Goal: Task Accomplishment & Management: Complete application form

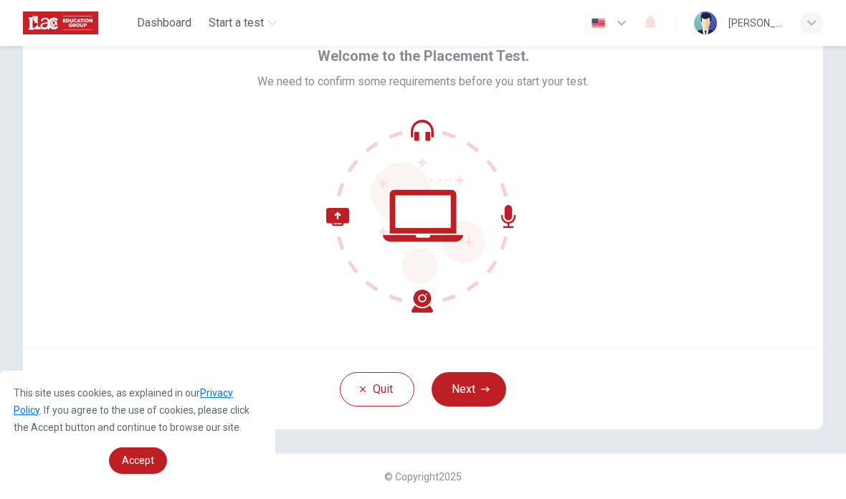
scroll to position [70, 0]
click at [478, 390] on button "Next" at bounding box center [469, 389] width 75 height 34
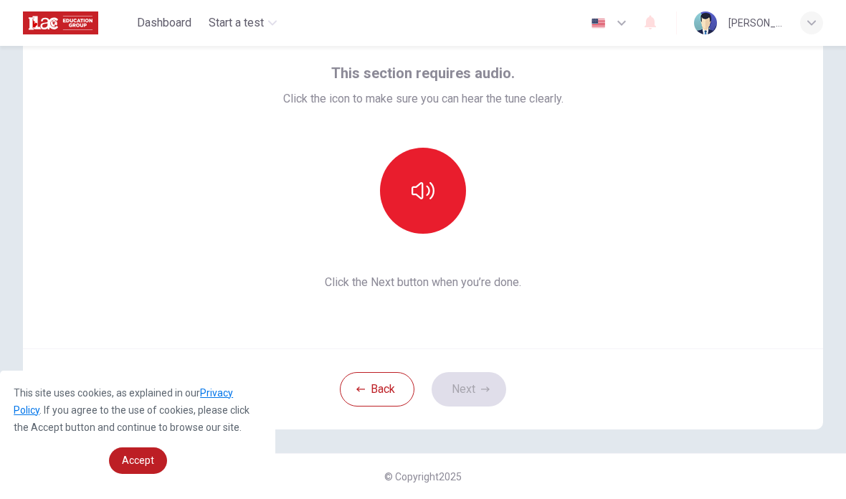
click at [422, 188] on icon "button" at bounding box center [422, 190] width 23 height 17
click at [475, 390] on button "Next" at bounding box center [469, 389] width 75 height 34
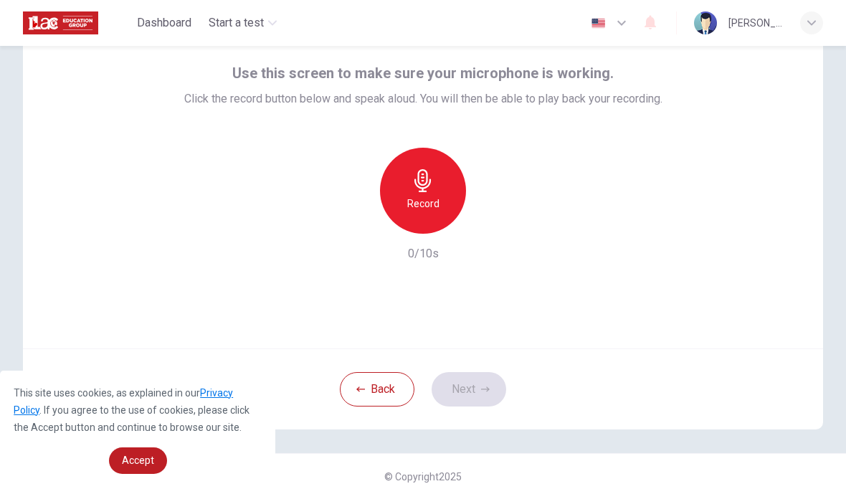
click at [418, 191] on icon "button" at bounding box center [422, 180] width 23 height 23
click at [482, 383] on button "Next" at bounding box center [469, 389] width 75 height 34
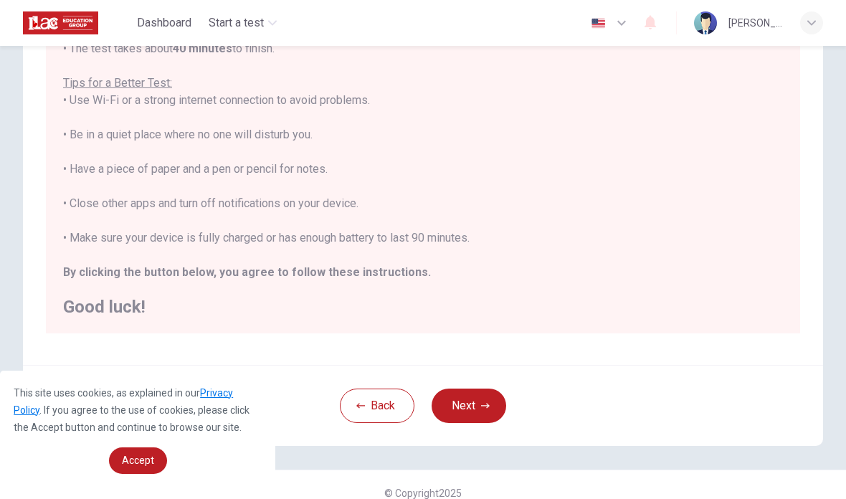
scroll to position [15, 0]
click at [482, 404] on icon "button" at bounding box center [485, 405] width 9 height 9
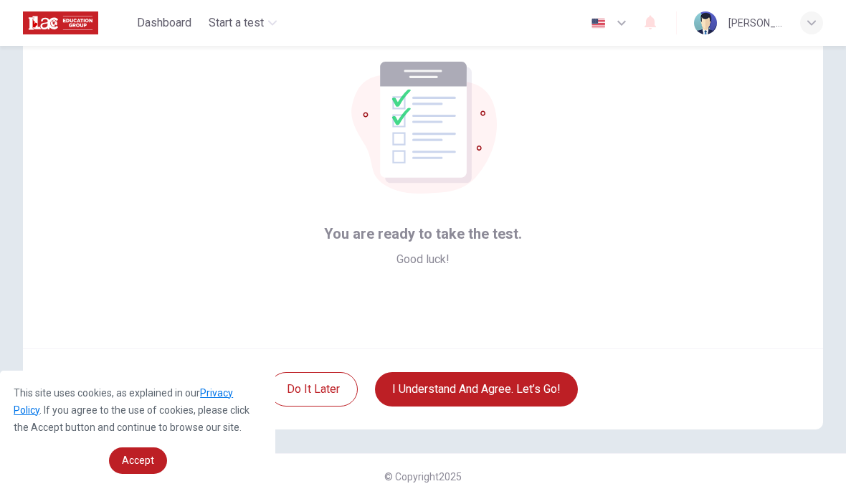
click at [509, 381] on button "I understand and agree. Let’s go!" at bounding box center [476, 389] width 203 height 34
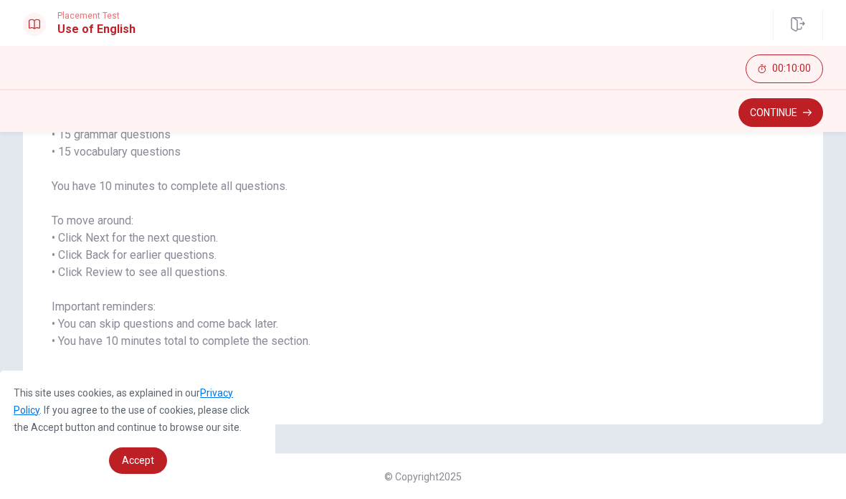
scroll to position [119, 0]
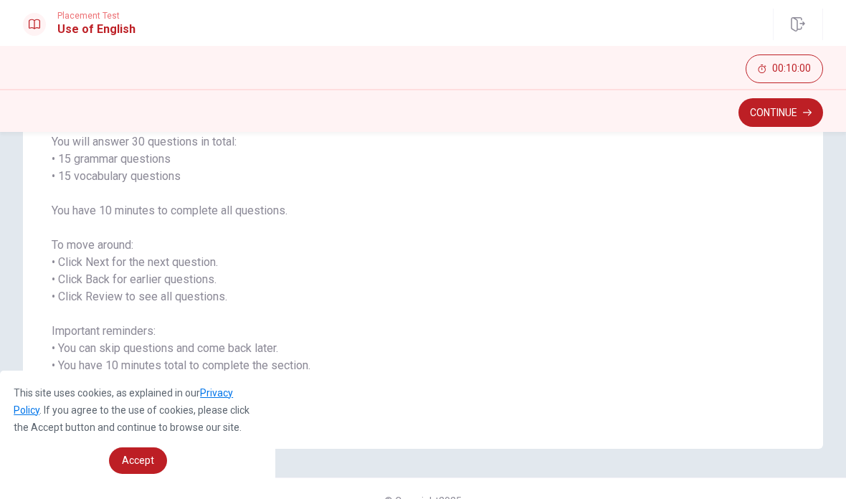
click at [791, 114] on button "Continue" at bounding box center [780, 112] width 85 height 29
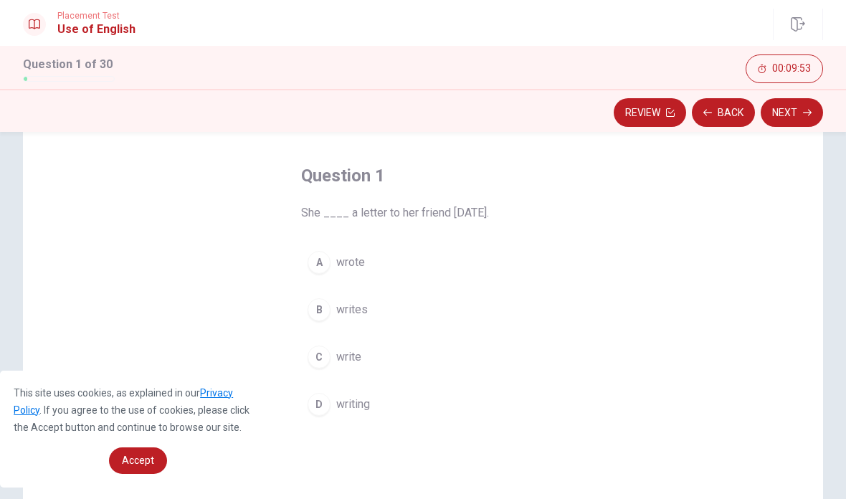
scroll to position [60, 0]
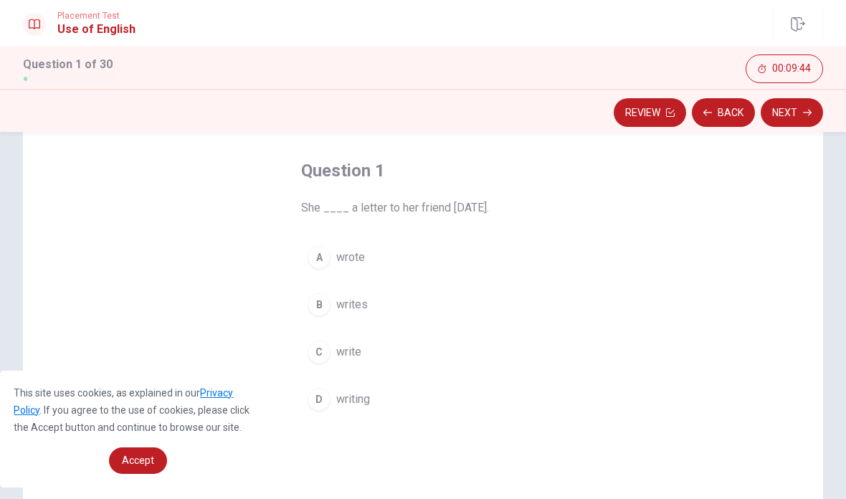
click at [339, 258] on span "wrote" at bounding box center [350, 257] width 29 height 17
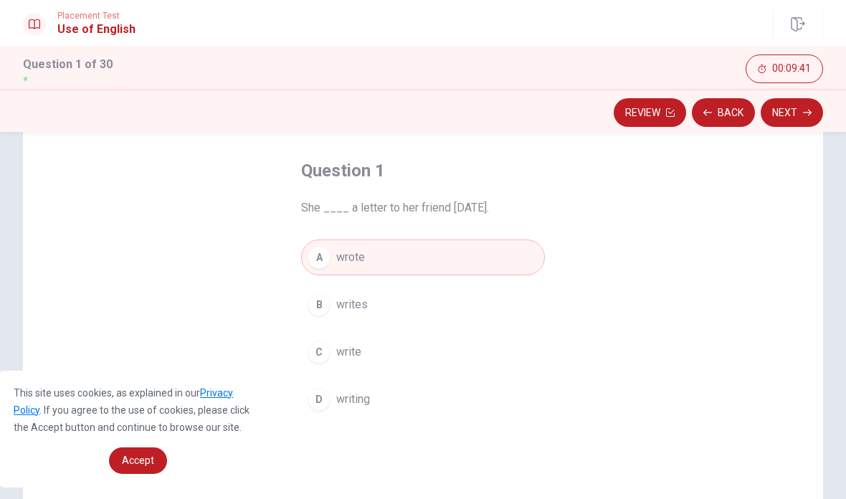
click at [798, 116] on button "Next" at bounding box center [792, 112] width 62 height 29
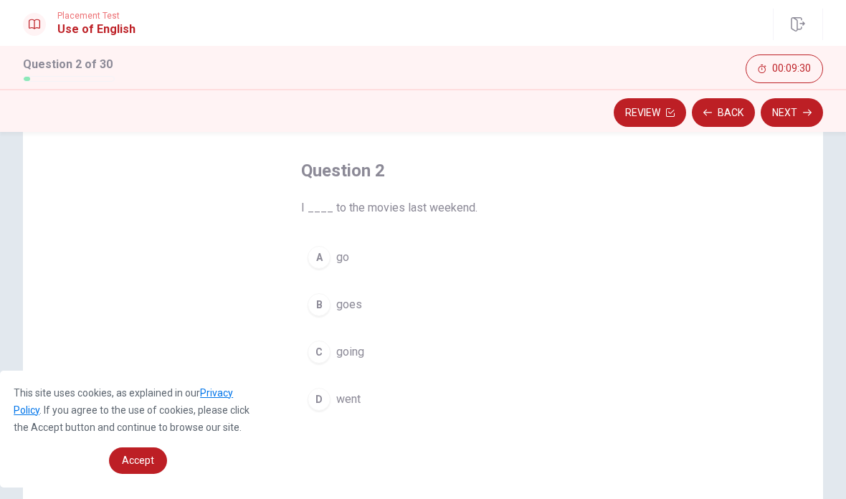
click at [346, 400] on span "went" at bounding box center [348, 399] width 24 height 17
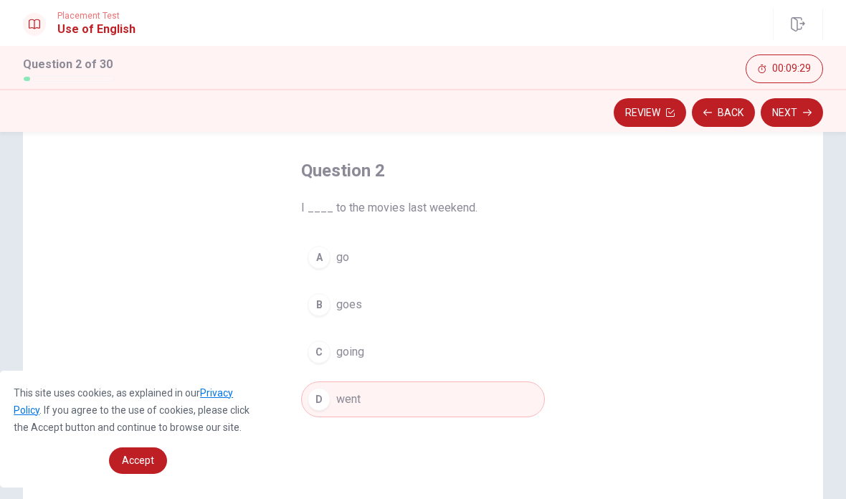
click at [800, 112] on button "Next" at bounding box center [792, 112] width 62 height 29
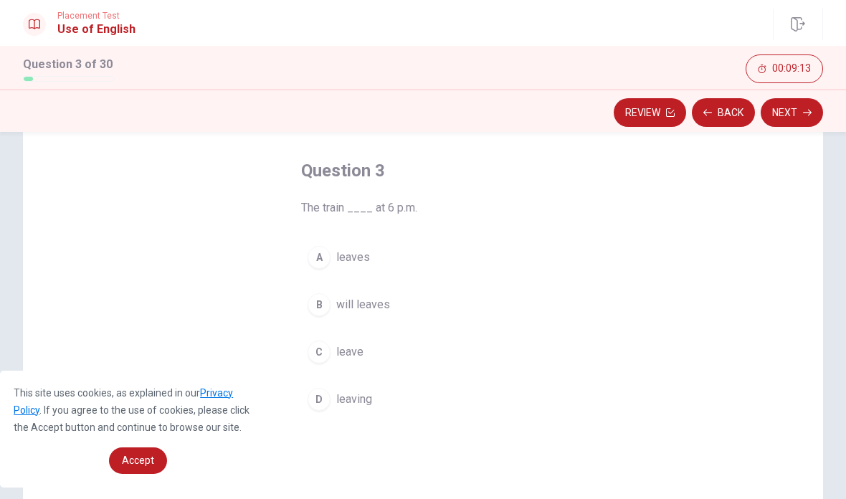
click at [357, 254] on span "leaves" at bounding box center [353, 257] width 34 height 17
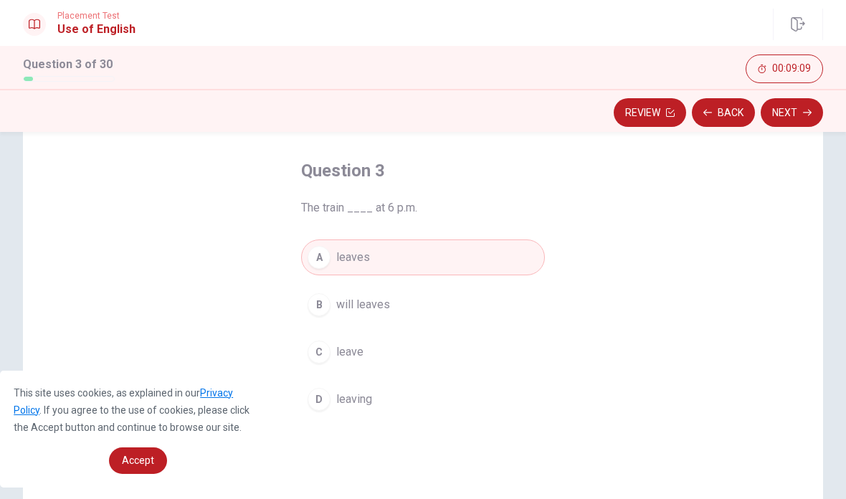
click at [797, 118] on button "Next" at bounding box center [792, 112] width 62 height 29
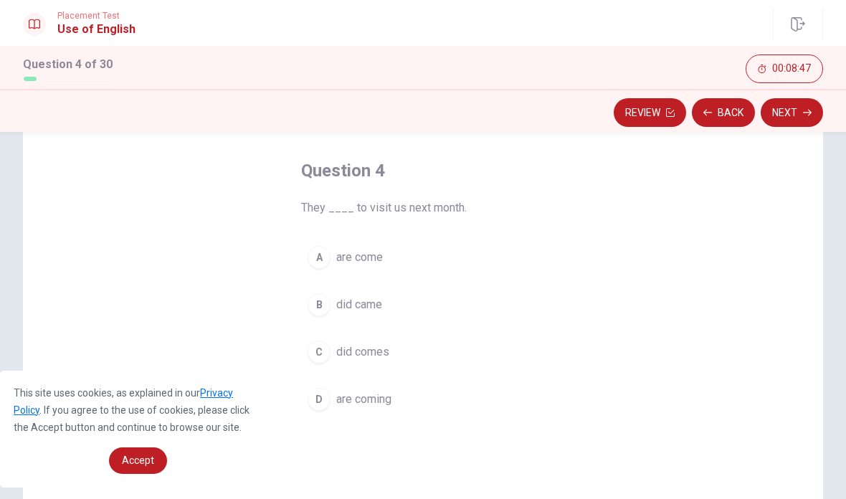
click at [377, 396] on span "are coming" at bounding box center [363, 399] width 55 height 17
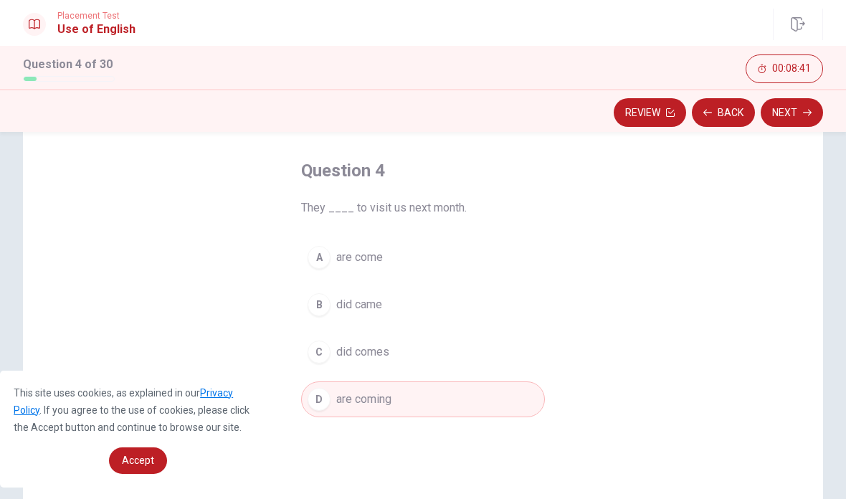
click at [792, 119] on button "Next" at bounding box center [792, 112] width 62 height 29
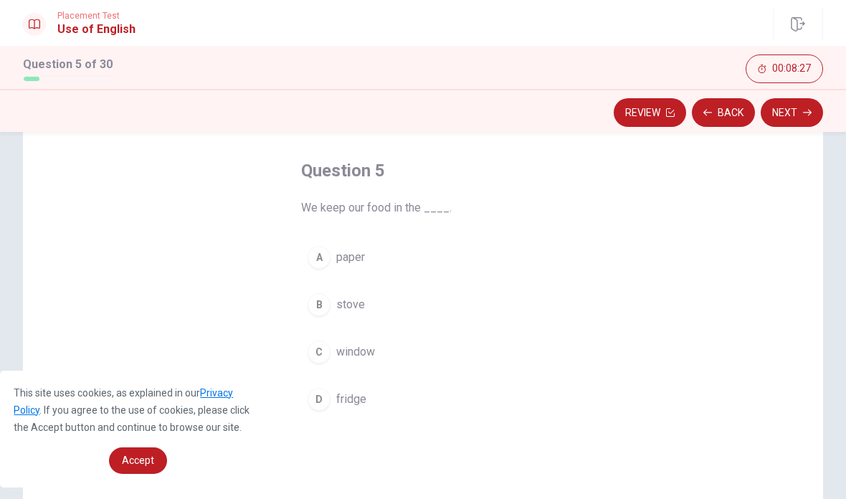
click at [356, 299] on span "stove" at bounding box center [350, 304] width 29 height 17
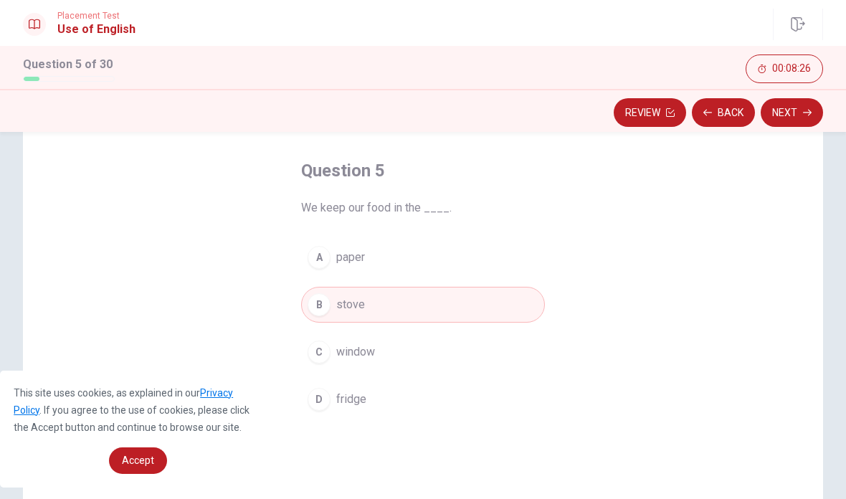
click at [804, 112] on icon "button" at bounding box center [807, 112] width 9 height 9
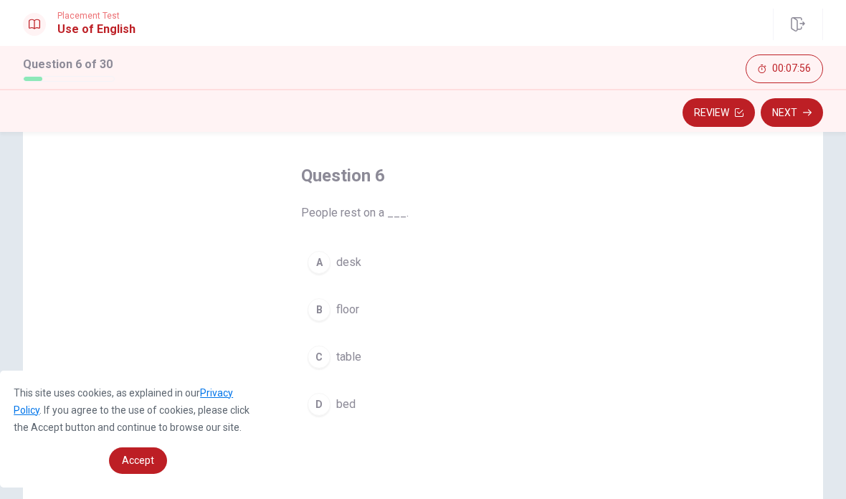
scroll to position [54, 0]
click at [352, 264] on span "desk" at bounding box center [348, 262] width 25 height 17
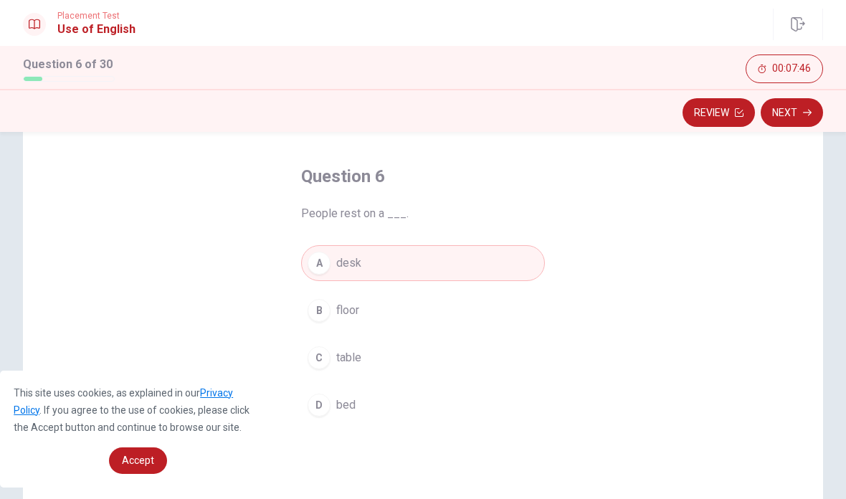
click at [803, 119] on button "Next" at bounding box center [792, 112] width 62 height 29
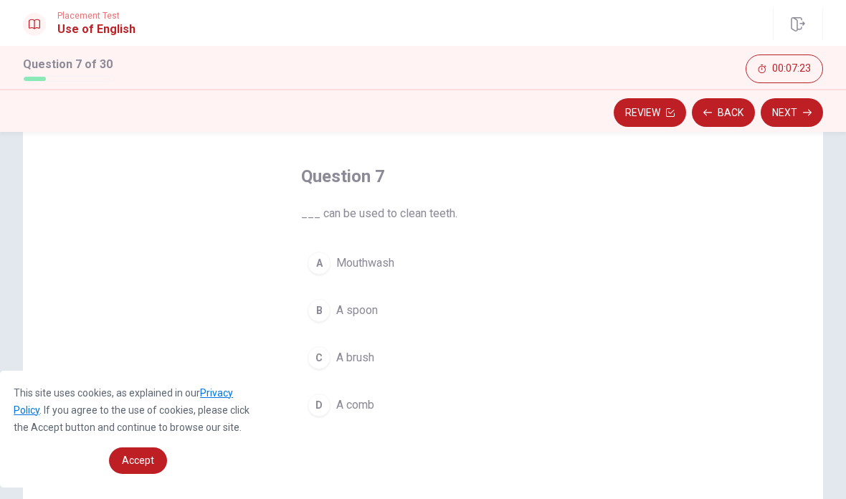
click at [361, 358] on span "A brush" at bounding box center [355, 357] width 38 height 17
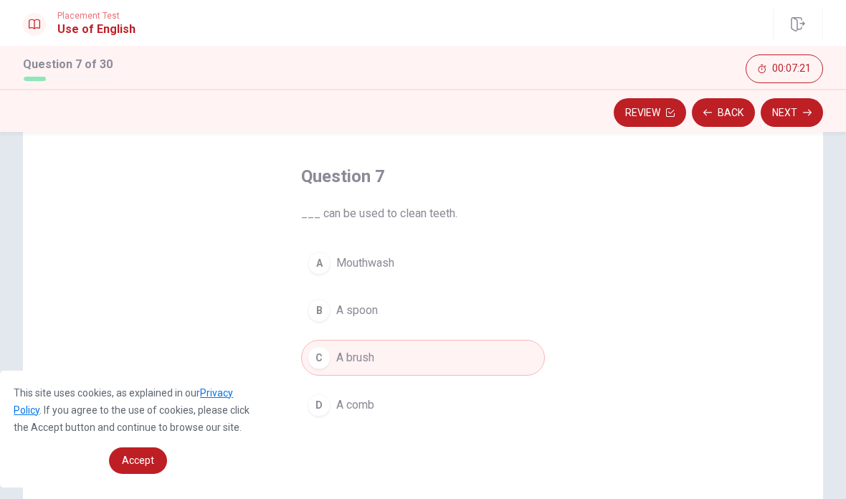
click at [796, 110] on button "Next" at bounding box center [792, 112] width 62 height 29
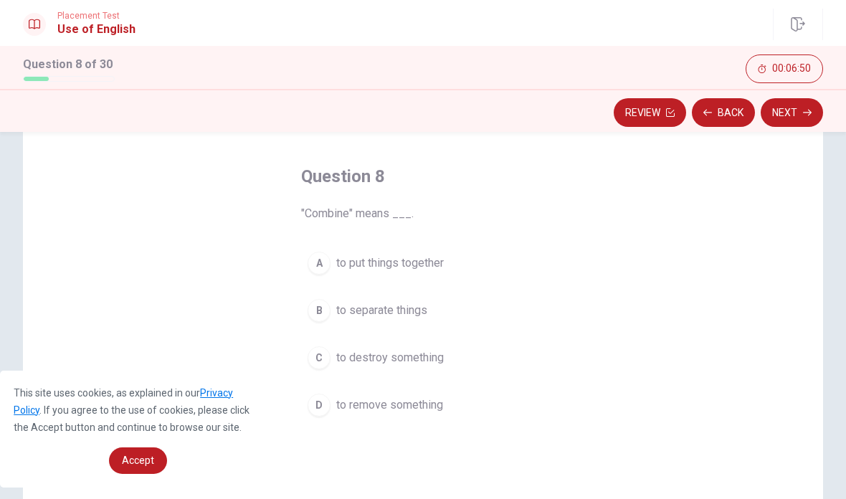
click at [386, 308] on span "to separate things" at bounding box center [381, 310] width 91 height 17
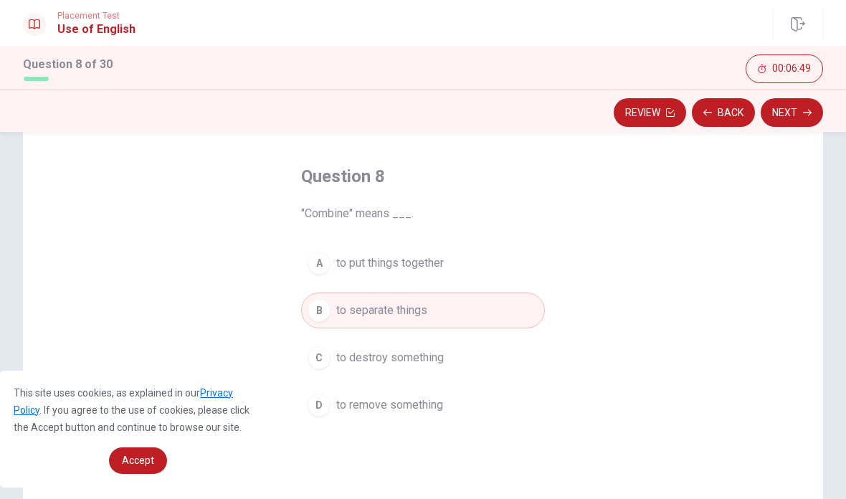
click at [801, 105] on button "Next" at bounding box center [792, 112] width 62 height 29
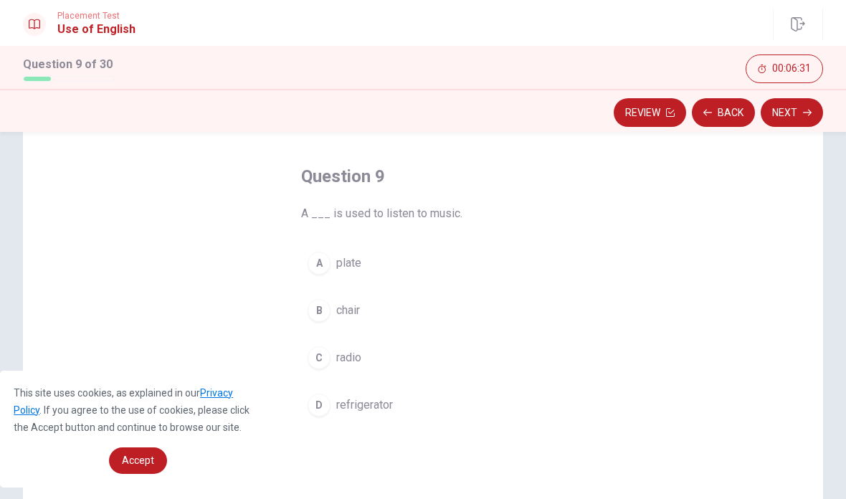
click at [348, 356] on span "radio" at bounding box center [348, 357] width 25 height 17
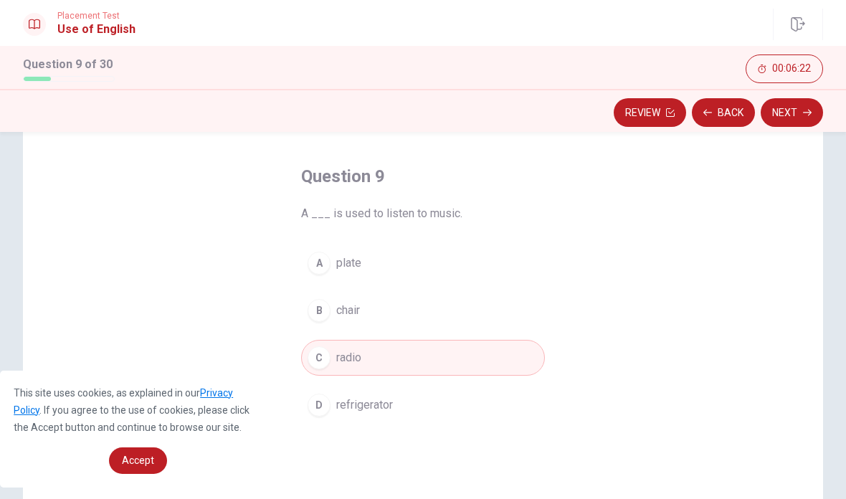
click at [801, 116] on button "Next" at bounding box center [792, 112] width 62 height 29
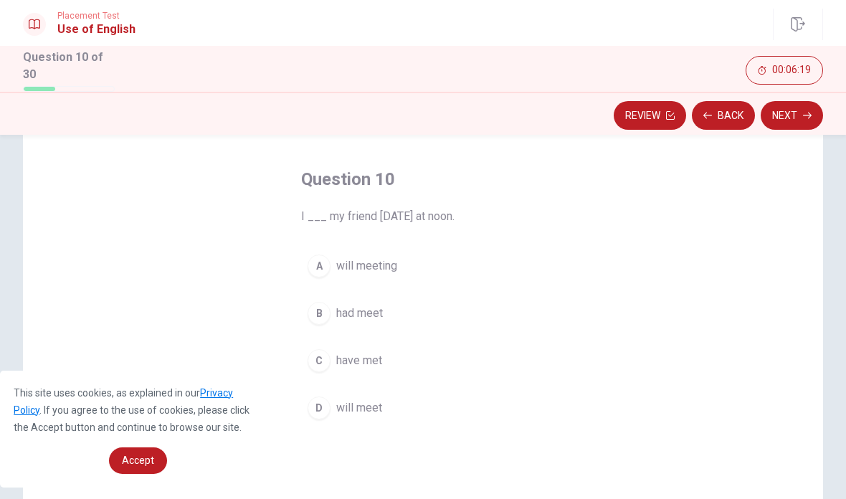
click at [720, 110] on button "Back" at bounding box center [723, 115] width 63 height 29
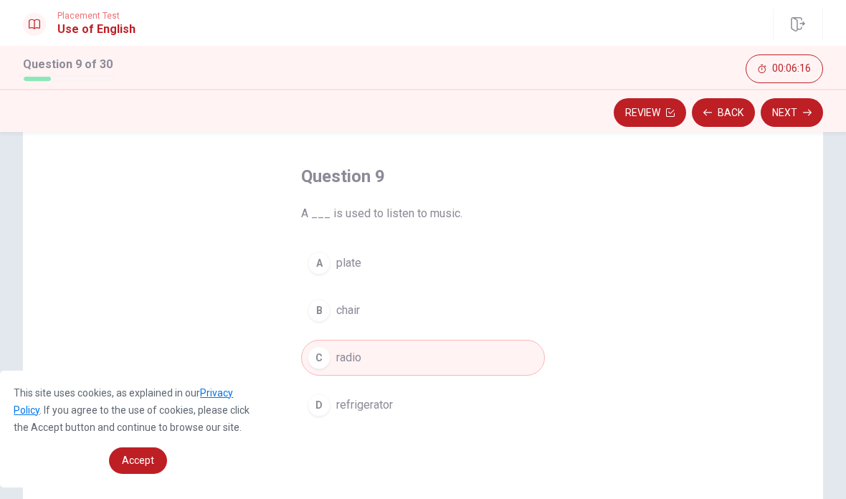
click at [799, 110] on button "Next" at bounding box center [792, 112] width 62 height 29
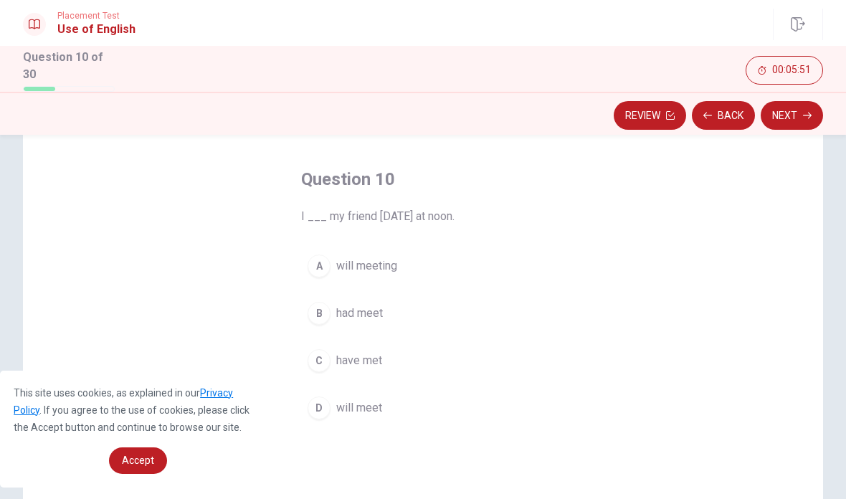
click at [367, 262] on span "will meeting" at bounding box center [366, 265] width 61 height 17
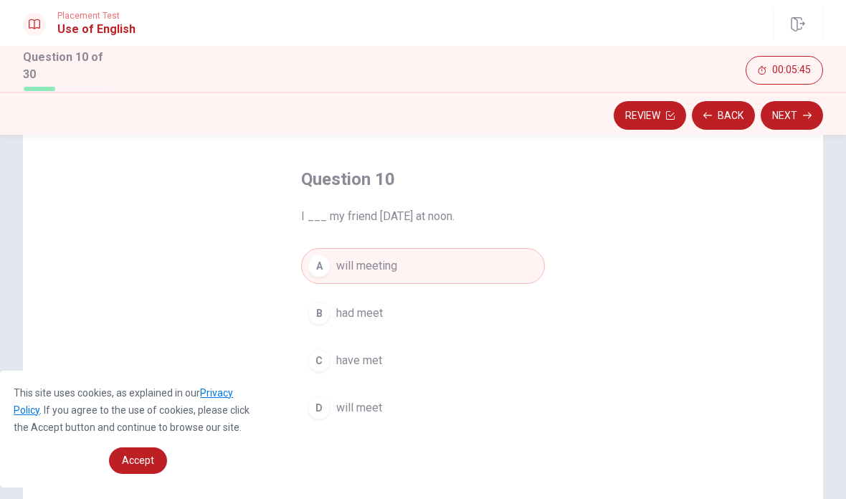
click at [800, 105] on button "Next" at bounding box center [792, 115] width 62 height 29
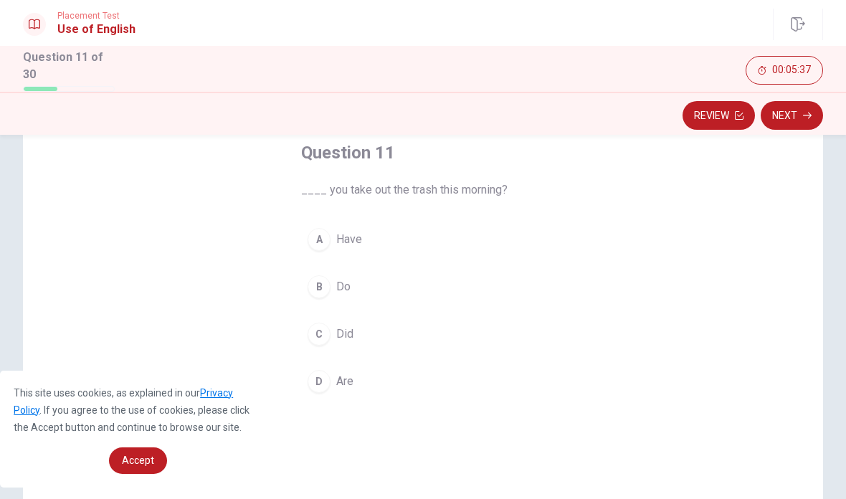
scroll to position [85, 0]
click at [339, 275] on span "Do" at bounding box center [343, 283] width 14 height 17
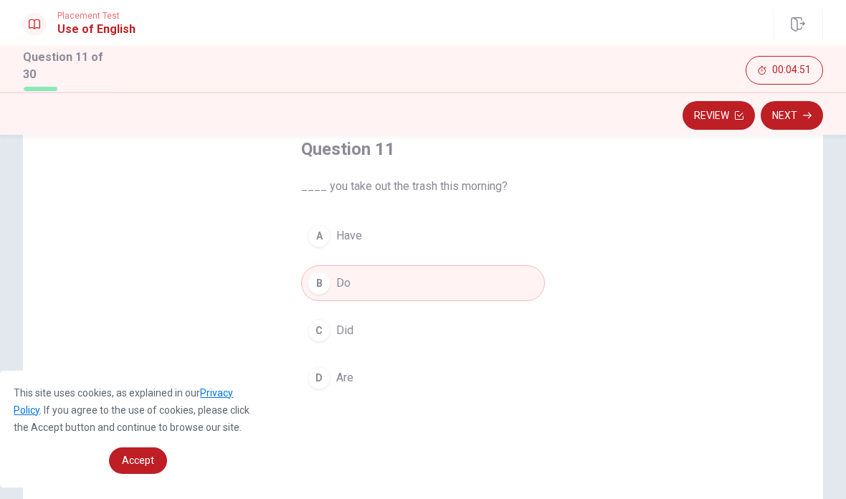
click at [800, 115] on button "Next" at bounding box center [792, 115] width 62 height 29
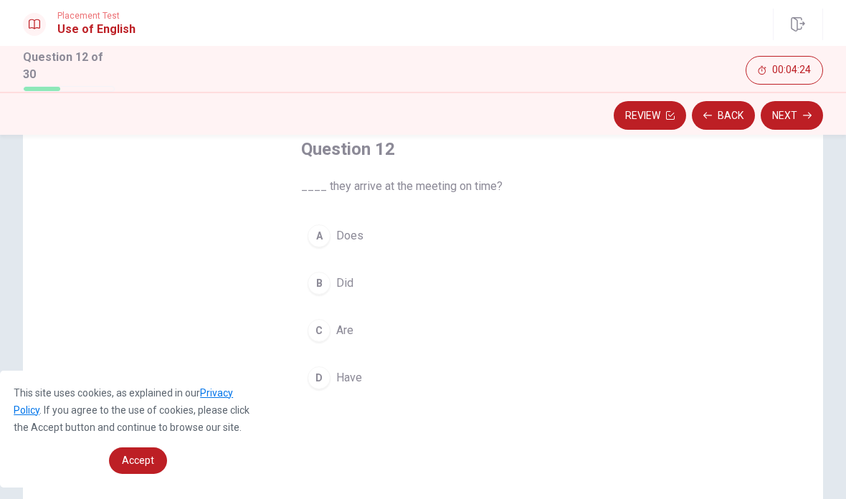
click at [359, 373] on span "Have" at bounding box center [349, 377] width 26 height 17
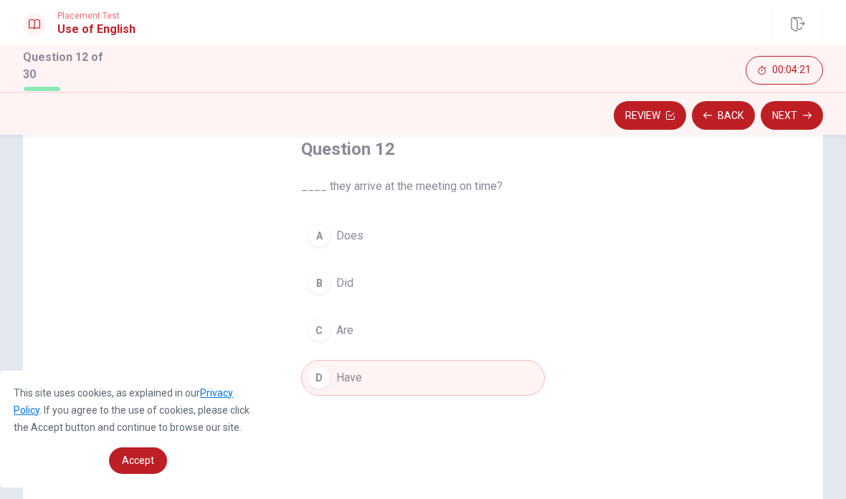
click at [799, 112] on button "Next" at bounding box center [792, 115] width 62 height 29
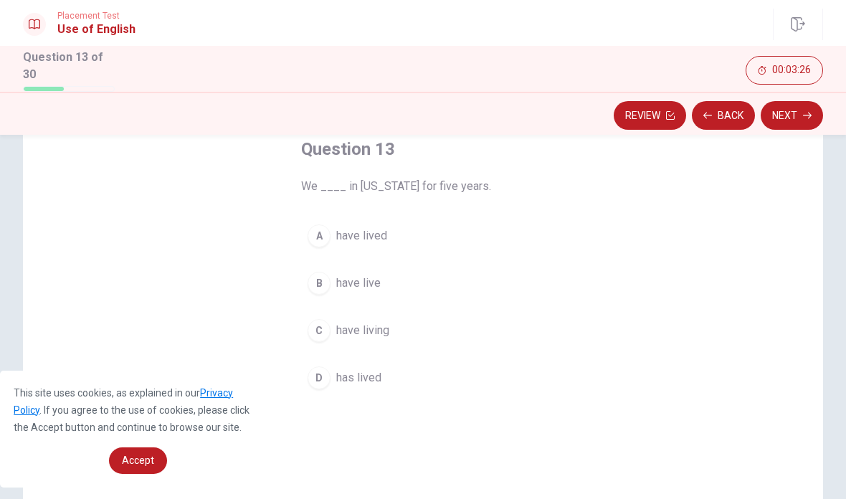
click at [369, 328] on span "have living" at bounding box center [362, 330] width 53 height 17
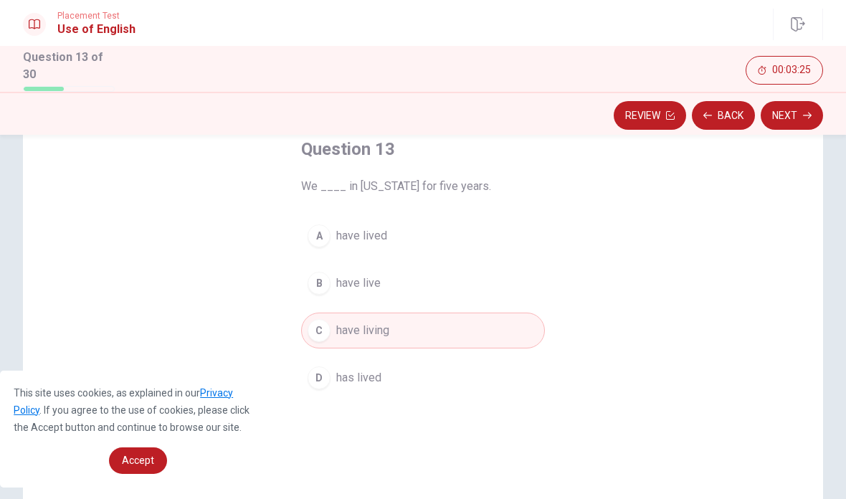
click at [804, 111] on icon "button" at bounding box center [807, 115] width 9 height 9
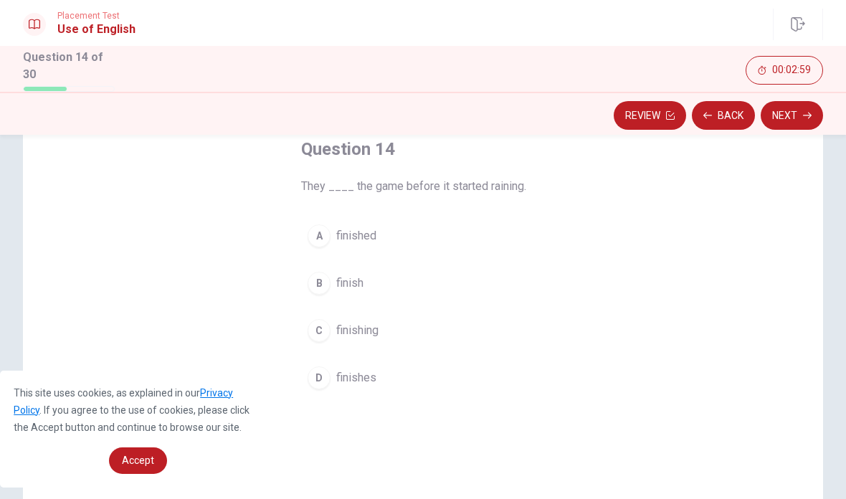
click at [358, 232] on span "finished" at bounding box center [356, 235] width 40 height 17
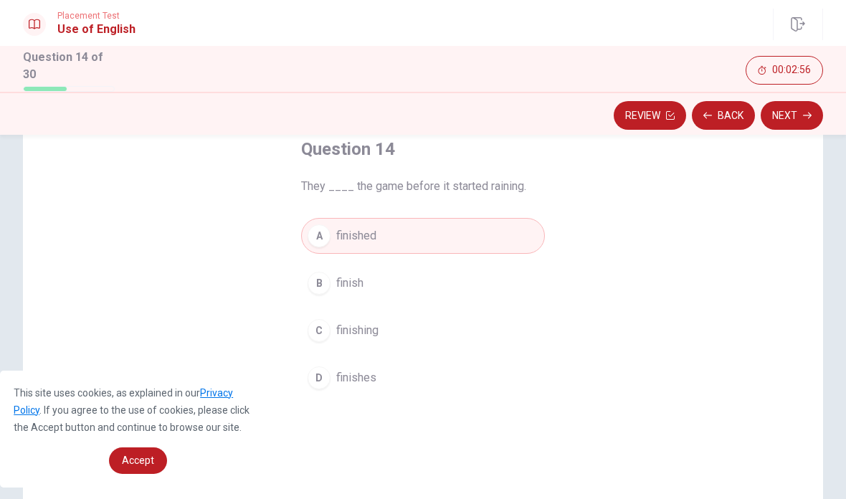
click at [803, 113] on icon "button" at bounding box center [807, 115] width 9 height 6
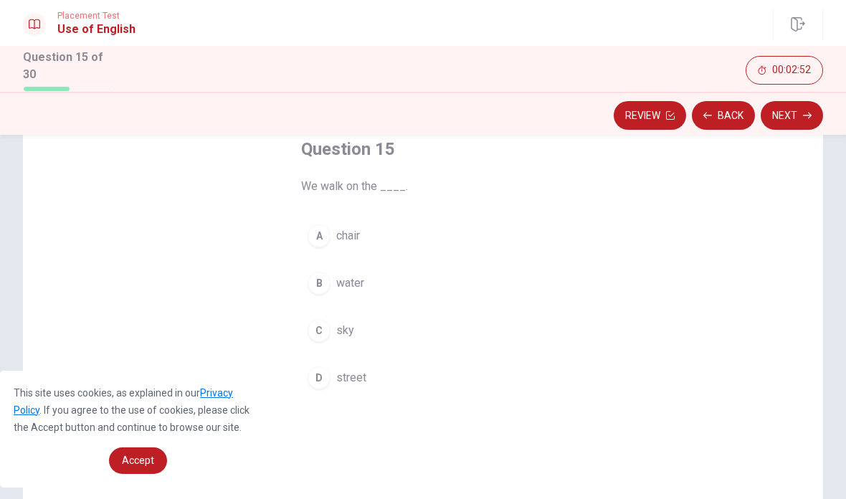
click at [358, 380] on span "street" at bounding box center [351, 377] width 30 height 17
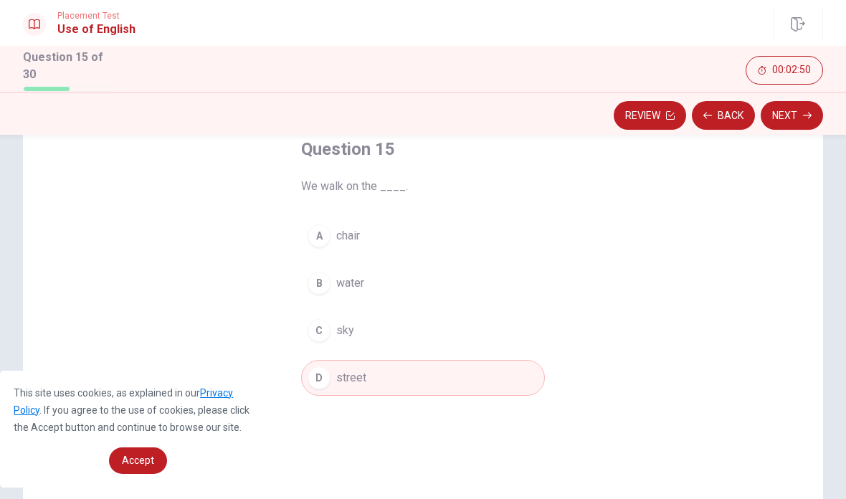
click at [806, 111] on icon "button" at bounding box center [807, 115] width 9 height 9
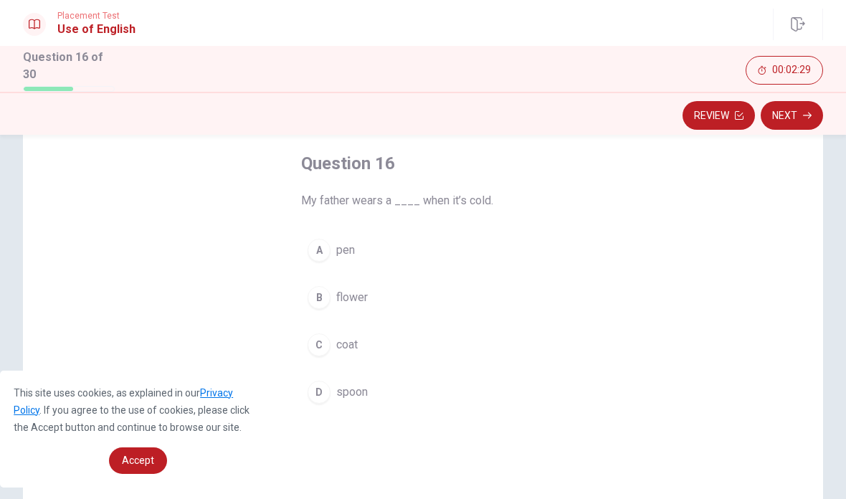
scroll to position [72, 0]
click at [358, 338] on span "coat" at bounding box center [347, 343] width 22 height 17
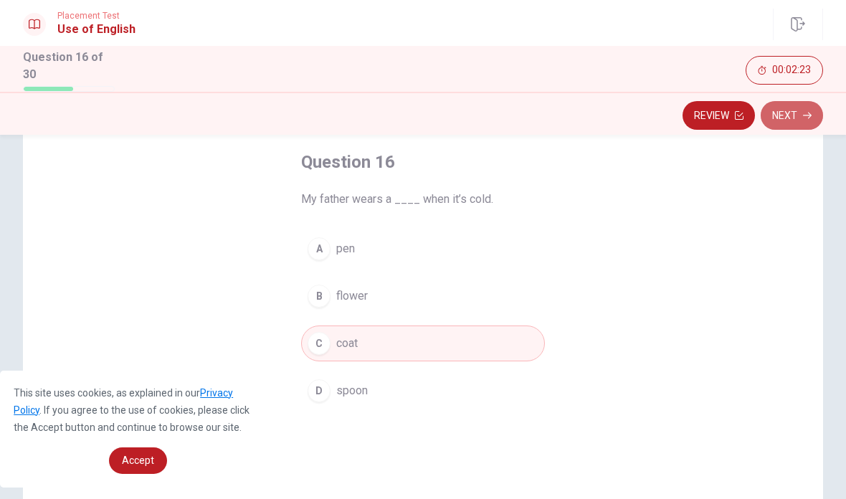
click at [803, 113] on icon "button" at bounding box center [807, 115] width 9 height 6
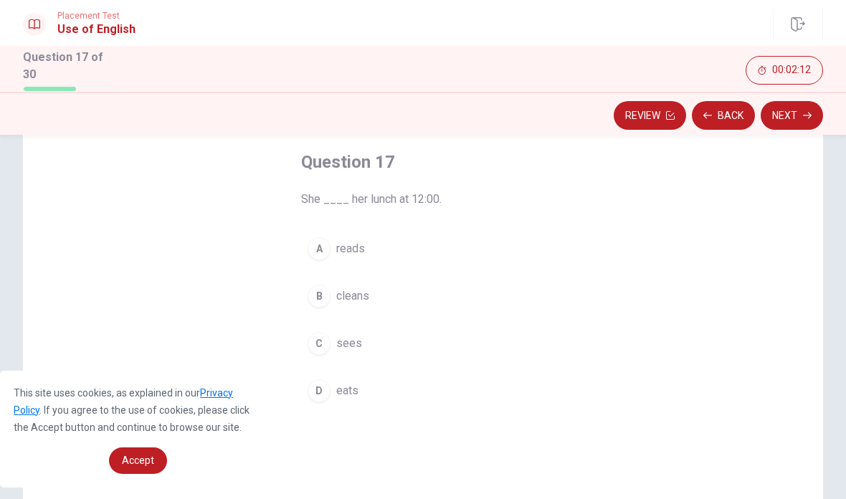
click at [357, 383] on span "eats" at bounding box center [347, 390] width 22 height 17
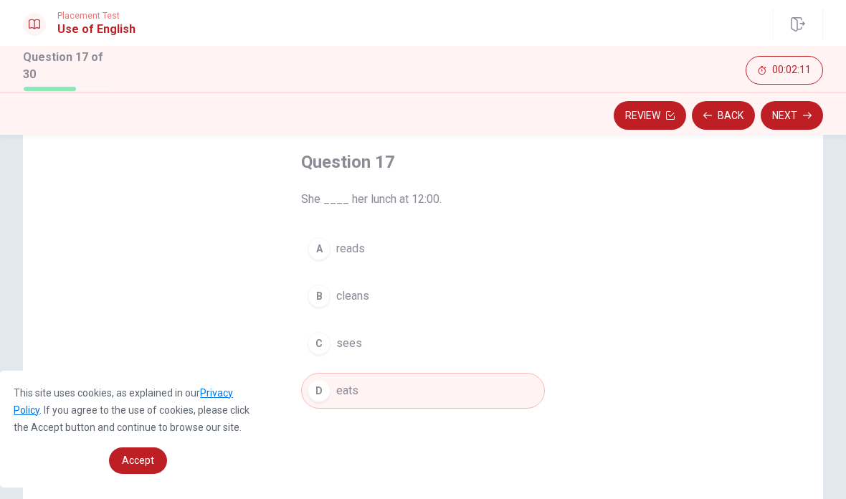
click at [803, 113] on icon "button" at bounding box center [807, 115] width 9 height 6
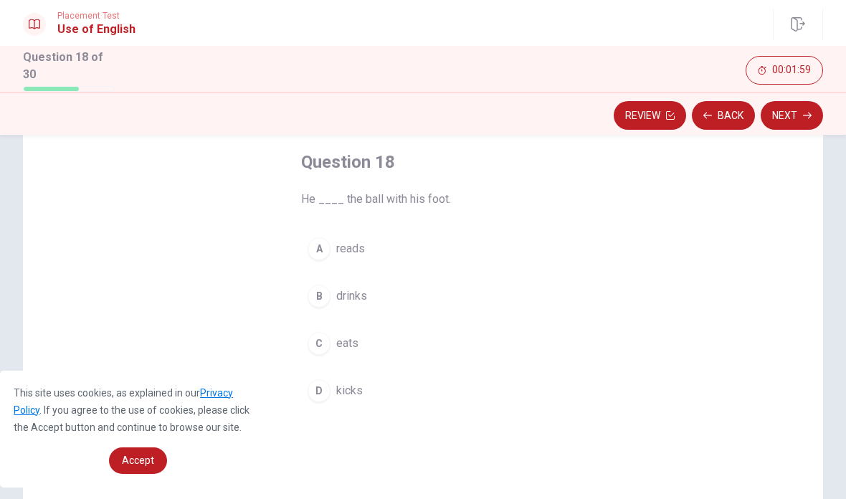
click at [357, 383] on span "kicks" at bounding box center [349, 390] width 27 height 17
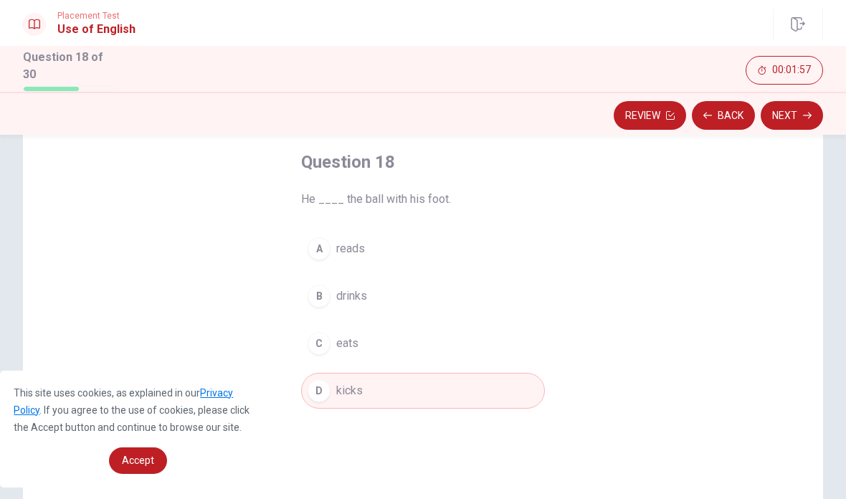
click at [796, 115] on button "Next" at bounding box center [792, 115] width 62 height 29
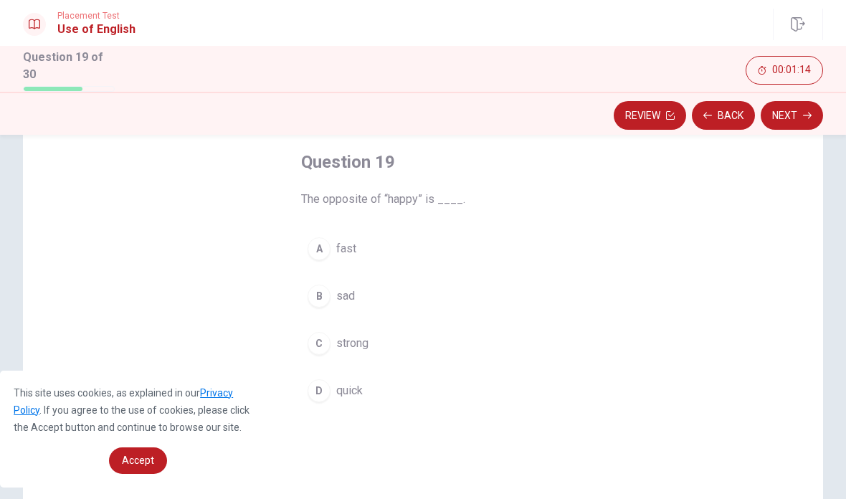
click at [346, 242] on span "fast" at bounding box center [346, 248] width 20 height 17
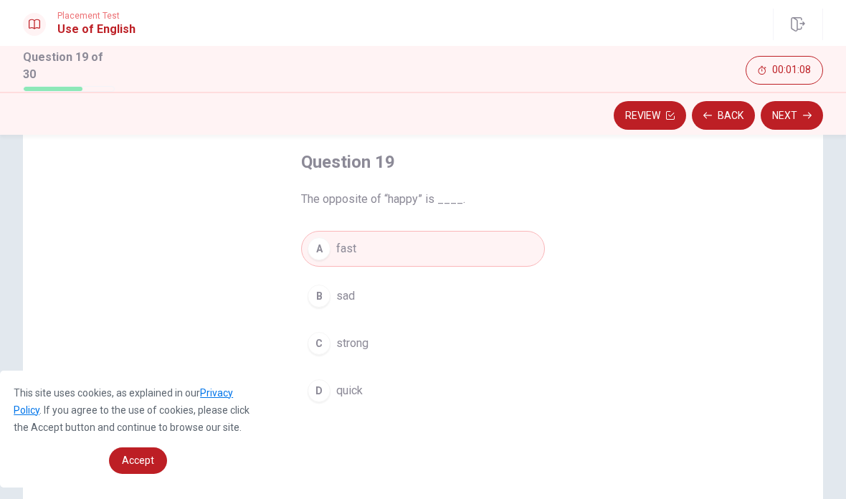
click at [359, 387] on span "quick" at bounding box center [349, 390] width 27 height 17
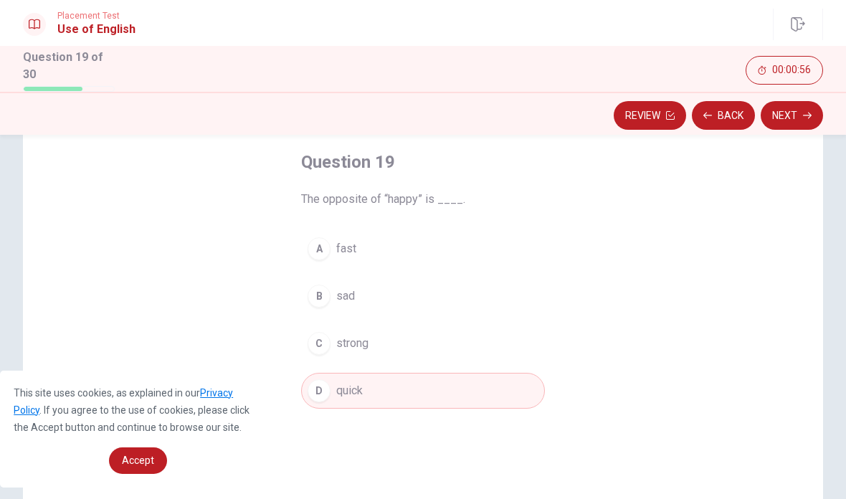
click at [798, 111] on button "Next" at bounding box center [792, 115] width 62 height 29
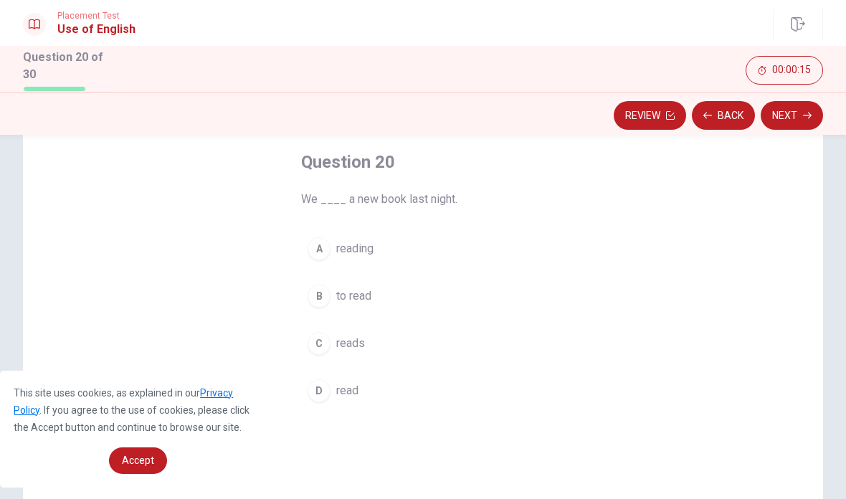
click at [353, 390] on span "read" at bounding box center [347, 390] width 22 height 17
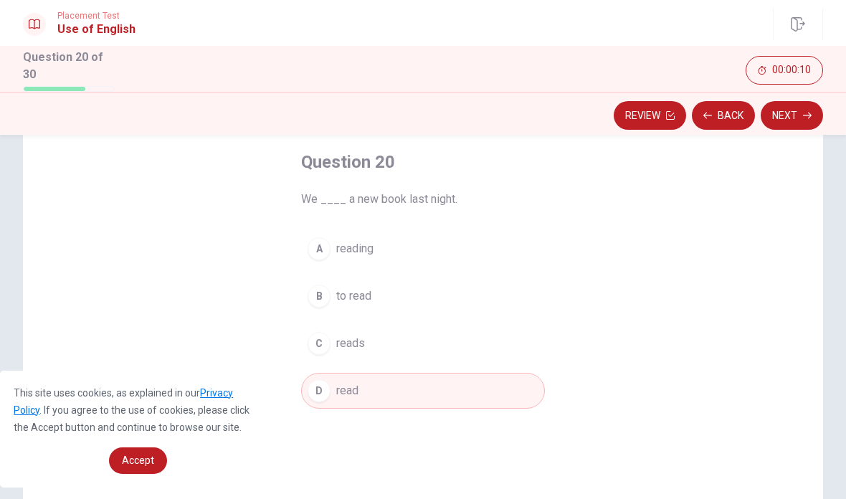
click at [801, 115] on button "Next" at bounding box center [792, 115] width 62 height 29
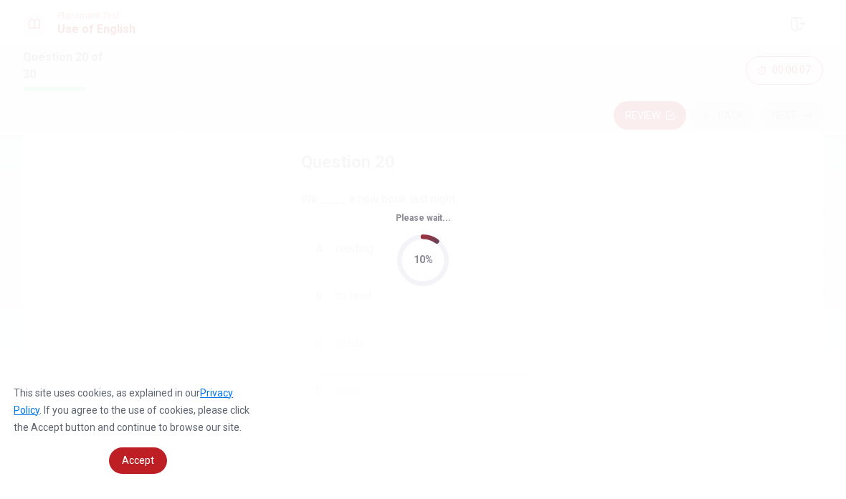
scroll to position [0, 0]
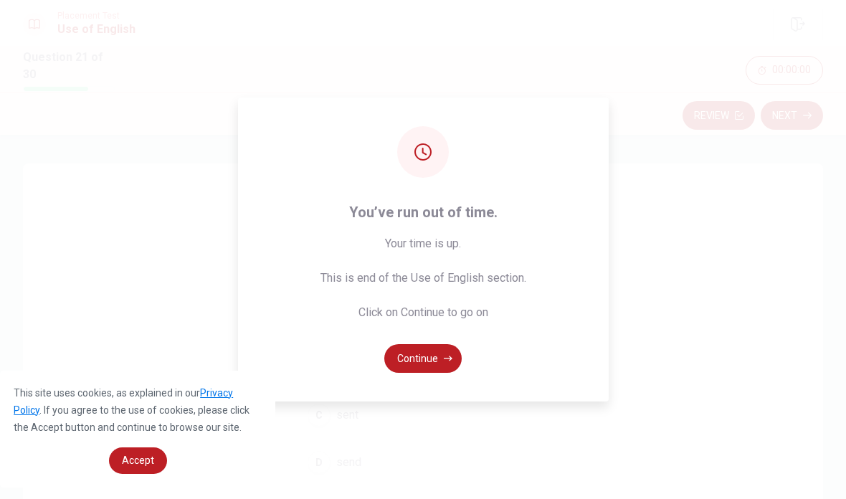
click at [433, 373] on button "Continue" at bounding box center [422, 358] width 77 height 29
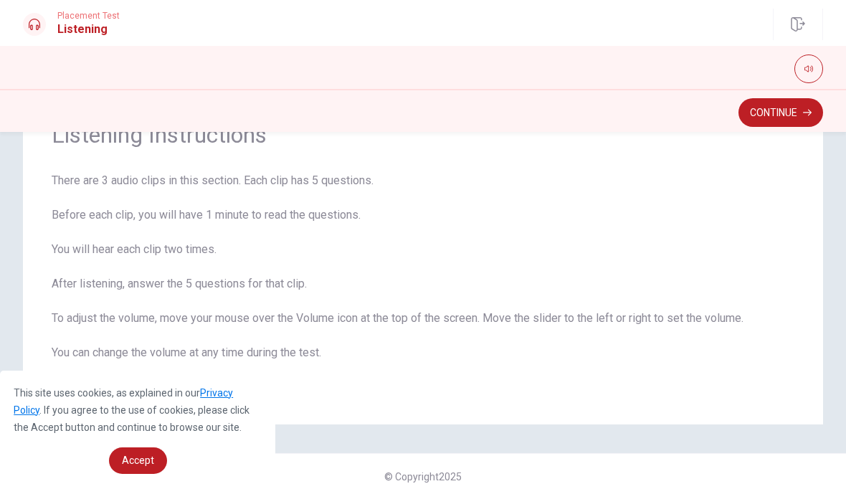
scroll to position [69, 0]
click at [775, 115] on button "Continue" at bounding box center [780, 112] width 85 height 29
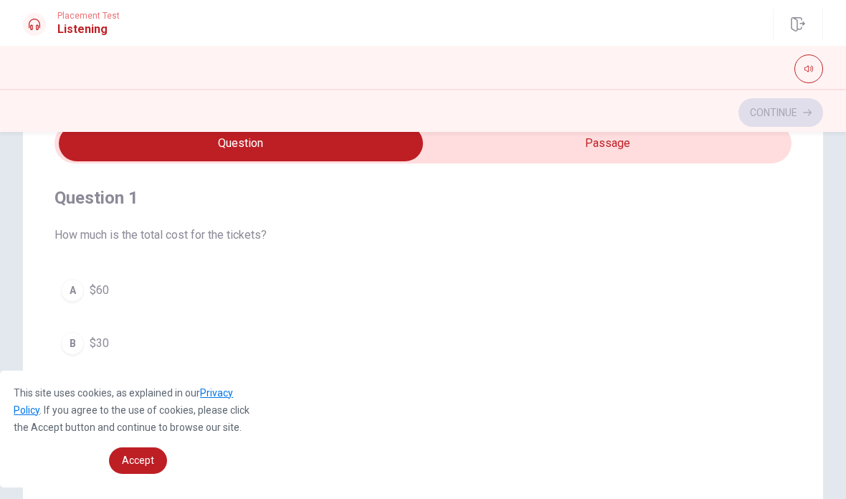
scroll to position [0, 0]
click at [806, 67] on icon "button" at bounding box center [808, 69] width 9 height 6
click at [811, 67] on icon "button" at bounding box center [808, 69] width 9 height 9
click at [814, 67] on button "button" at bounding box center [808, 68] width 29 height 29
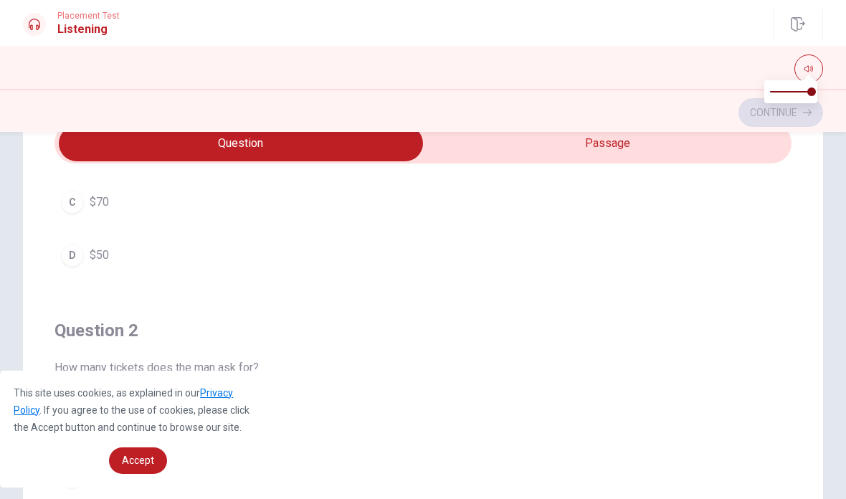
scroll to position [191, 0]
click at [94, 260] on span "$50" at bounding box center [99, 257] width 19 height 17
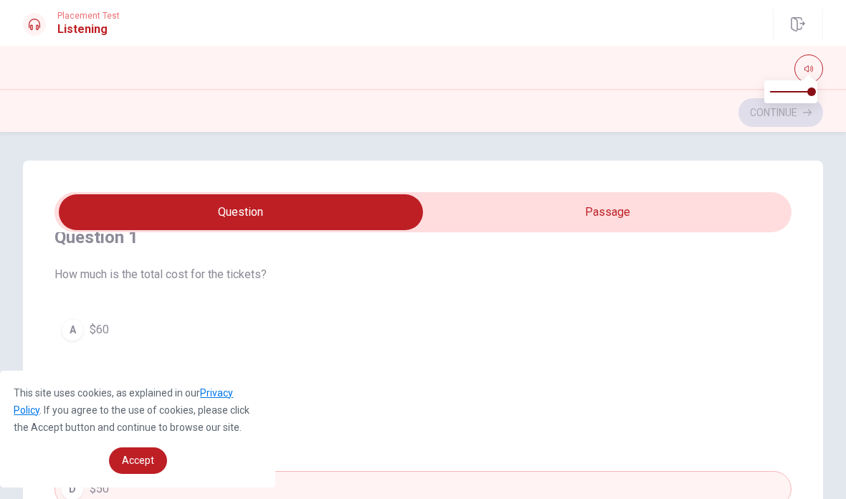
scroll to position [47, 0]
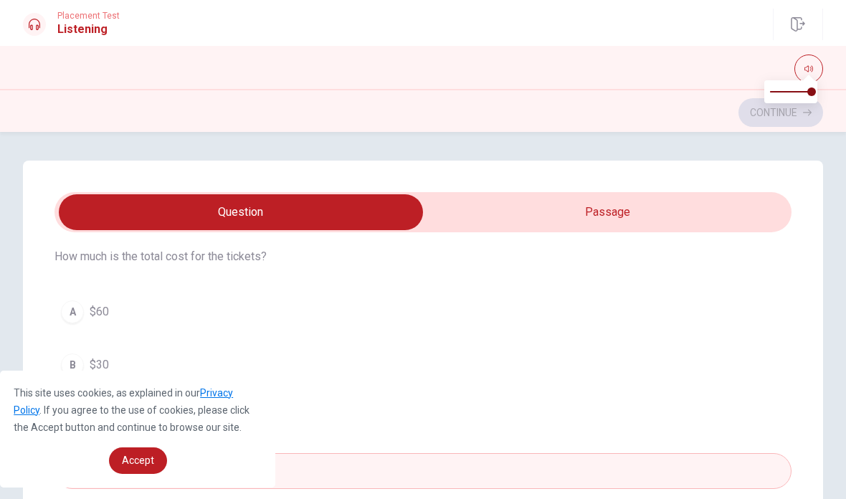
type input "48"
click at [648, 207] on input "checkbox" at bounding box center [240, 212] width 1105 height 36
checkbox input "true"
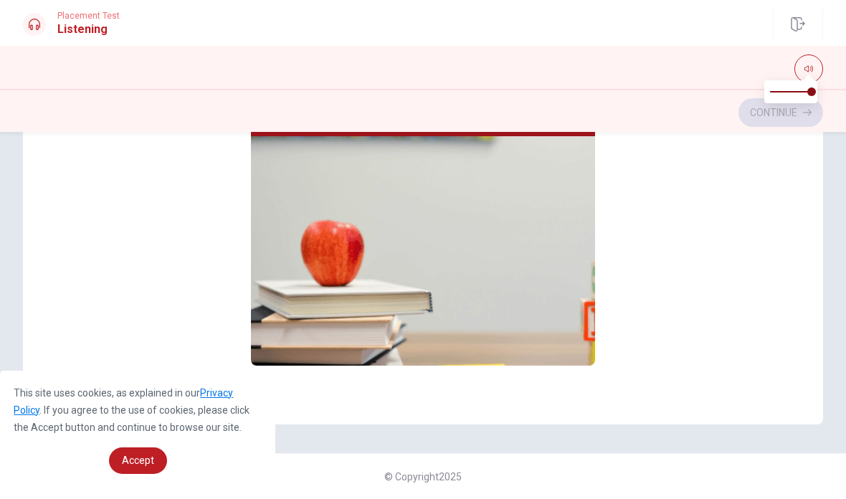
scroll to position [0, 0]
click at [692, 231] on div "Buying Concert Tickets 02m 27s" at bounding box center [422, 196] width 737 height 553
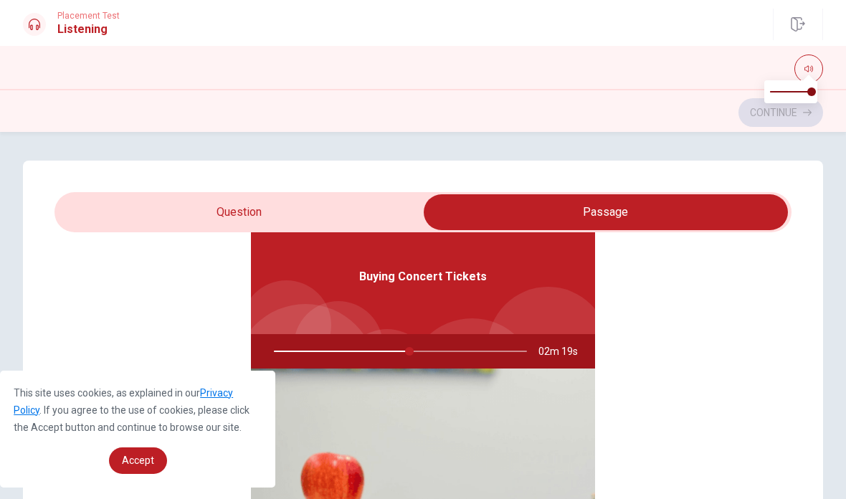
scroll to position [80, 0]
click at [423, 353] on div at bounding box center [398, 351] width 282 height 34
click at [469, 290] on div "Buying Concert Tickets" at bounding box center [423, 276] width 344 height 115
click at [468, 289] on div "Buying Concert Tickets" at bounding box center [423, 276] width 344 height 115
type input "55"
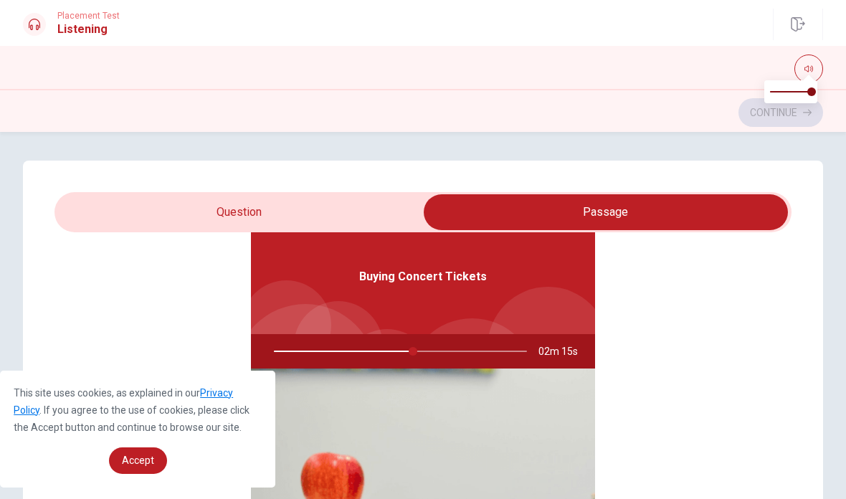
click at [639, 206] on input "checkbox" at bounding box center [605, 212] width 1105 height 36
checkbox input "false"
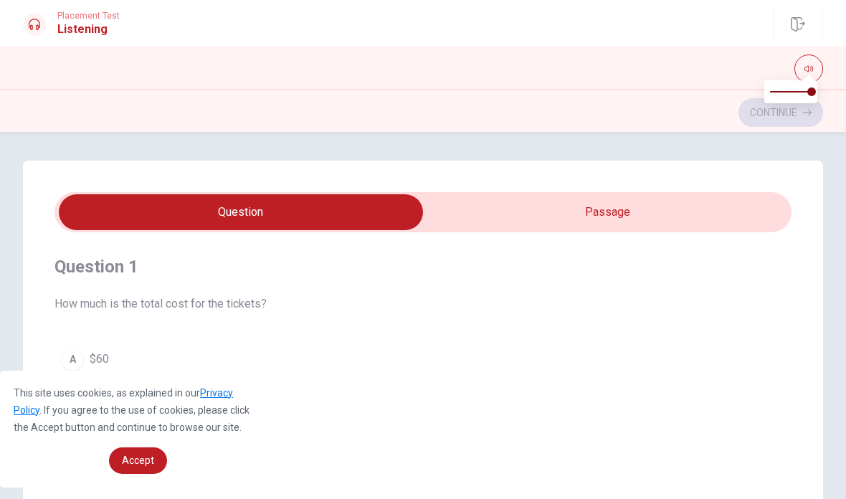
scroll to position [0, 0]
click at [79, 27] on h1 "Listening" at bounding box center [88, 29] width 62 height 17
click at [809, 70] on icon "button" at bounding box center [808, 69] width 9 height 9
click at [810, 66] on icon "button" at bounding box center [808, 69] width 9 height 9
click at [811, 71] on icon "button" at bounding box center [808, 69] width 9 height 9
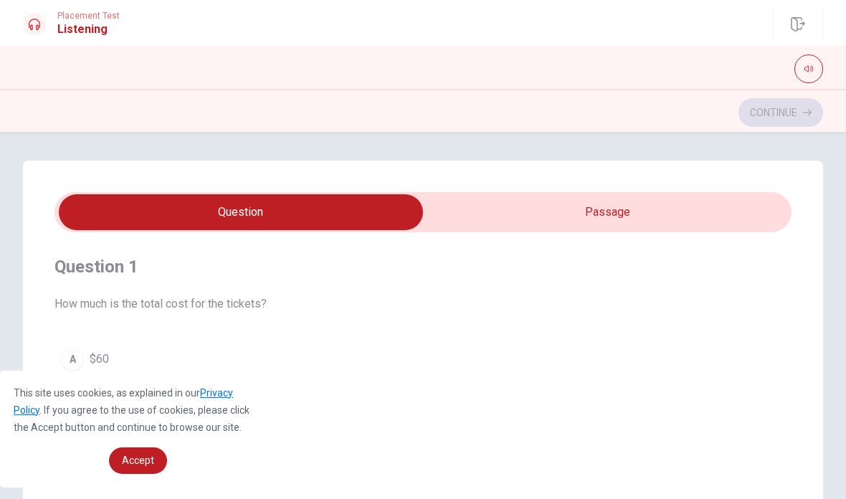
click at [810, 71] on icon "button" at bounding box center [808, 69] width 9 height 9
type input "0"
click at [801, 73] on button "button" at bounding box center [808, 68] width 29 height 29
click at [818, 69] on button "button" at bounding box center [808, 68] width 29 height 29
type input "1"
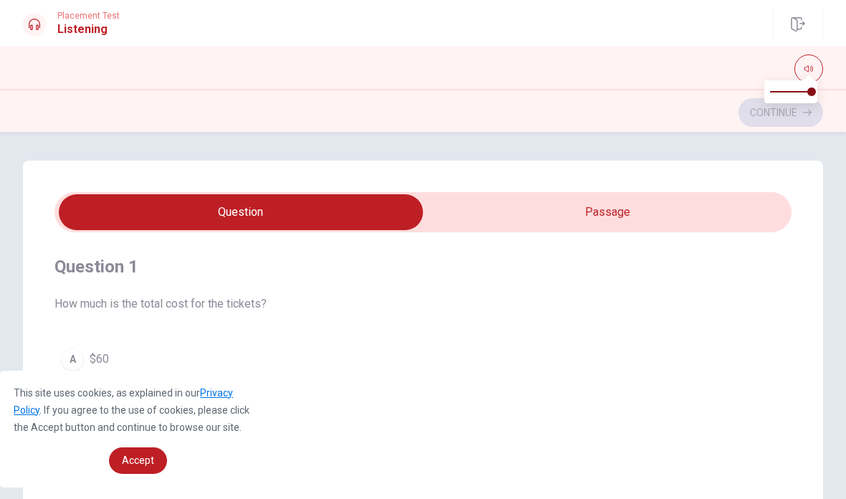
click at [809, 65] on icon "button" at bounding box center [808, 69] width 9 height 9
type input "68"
click at [282, 211] on input "checkbox" at bounding box center [240, 212] width 1105 height 36
checkbox input "true"
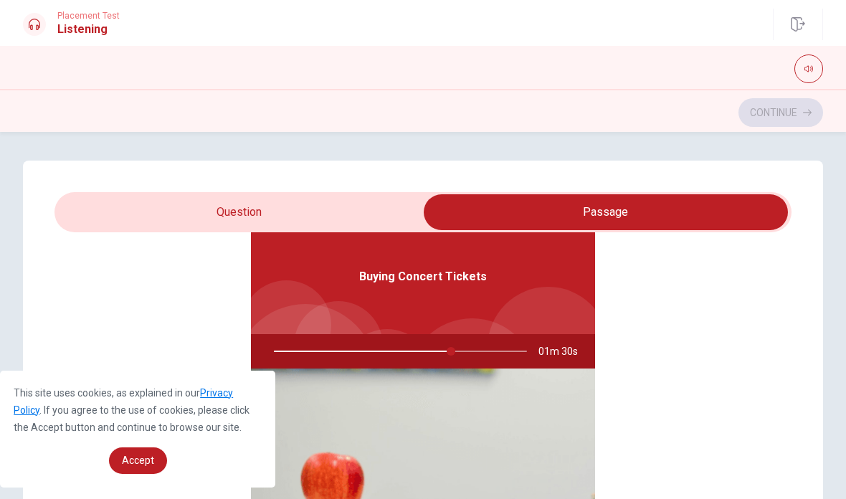
scroll to position [80, 0]
type input "72"
click at [685, 287] on div "Buying Concert Tickets 01m 23s" at bounding box center [422, 428] width 737 height 553
click at [224, 206] on input "checkbox" at bounding box center [605, 212] width 1105 height 36
checkbox input "false"
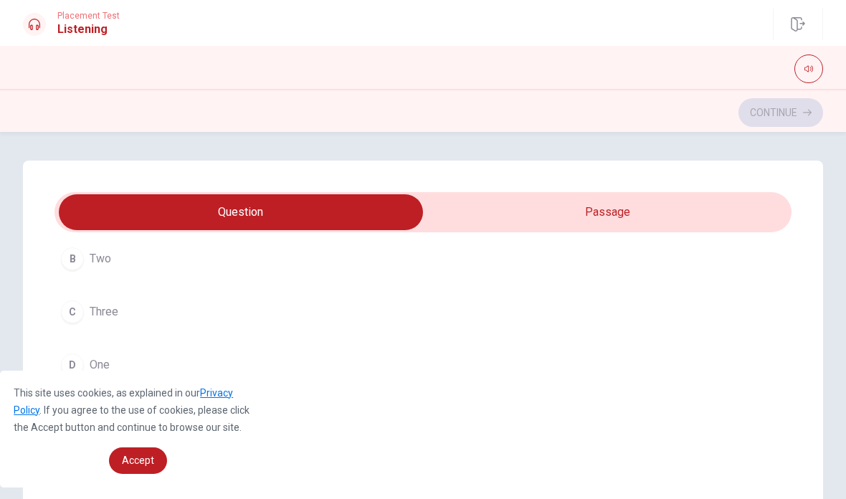
scroll to position [481, 0]
click at [108, 305] on span "Three" at bounding box center [104, 311] width 29 height 17
click at [134, 275] on span "With cash" at bounding box center [114, 281] width 49 height 17
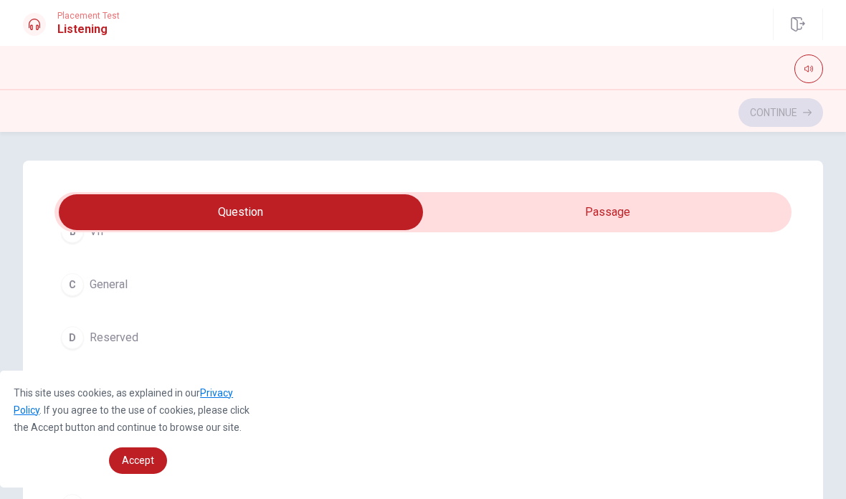
click at [117, 341] on span "Reserved" at bounding box center [114, 337] width 49 height 17
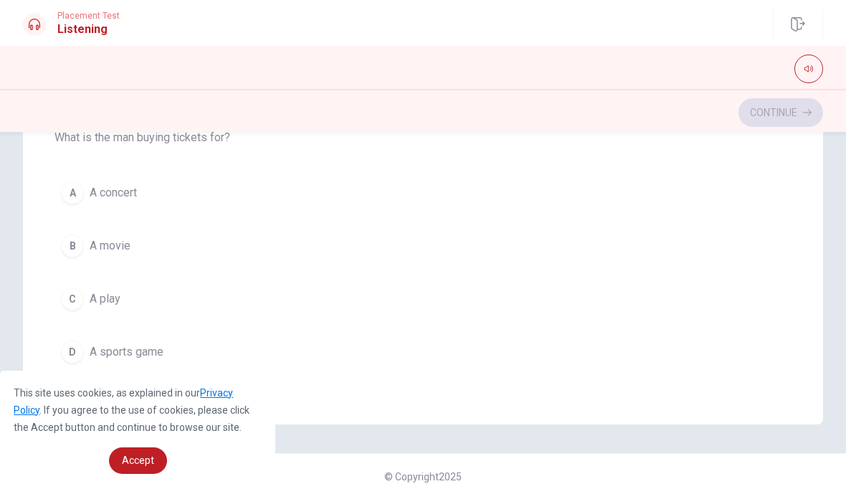
click at [80, 351] on div "D" at bounding box center [72, 352] width 23 height 23
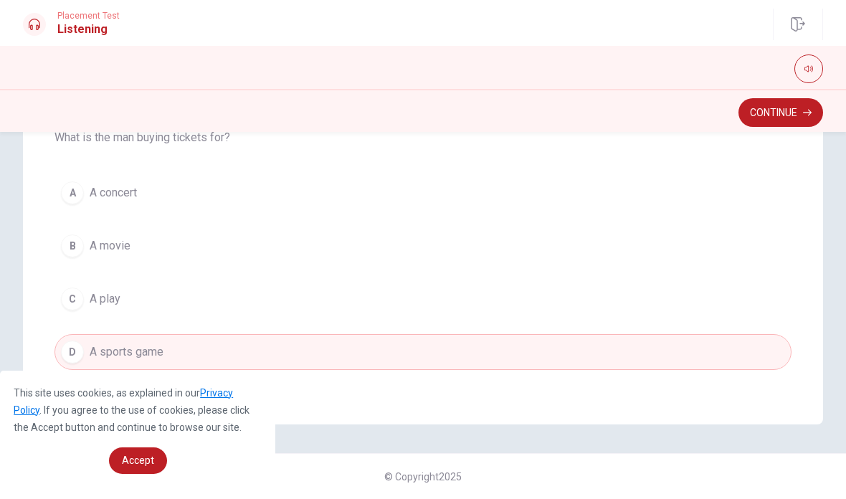
click at [763, 114] on button "Continue" at bounding box center [780, 112] width 85 height 29
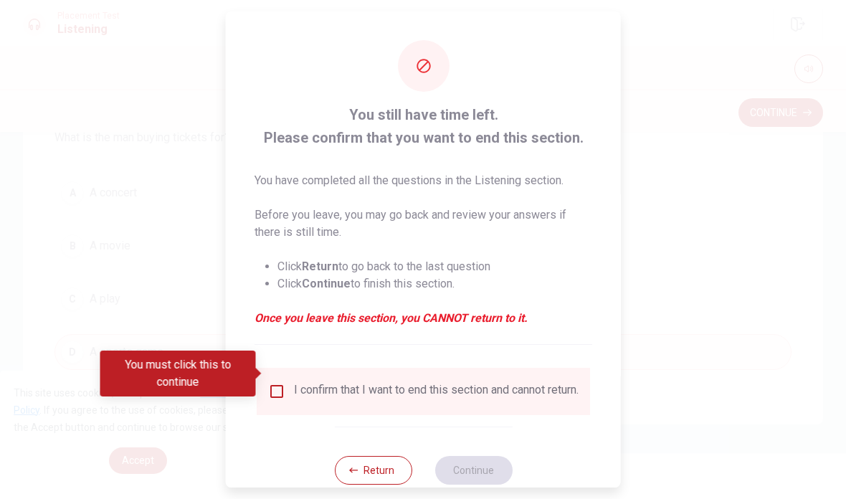
click at [282, 383] on input "You must click this to continue" at bounding box center [276, 391] width 17 height 17
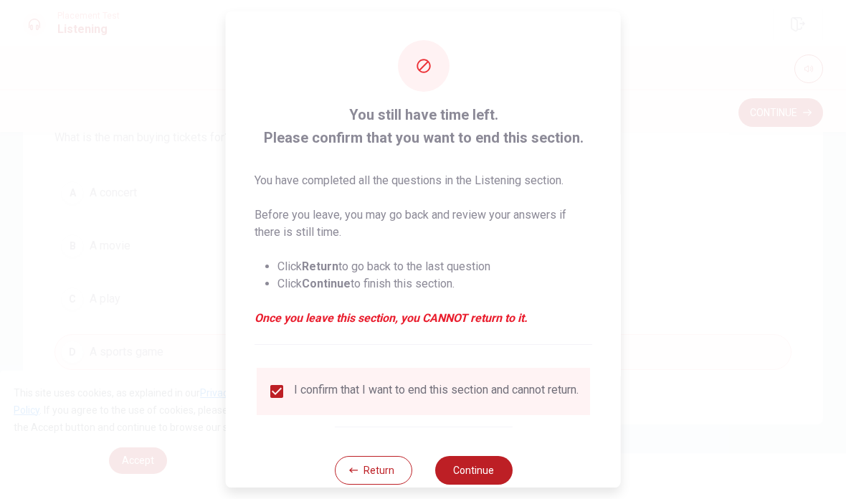
click at [477, 458] on button "Continue" at bounding box center [472, 470] width 77 height 29
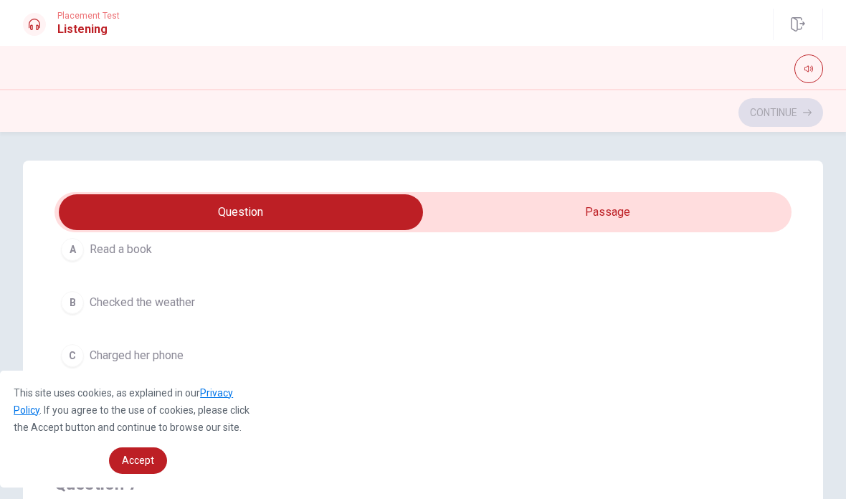
scroll to position [111, 0]
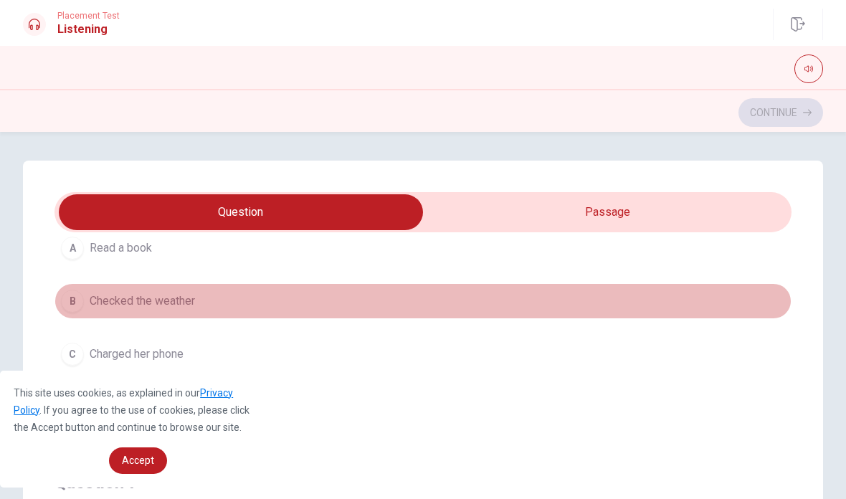
click at [152, 298] on span "Checked the weather" at bounding box center [142, 300] width 105 height 17
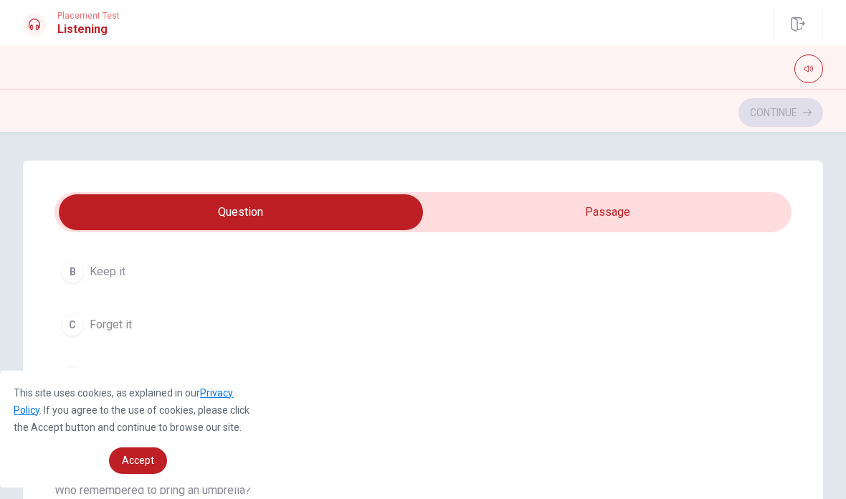
scroll to position [503, 0]
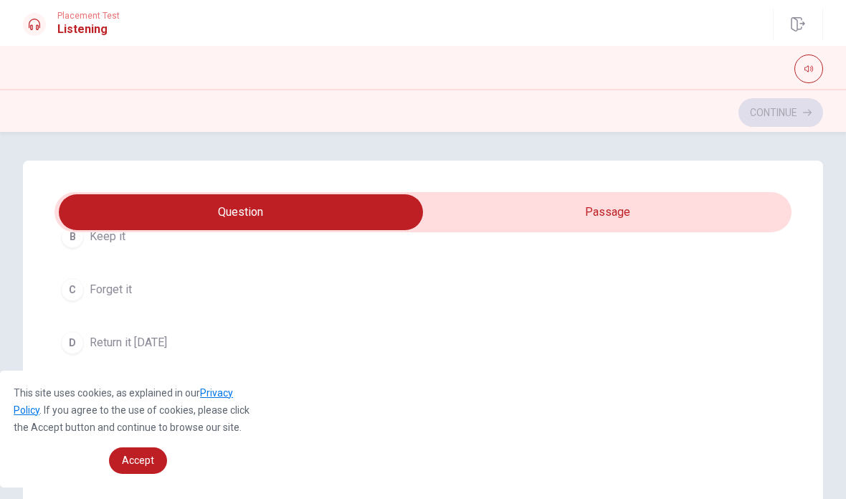
click at [156, 346] on span "Return it [DATE]" at bounding box center [128, 342] width 77 height 17
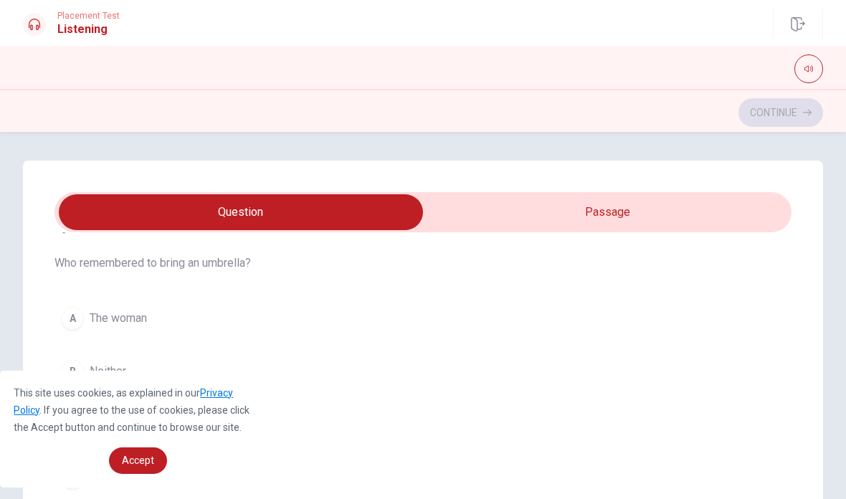
scroll to position [698, 0]
click at [131, 316] on span "The woman" at bounding box center [118, 315] width 57 height 17
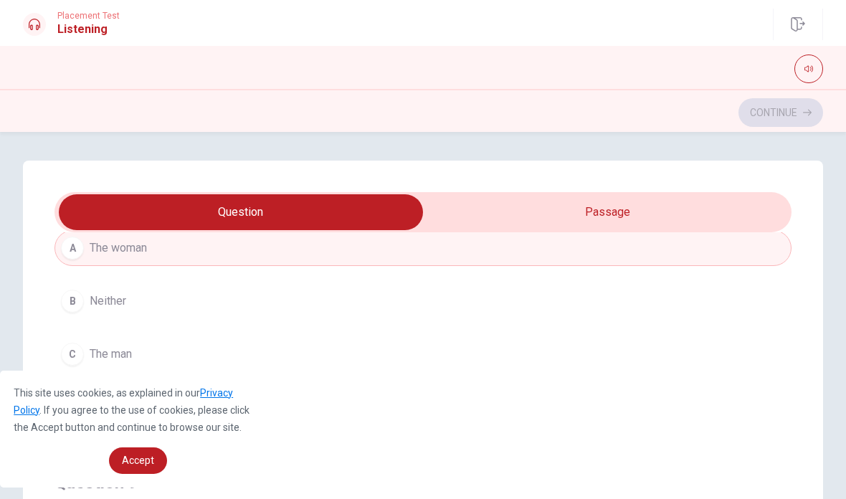
scroll to position [786, 0]
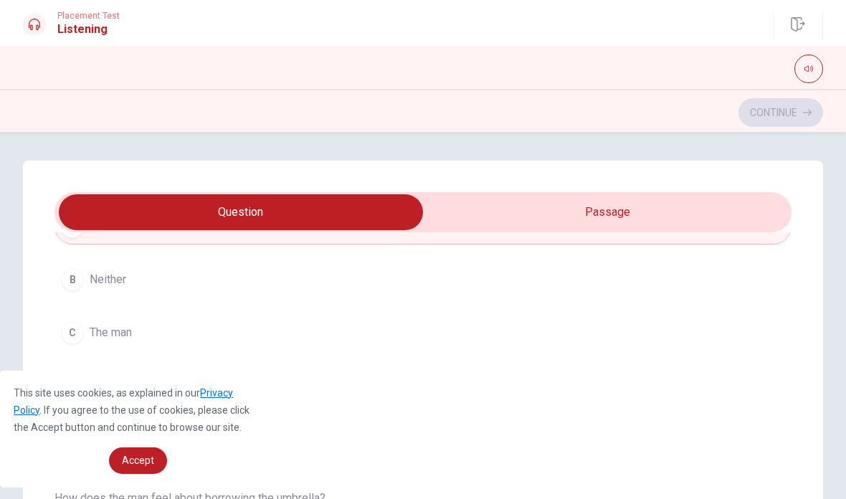
click at [120, 338] on span "The man" at bounding box center [111, 332] width 42 height 17
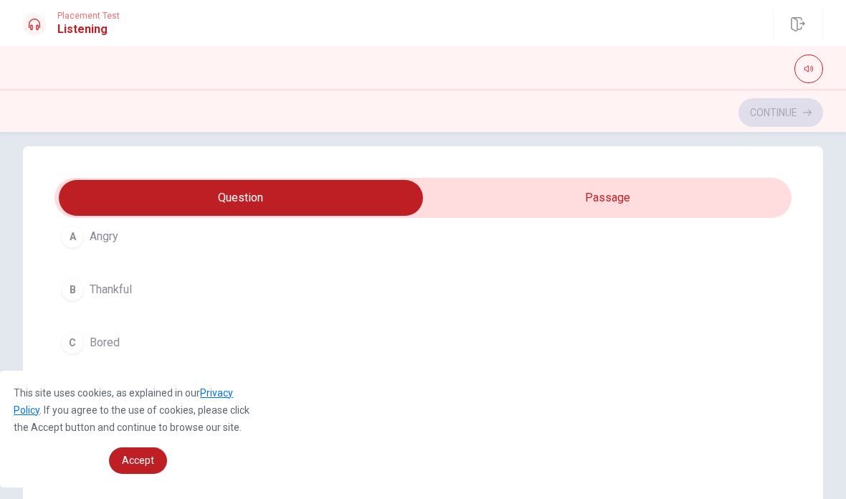
scroll to position [1082, 0]
click at [115, 297] on span "Thankful" at bounding box center [111, 295] width 42 height 17
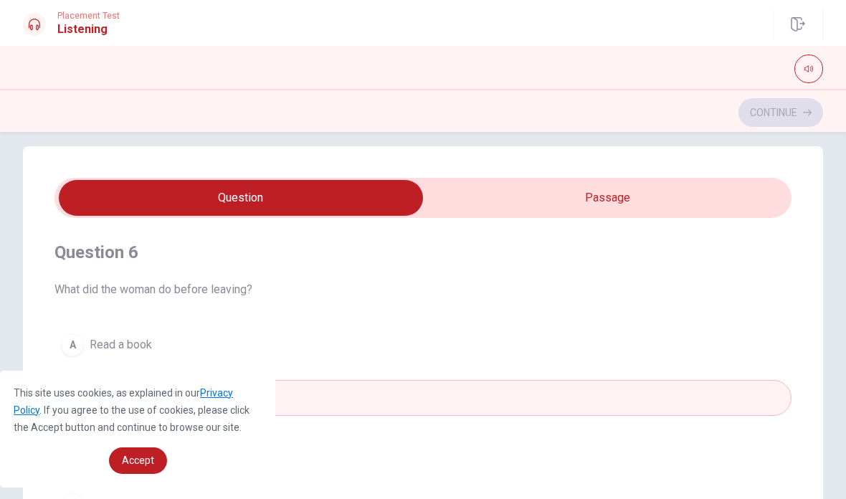
scroll to position [0, 0]
type input "84"
click at [669, 191] on input "checkbox" at bounding box center [240, 198] width 1105 height 36
checkbox input "true"
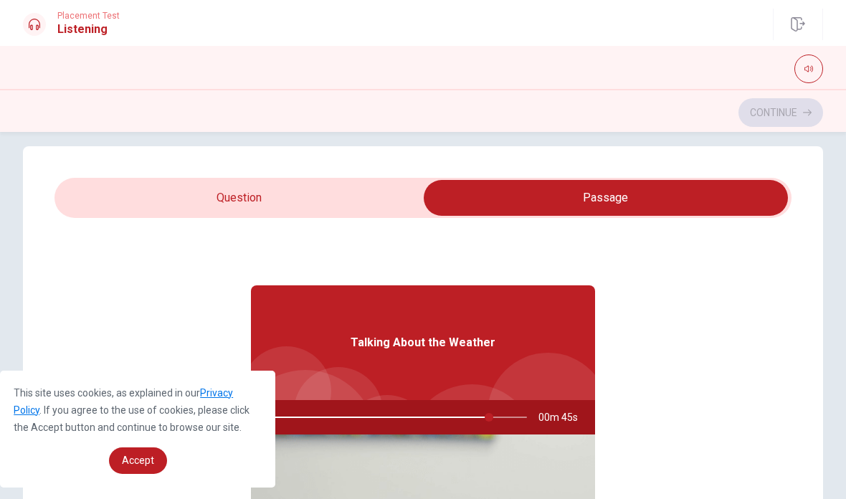
type input "85"
click at [265, 203] on input "checkbox" at bounding box center [605, 198] width 1105 height 36
checkbox input "false"
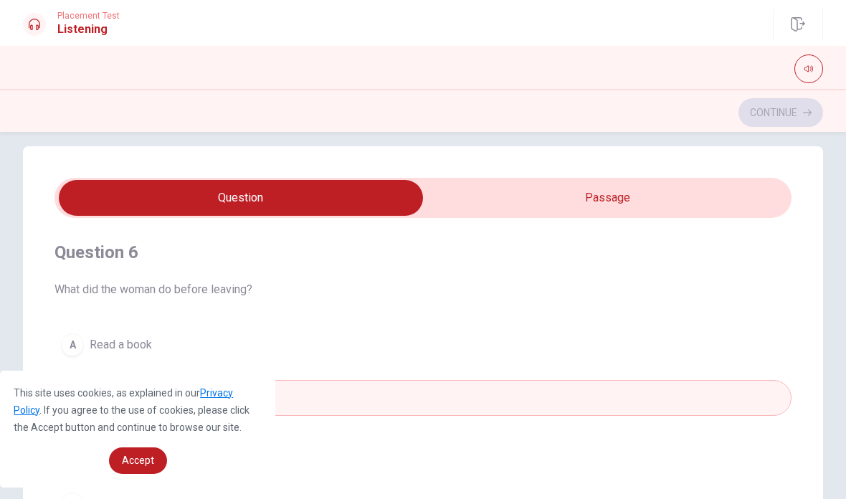
click at [814, 70] on button "button" at bounding box center [808, 68] width 29 height 29
click at [806, 70] on icon "button" at bounding box center [808, 69] width 9 height 9
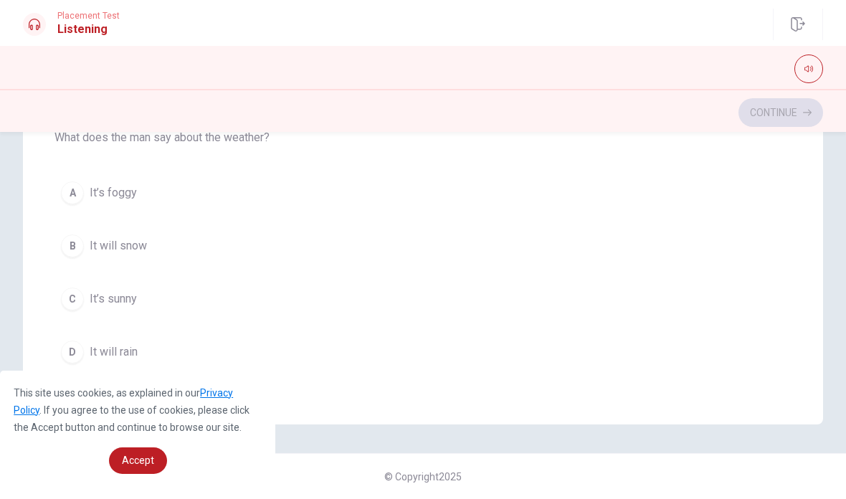
scroll to position [1161, 0]
click at [128, 351] on span "It will rain" at bounding box center [114, 351] width 48 height 17
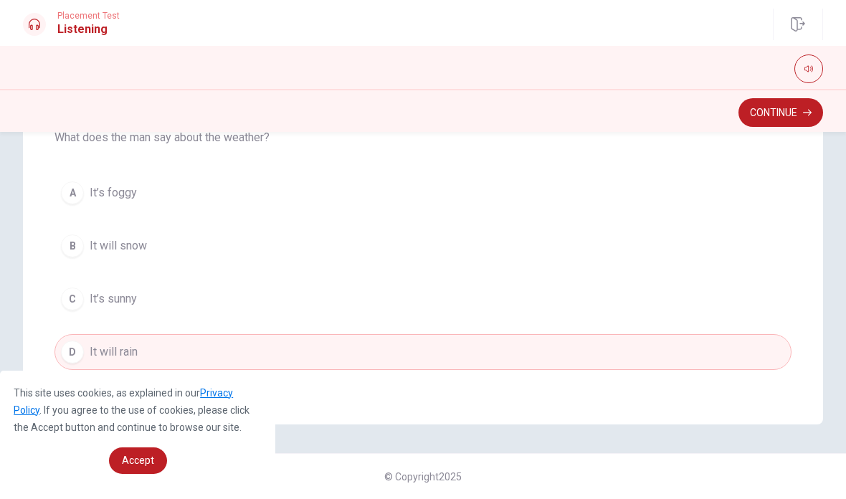
click at [773, 111] on button "Continue" at bounding box center [780, 112] width 85 height 29
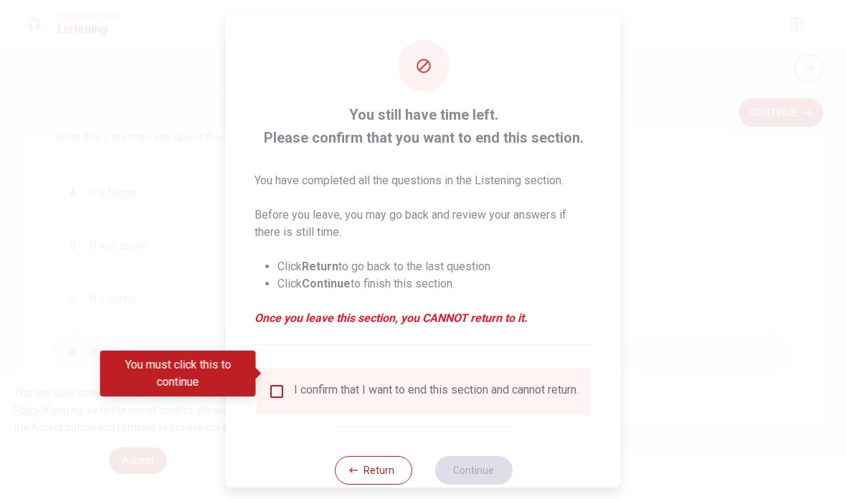
click at [277, 383] on input "You must click this to continue" at bounding box center [276, 391] width 17 height 17
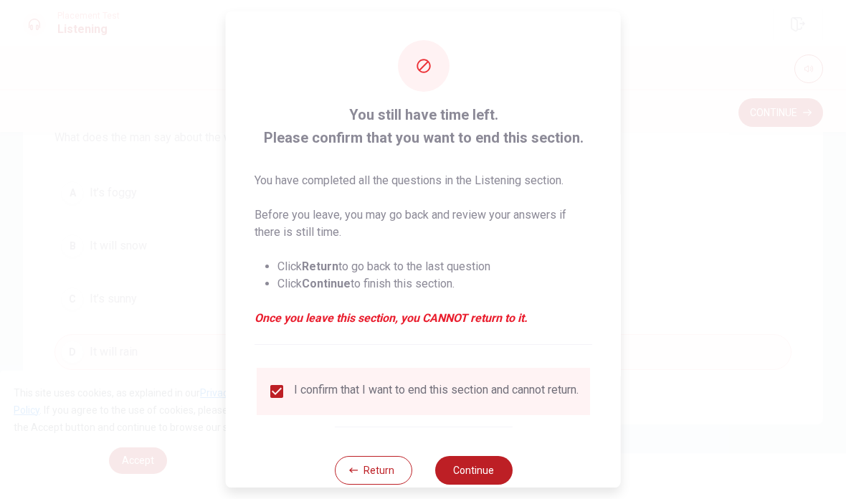
click at [495, 460] on button "Continue" at bounding box center [472, 470] width 77 height 29
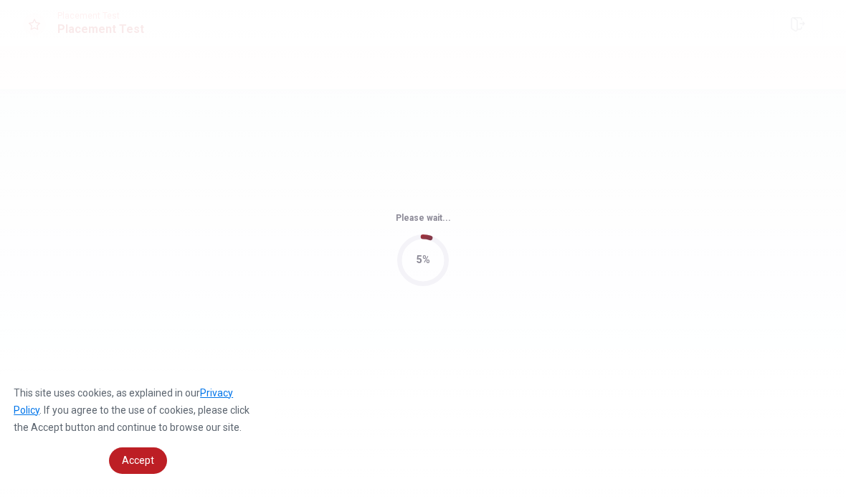
scroll to position [0, 0]
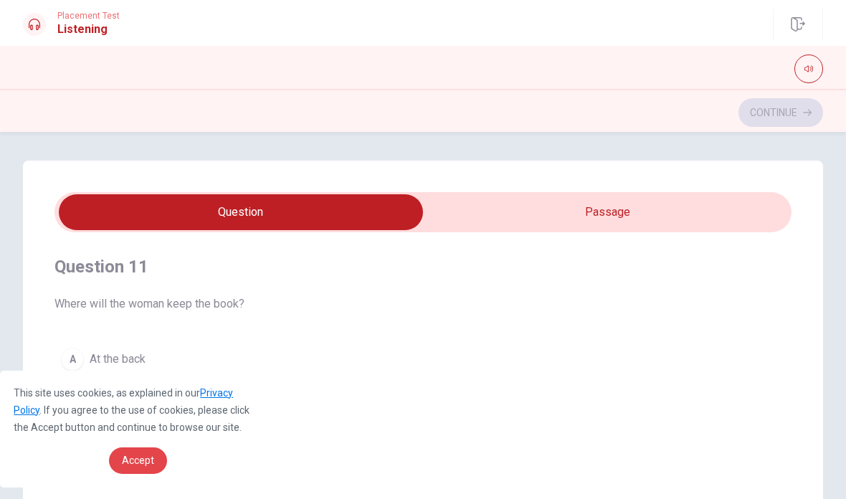
click at [146, 460] on span "Accept" at bounding box center [138, 459] width 32 height 11
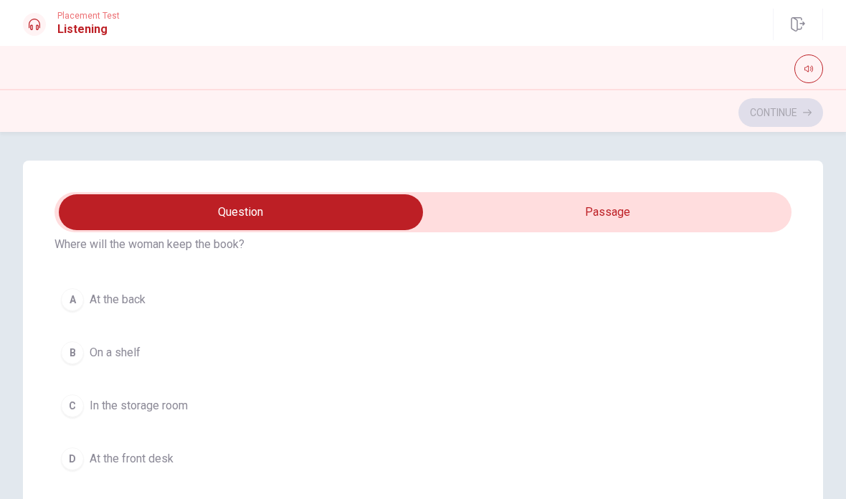
scroll to position [68, 0]
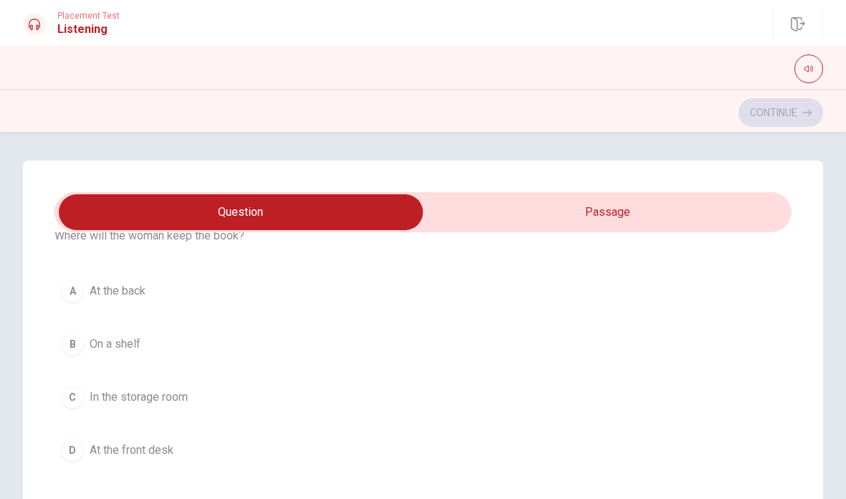
click at [127, 452] on span "At the front desk" at bounding box center [132, 450] width 84 height 17
click at [105, 344] on span "[DATE]" at bounding box center [106, 344] width 33 height 17
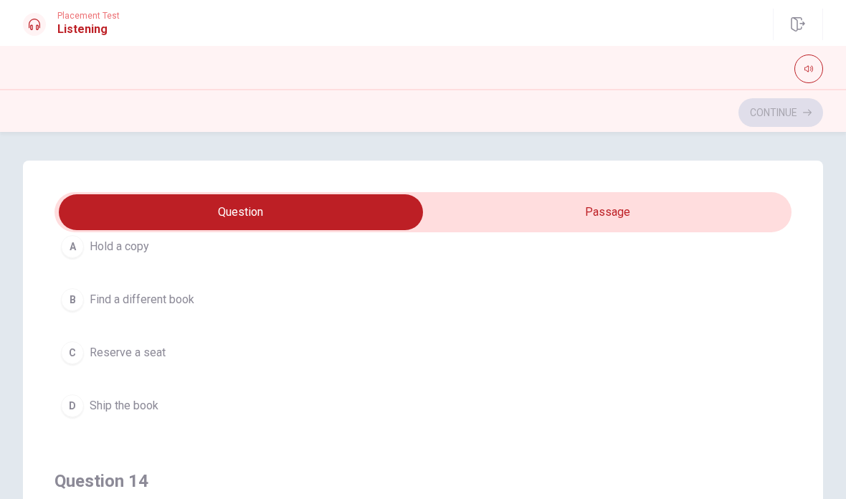
scroll to position [767, 0]
click at [158, 296] on span "Find a different book" at bounding box center [142, 298] width 105 height 17
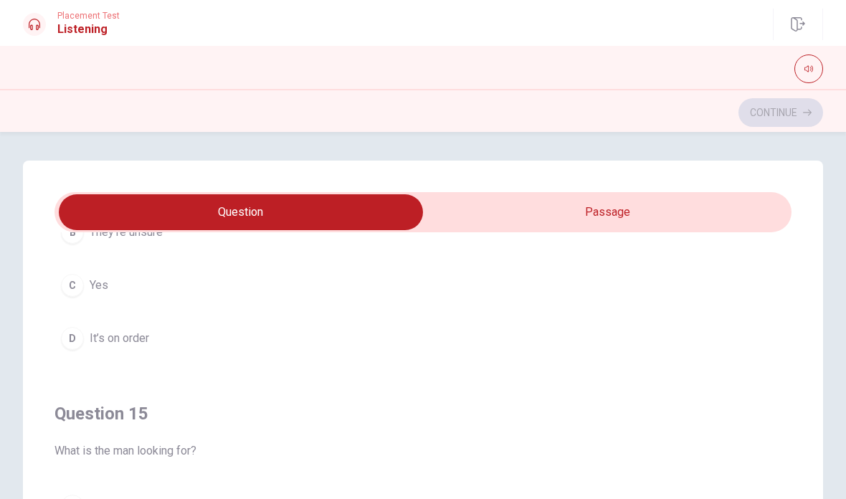
scroll to position [1159, 0]
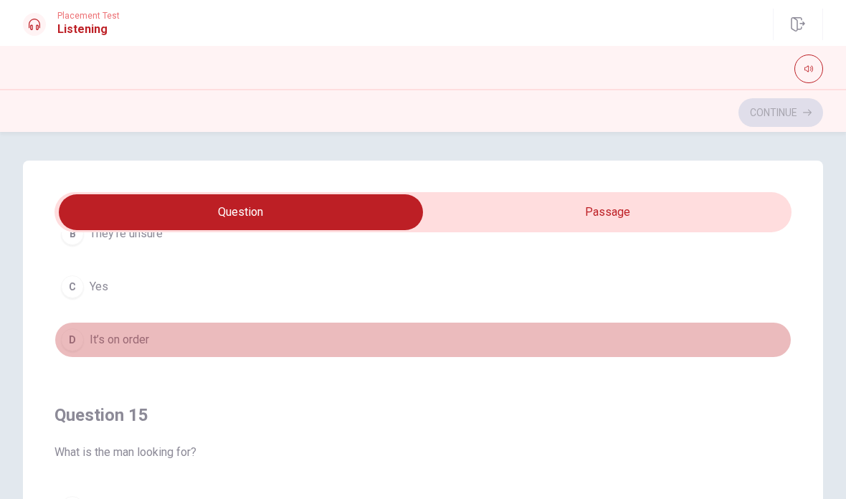
click at [128, 339] on span "It’s on order" at bounding box center [119, 339] width 59 height 17
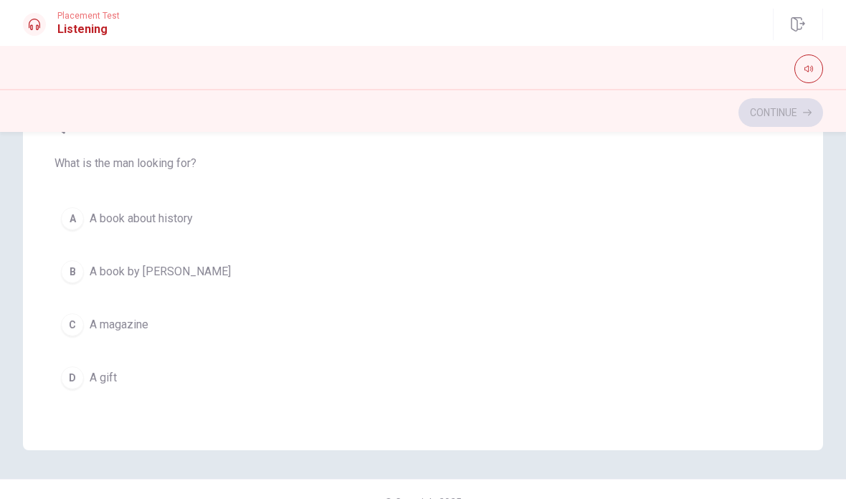
scroll to position [288, 0]
click at [141, 216] on span "A book about history" at bounding box center [141, 217] width 103 height 17
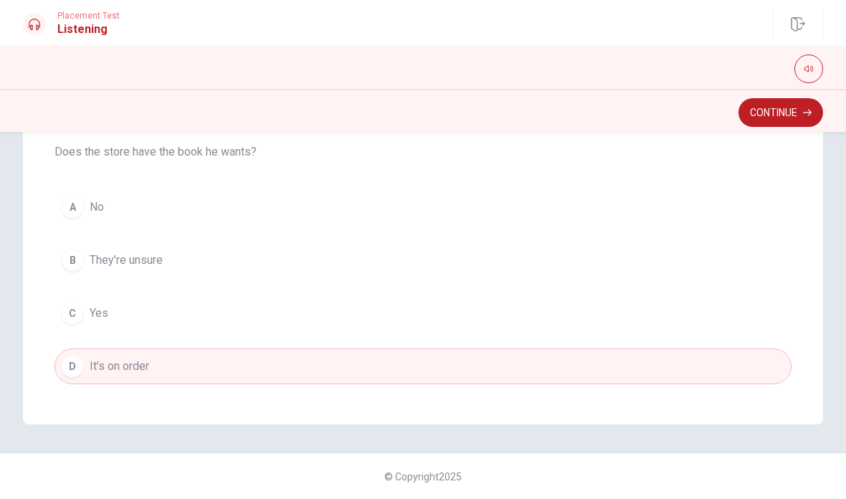
scroll to position [824, 0]
click at [72, 305] on div "C" at bounding box center [72, 308] width 23 height 23
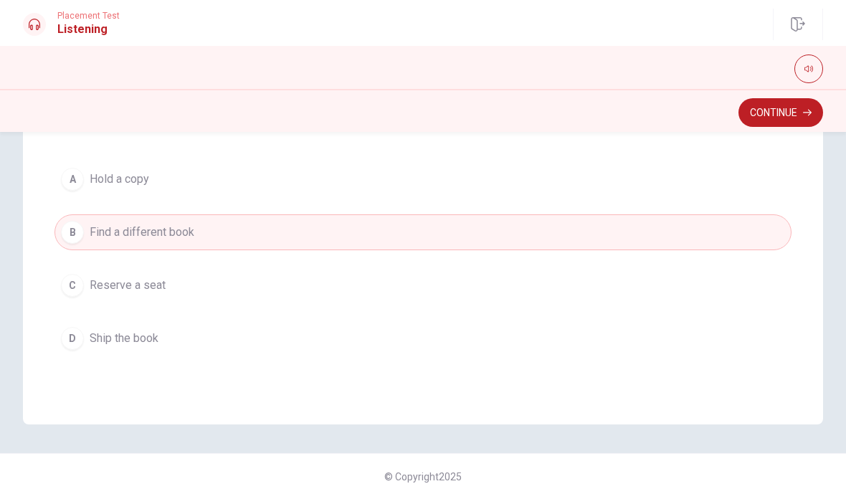
scroll to position [522, 0]
click at [91, 334] on span "Ship the book" at bounding box center [124, 337] width 69 height 17
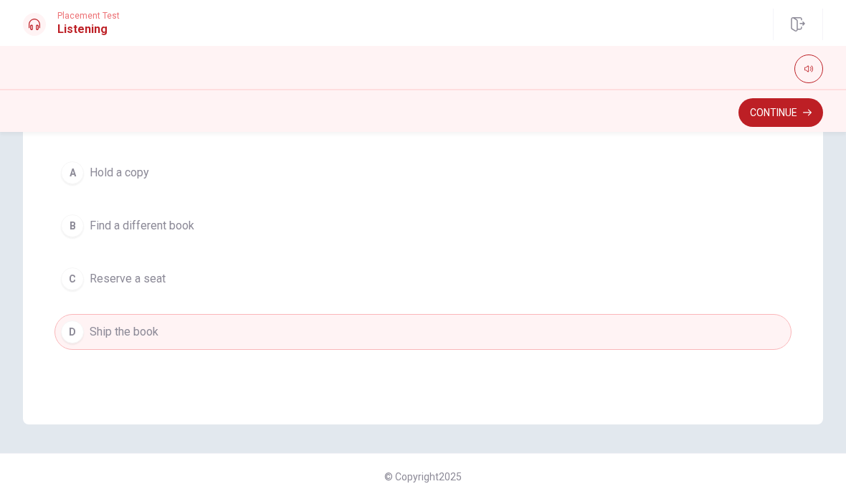
scroll to position [527, 0]
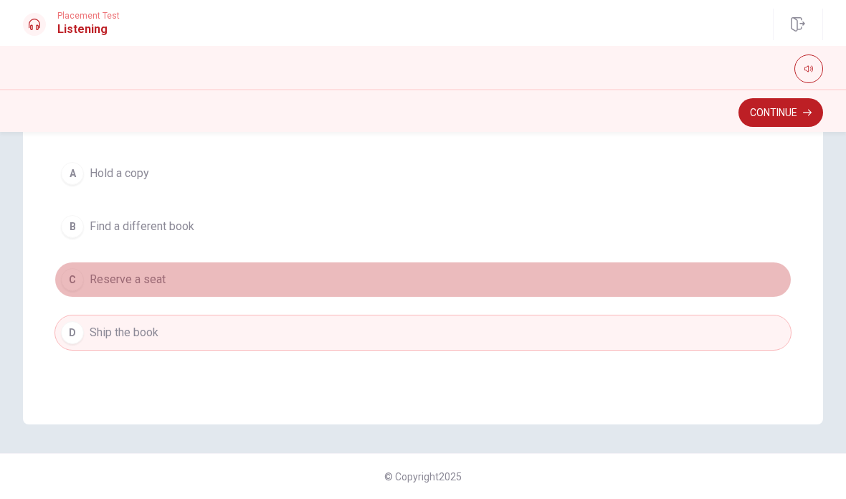
click at [76, 277] on div "C" at bounding box center [72, 279] width 23 height 23
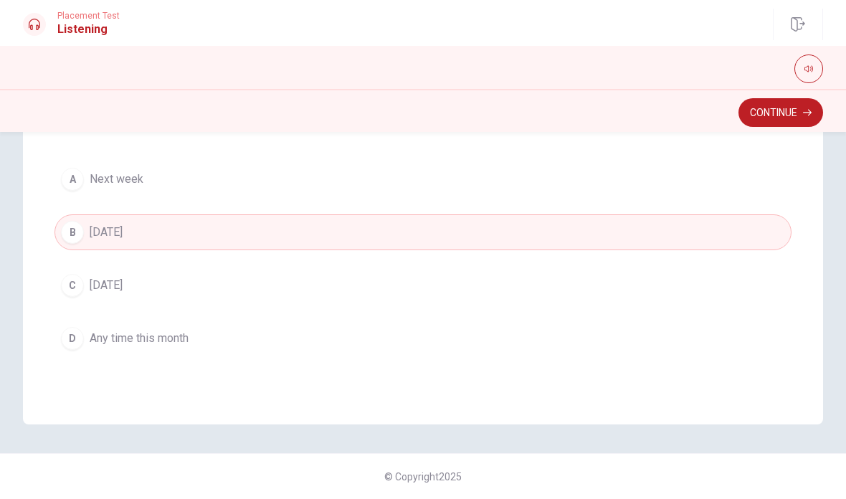
scroll to position [168, 0]
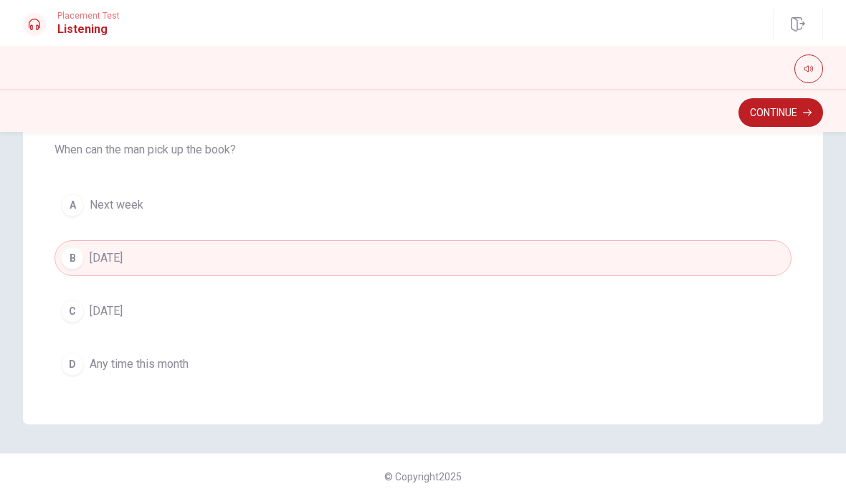
click at [108, 314] on span "[DATE]" at bounding box center [106, 311] width 33 height 17
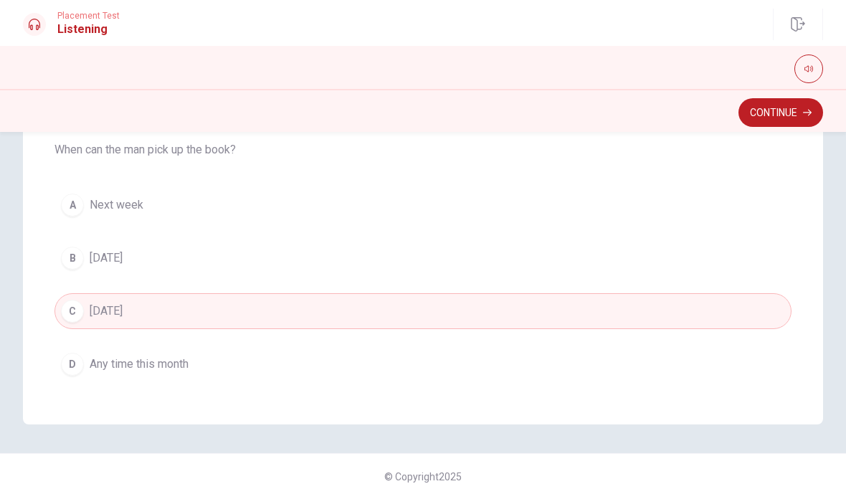
click at [776, 115] on button "Continue" at bounding box center [780, 112] width 85 height 29
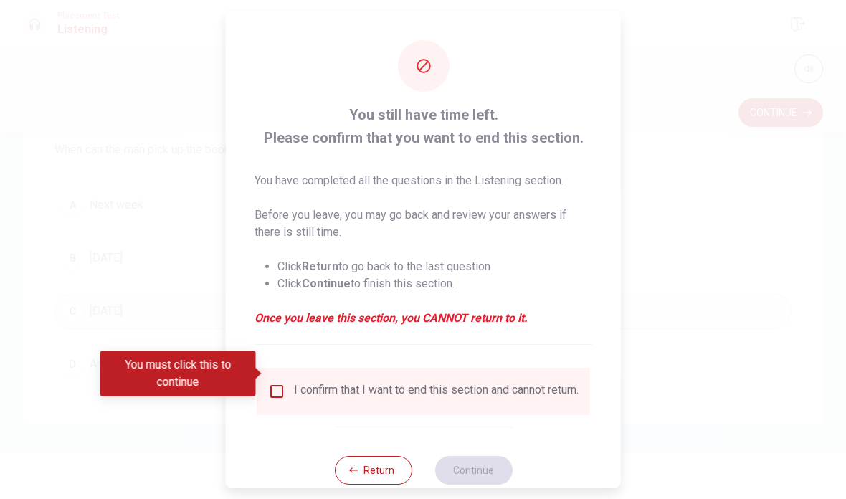
click at [277, 383] on input "You must click this to continue" at bounding box center [276, 391] width 17 height 17
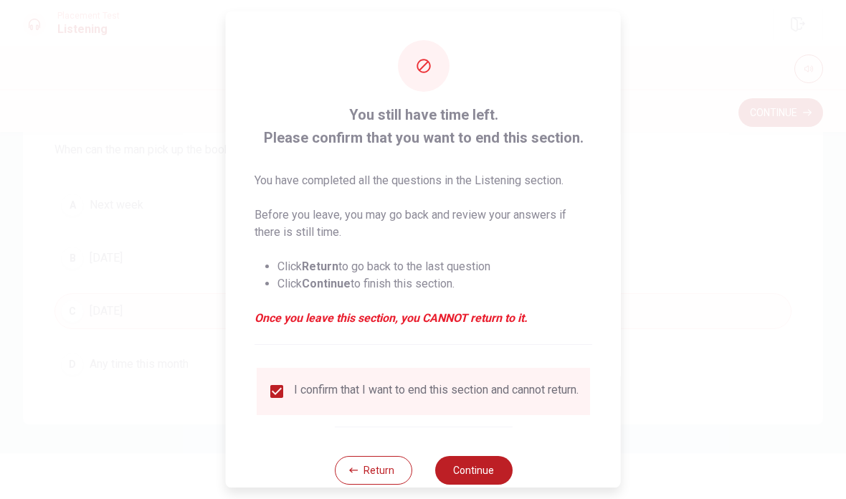
click at [491, 456] on button "Continue" at bounding box center [472, 470] width 77 height 29
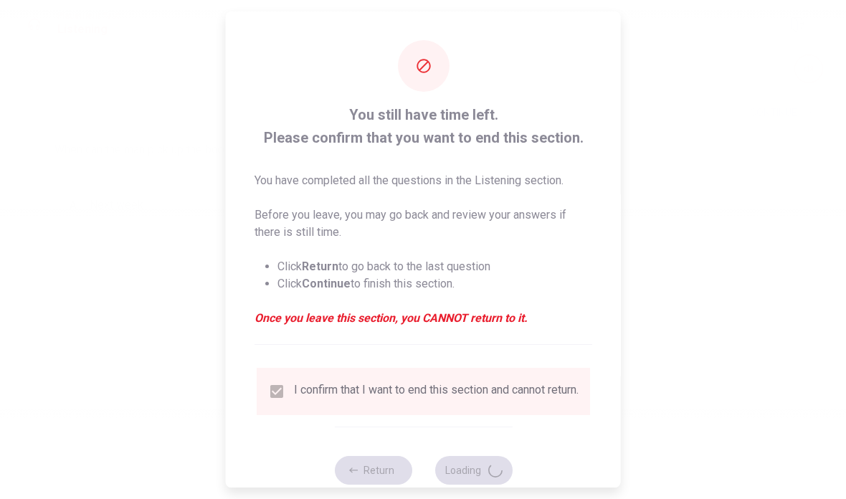
scroll to position [0, 0]
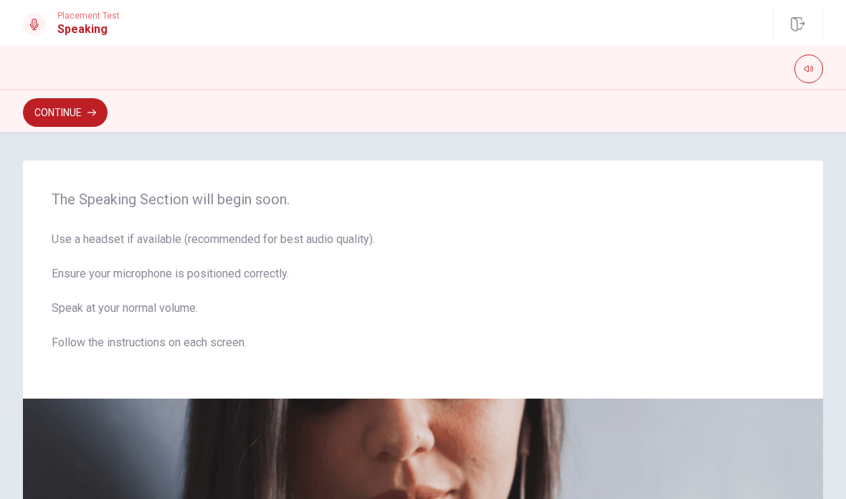
click at [58, 105] on button "Continue" at bounding box center [65, 112] width 85 height 29
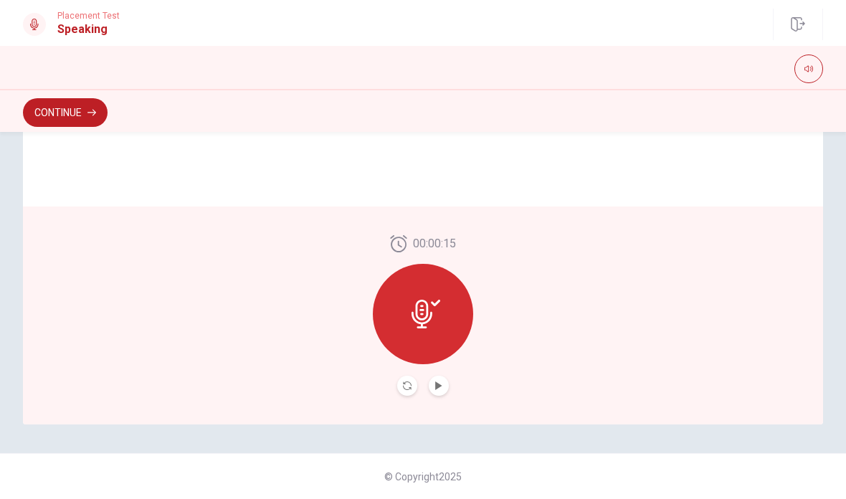
scroll to position [361, 0]
click at [429, 315] on icon at bounding box center [425, 314] width 29 height 29
click at [430, 308] on icon at bounding box center [425, 314] width 29 height 29
click at [428, 305] on icon at bounding box center [421, 314] width 21 height 29
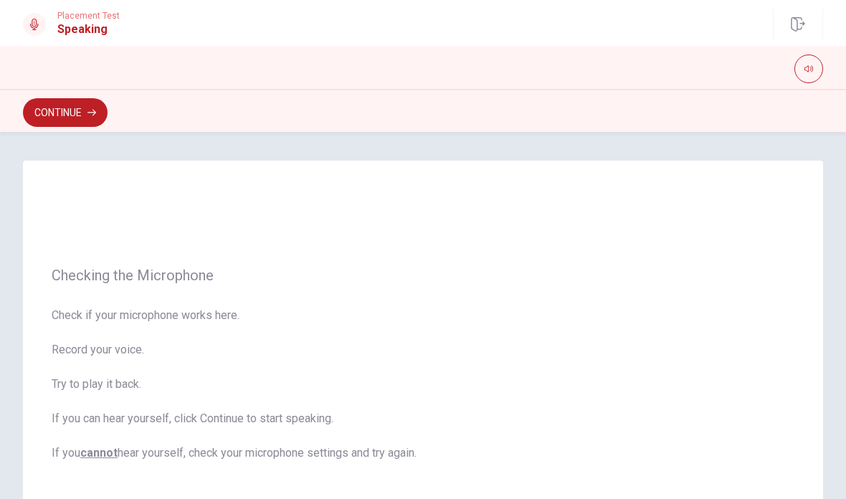
scroll to position [-1, 0]
click at [55, 109] on button "Continue" at bounding box center [65, 112] width 85 height 29
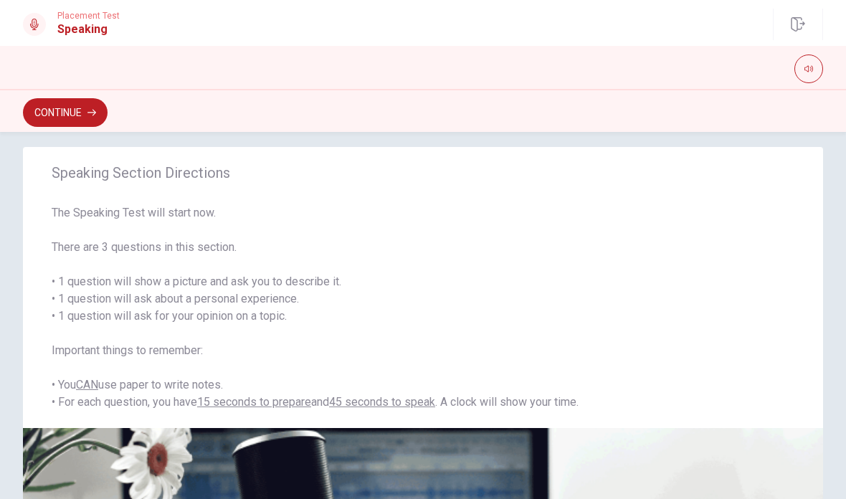
scroll to position [9, 0]
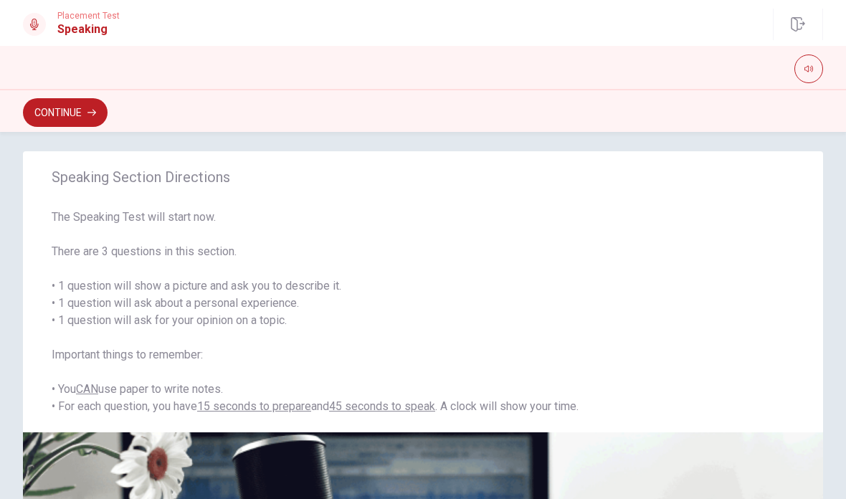
click at [59, 110] on button "Continue" at bounding box center [65, 112] width 85 height 29
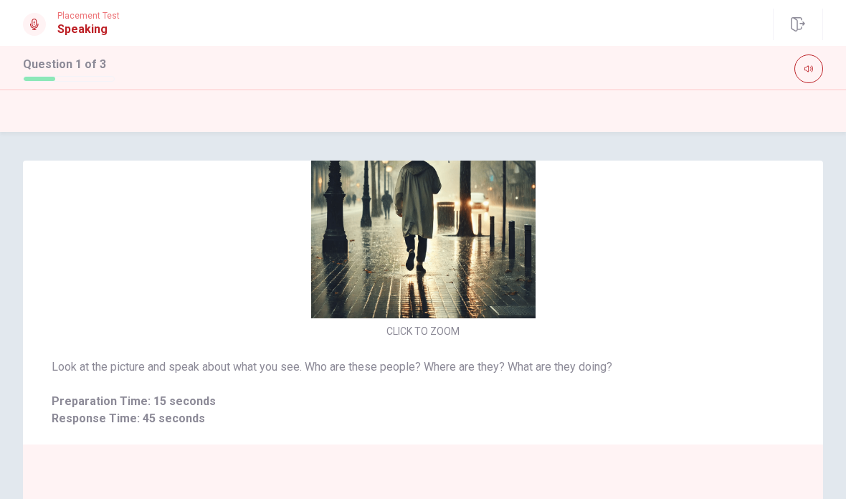
scroll to position [48, 0]
click at [145, 414] on span "Response Time: 45 seconds" at bounding box center [423, 418] width 743 height 17
click at [197, 361] on span "Look at the picture and speak about what you see. Who are these people? Where a…" at bounding box center [423, 366] width 743 height 17
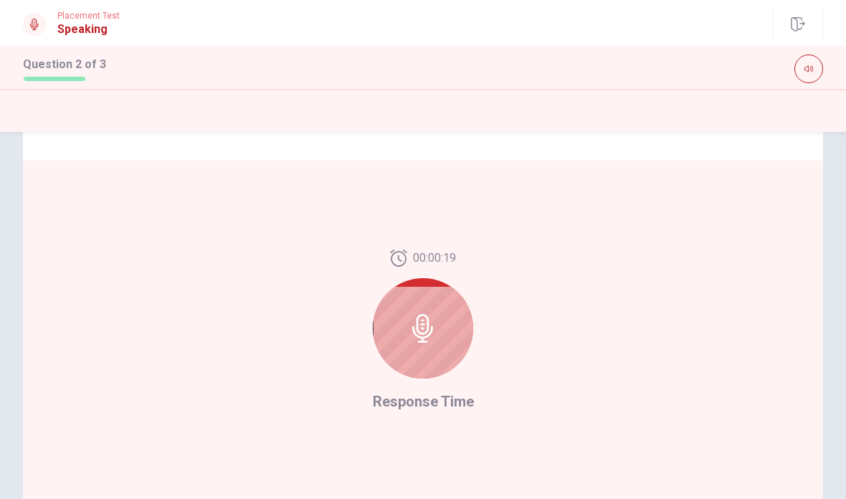
scroll to position [285, 0]
click at [423, 330] on icon at bounding box center [423, 327] width 29 height 29
click at [432, 325] on icon at bounding box center [422, 327] width 21 height 29
click at [430, 325] on icon at bounding box center [423, 327] width 29 height 29
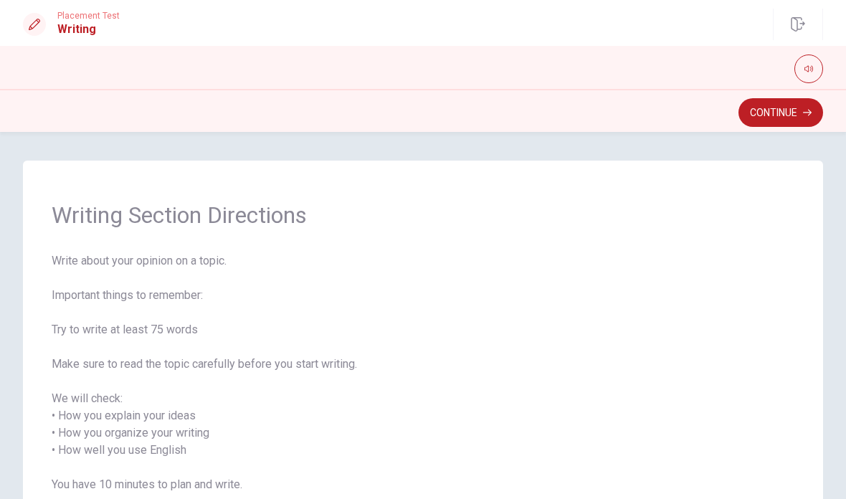
scroll to position [0, 0]
click at [784, 103] on button "Continue" at bounding box center [780, 112] width 85 height 29
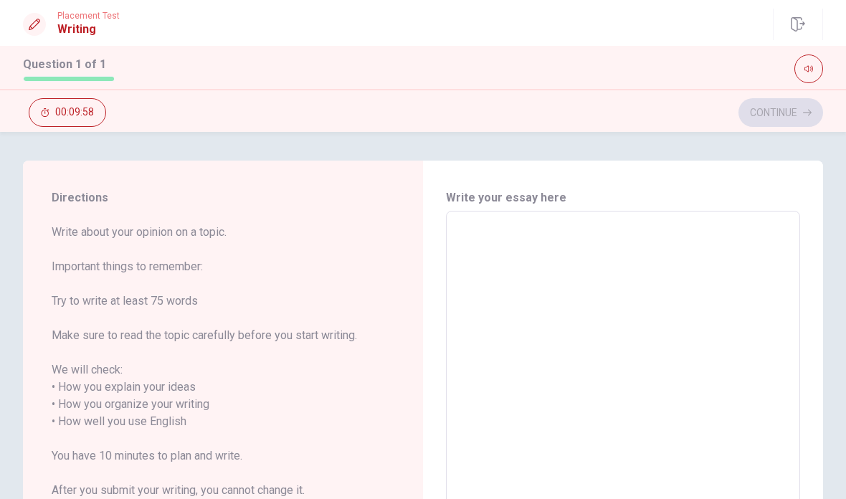
click at [496, 254] on textarea at bounding box center [623, 422] width 334 height 398
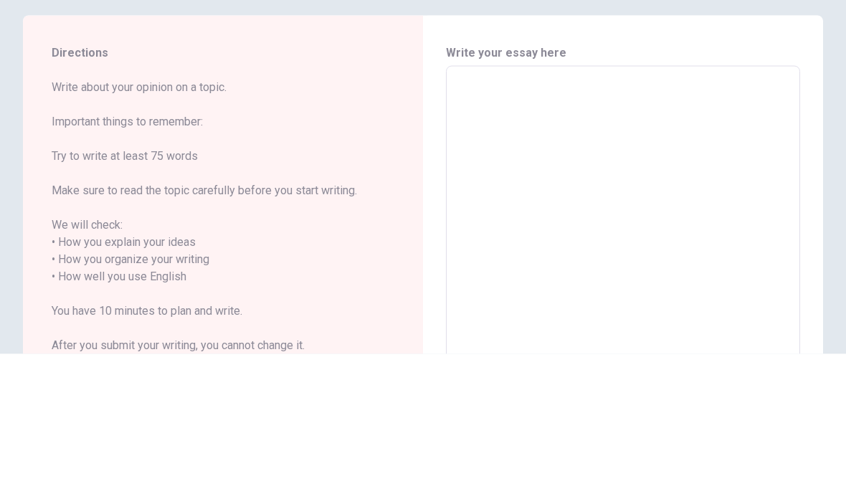
type textarea "O"
type textarea "x"
type textarea "On"
type textarea "x"
type textarea "One"
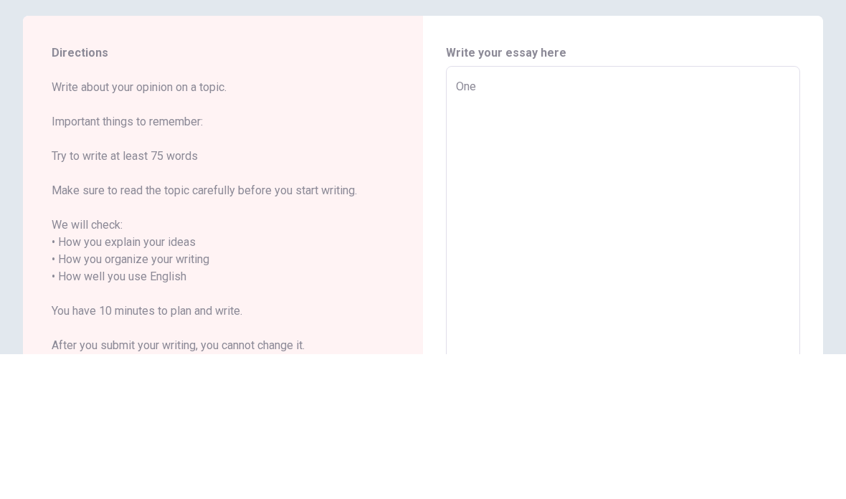
type textarea "x"
type textarea "One"
type textarea "x"
type textarea "One d"
type textarea "x"
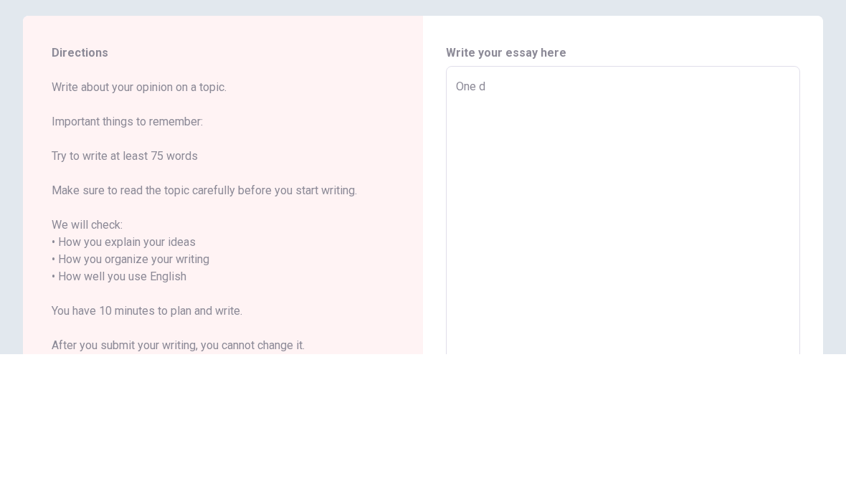
type textarea "One da"
type textarea "x"
type textarea "One day"
type textarea "x"
type textarea "One day,"
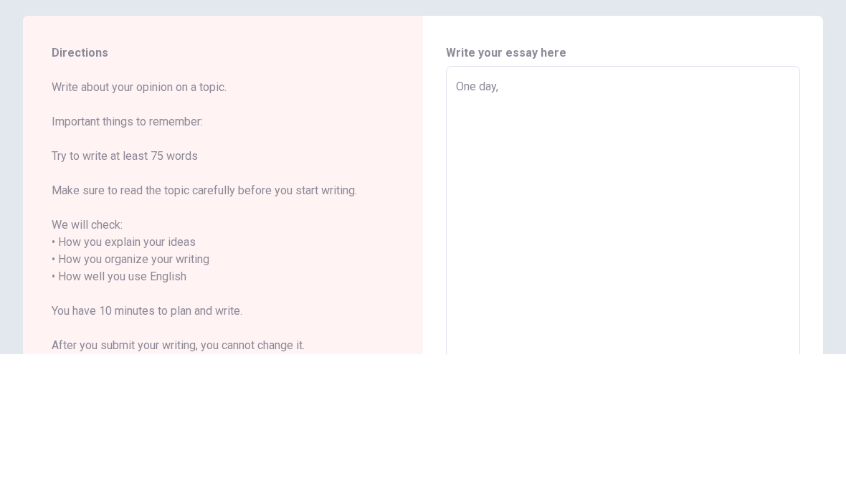
type textarea "x"
type textarea "One day,i"
type textarea "x"
type textarea "One day,i"
type textarea "x"
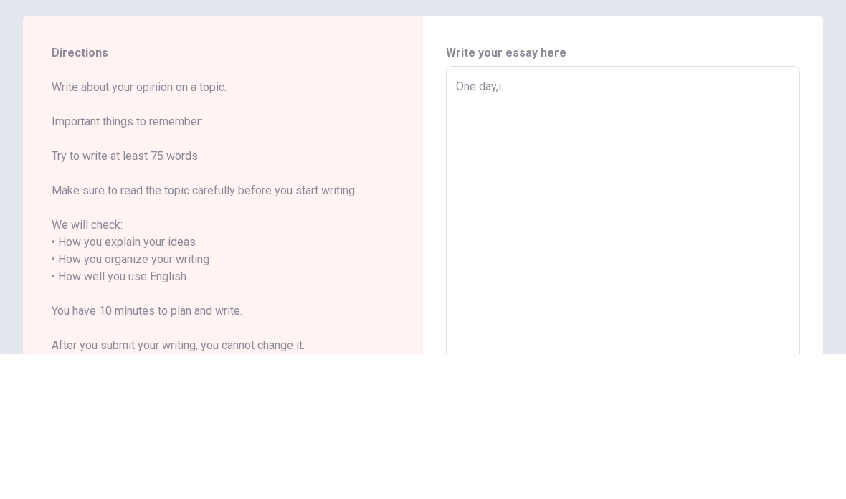
type textarea "One day,i g"
type textarea "x"
type textarea "One day,i go"
type textarea "x"
type textarea "One day,i go"
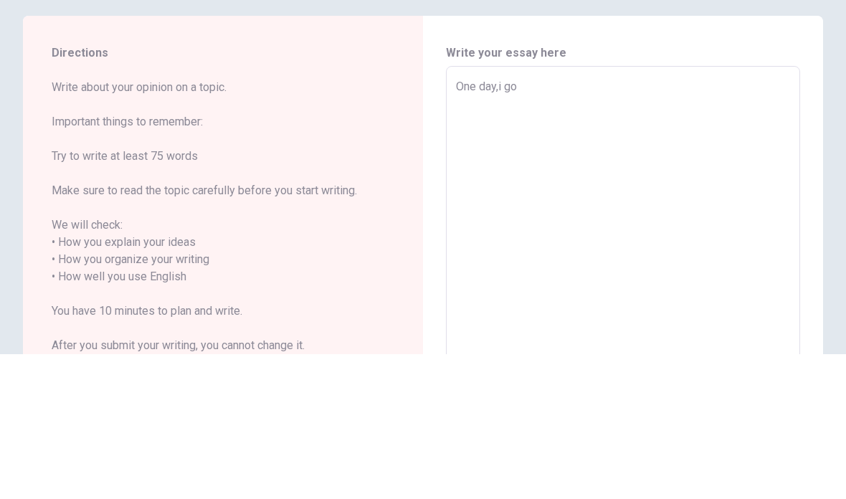
type textarea "x"
type textarea "One day,i go t"
type textarea "x"
type textarea "One day,i go to"
type textarea "x"
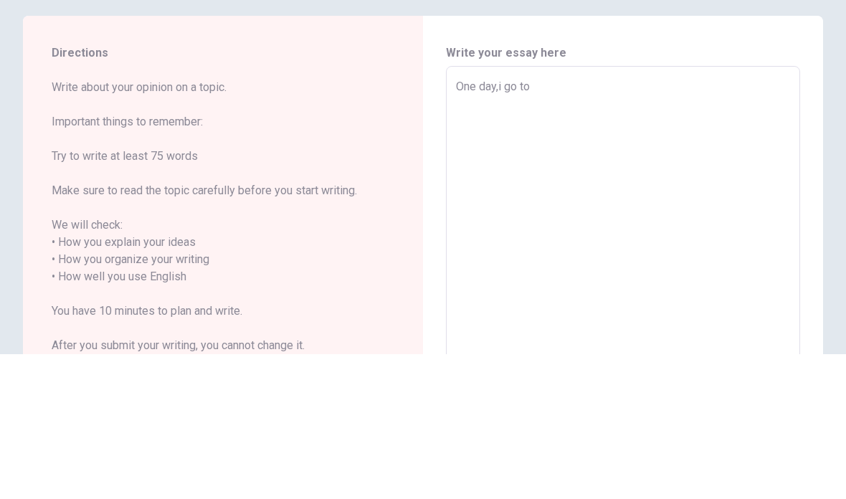
type textarea "One day,i go to"
type textarea "x"
type textarea "One day,i go to s"
type textarea "x"
type textarea "One day,i go to sh"
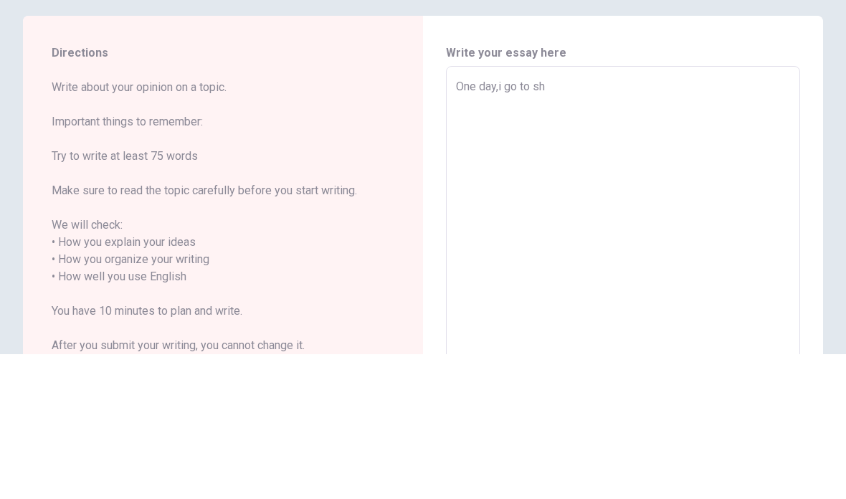
type textarea "x"
type textarea "One day,i go to sho"
type textarea "x"
type textarea "One day,i go to shop"
type textarea "x"
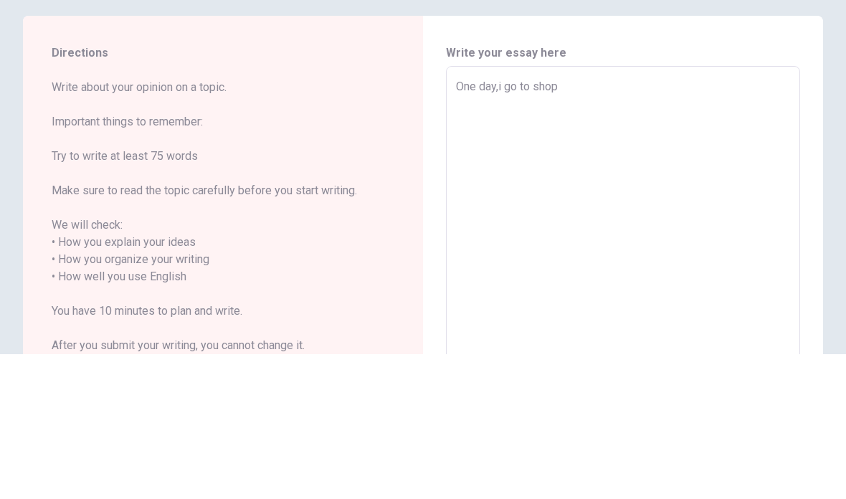
type textarea "One day,i go to shopi"
type textarea "x"
type textarea "One day,i go to shopin"
type textarea "x"
type textarea "One day,i go to shoping"
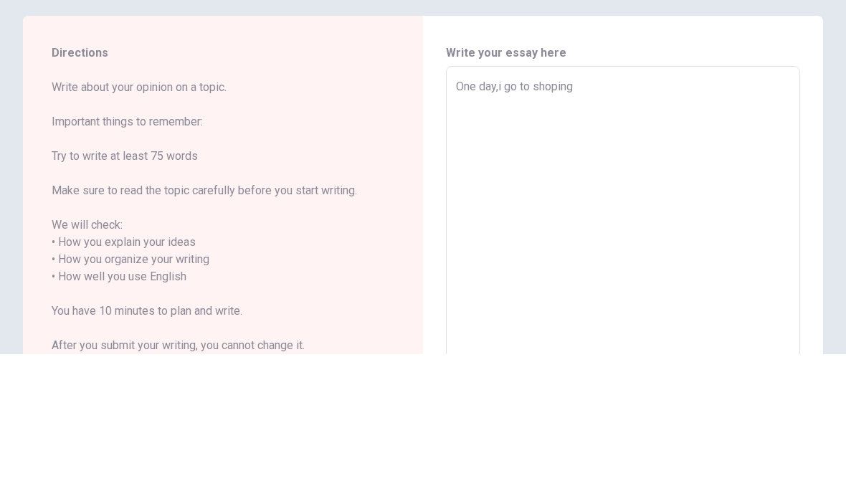
click at [518, 223] on textarea "One day,i go to shoping" at bounding box center [623, 422] width 334 height 398
click at [613, 223] on textarea "One day,i go to shoping" at bounding box center [623, 422] width 334 height 398
type textarea "x"
type textarea "One day,i go to shoping'"
click at [499, 223] on textarea "One day,i go to shoping'" at bounding box center [623, 422] width 334 height 398
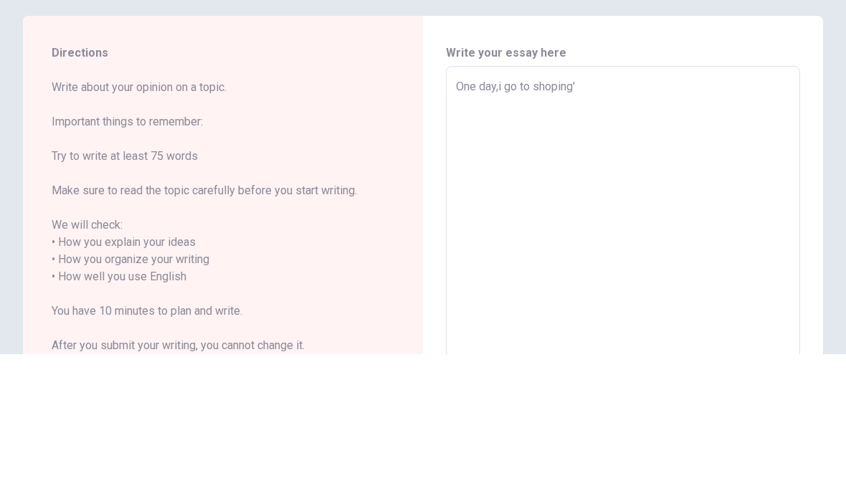
type textarea "x"
type textarea "One day,wi go to shoping'"
type textarea "x"
type textarea "One day,whi go to shoping'"
type textarea "x"
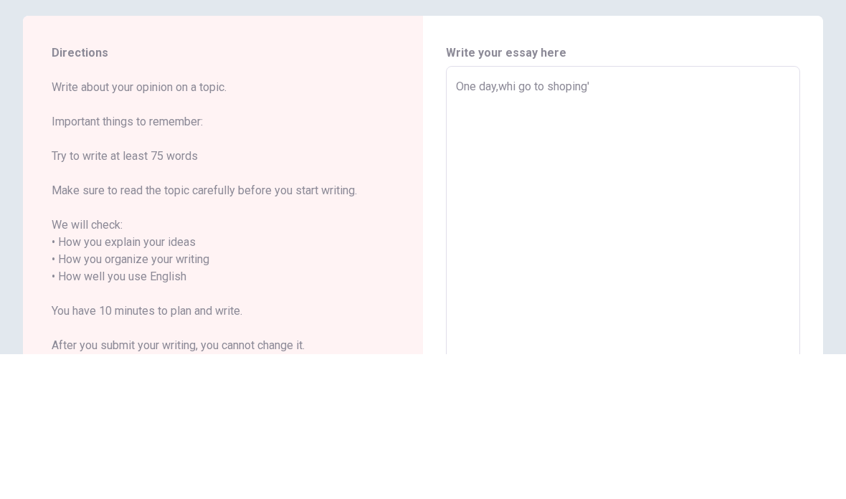
type textarea "One day,whei go to shoping'"
type textarea "x"
type textarea "One day,wheni go to shoping'"
click at [637, 223] on textarea "One day,wheni go to shoping'" at bounding box center [623, 422] width 334 height 398
type textarea "x"
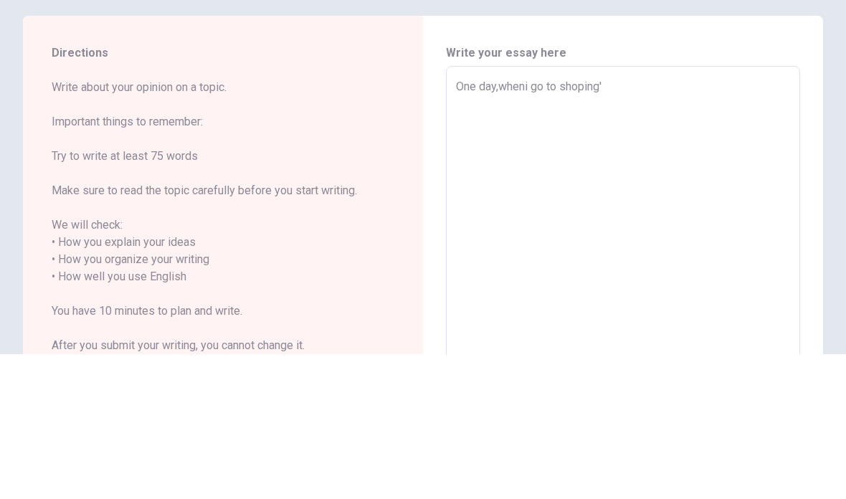
type textarea "One day,wheni go to shoping"
click at [499, 223] on textarea "One day,wheni go to shoping" at bounding box center [623, 422] width 334 height 398
type textarea "x"
type textarea "One day,iwheni go to shoping"
type textarea "x"
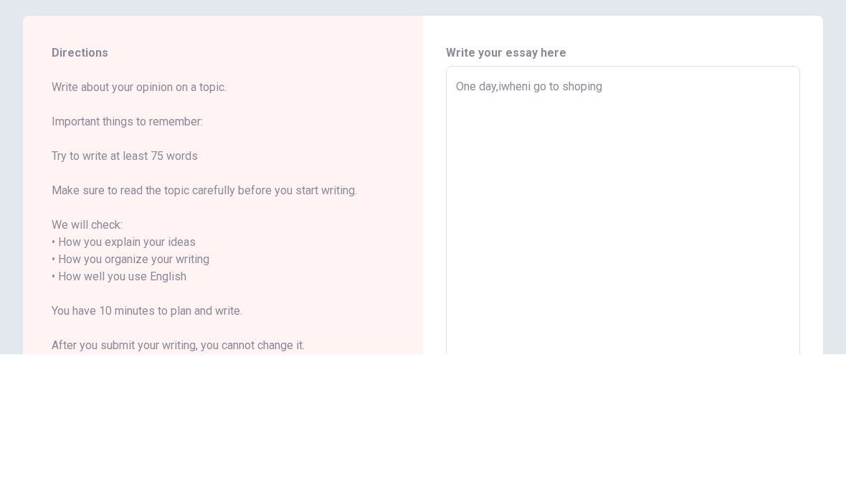
type textarea "One day,i wheni go to shoping"
type textarea "x"
type textarea "One day,i wwheni go to shoping"
type textarea "x"
type textarea "One day,i wawheni go to shoping"
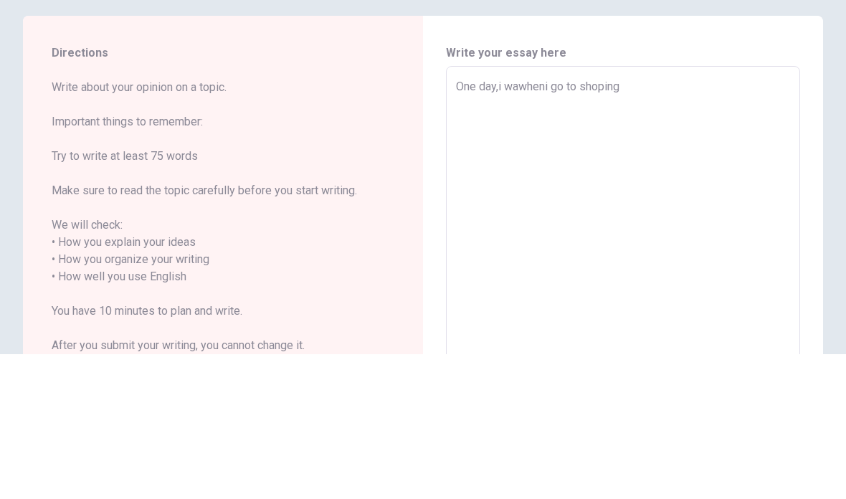
type textarea "x"
type textarea "One day,i wanwheni go to shoping"
type textarea "x"
type textarea "One day,i wantwheni go to shoping"
type textarea "x"
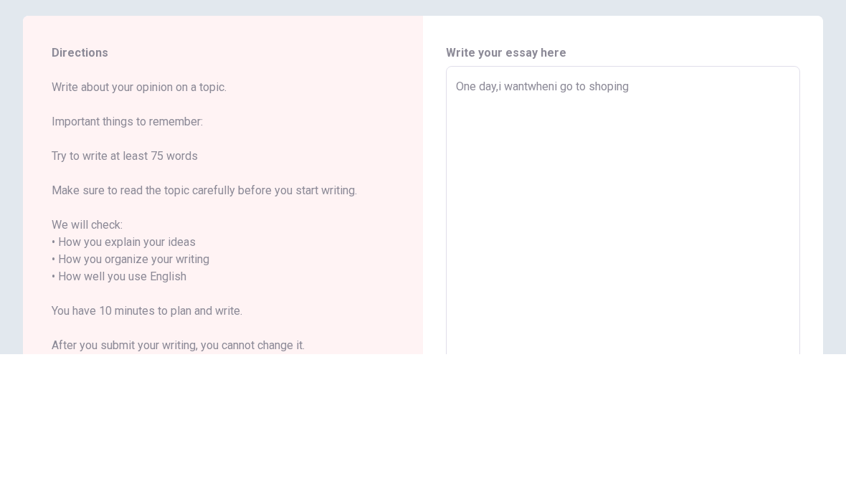
type textarea "One day,i want wheni go to shoping"
type textarea "x"
type textarea "One day,i want twheni go to shoping"
type textarea "x"
type textarea "One day,i want towheni go to shoping"
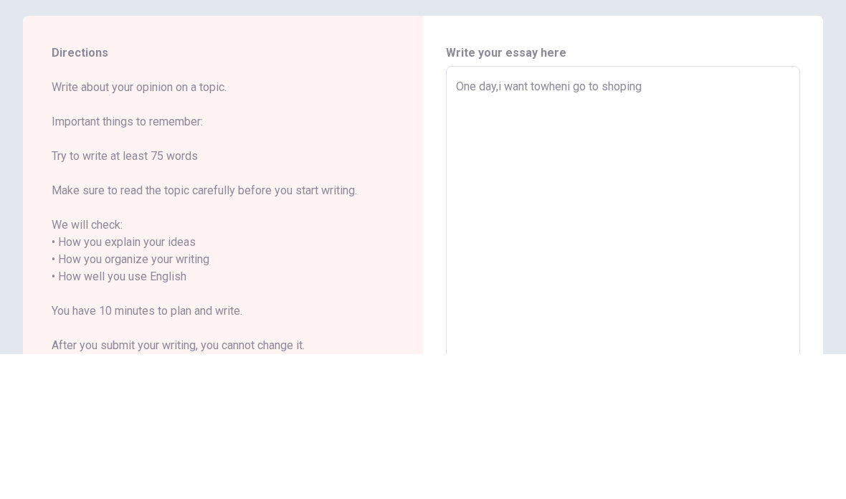
type textarea "x"
type textarea "One day,i want to wheni go to shoping"
type textarea "x"
type textarea "One day,i want to wwheni go to shoping"
type textarea "x"
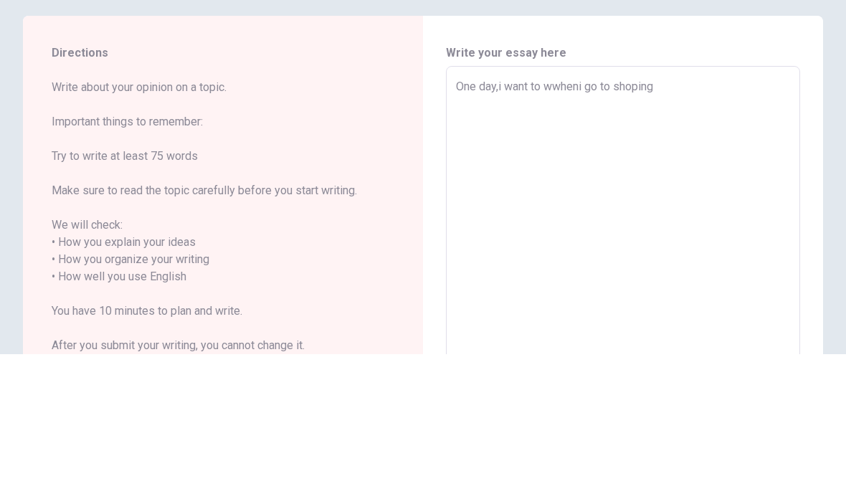
type textarea "One day,i want to whwheni go to shoping"
type textarea "x"
type textarea "One day,i want to whawheni go to shoping"
type textarea "x"
type textarea "One day,i want to whahwheni go to shoping"
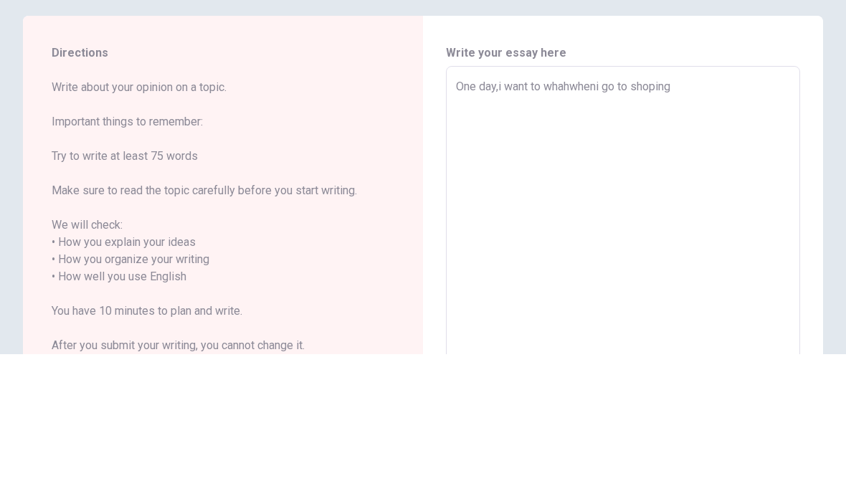
type textarea "x"
type textarea "One day,i want to whahrwheni go to shoping"
type textarea "x"
type textarea "One day,i want to whahrowheni go to shoping"
type textarea "x"
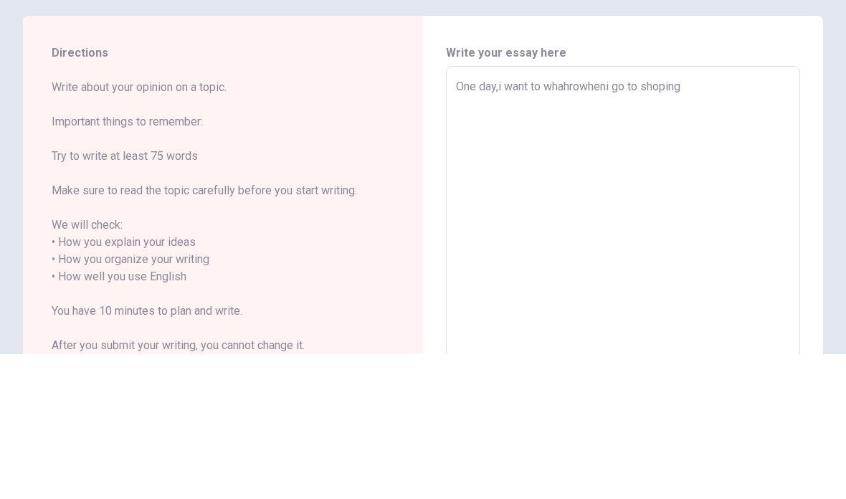
type textarea "One day,i want to whahroowheni go to shoping"
type textarea "x"
type textarea "One day,i want to whahroomwheni go to shoping"
type textarea "x"
type textarea "One day,i want to whahroowheni go to shoping"
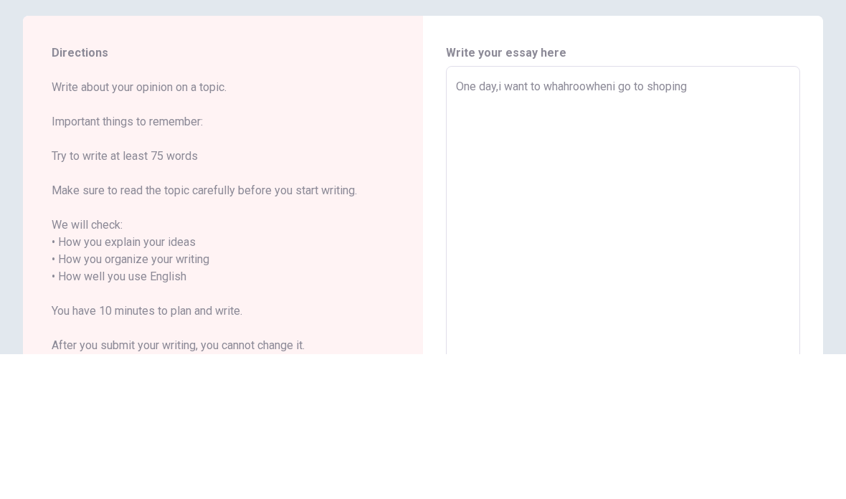
type textarea "x"
type textarea "One day,i want to whahrowheni go to shoping"
type textarea "x"
type textarea "One day,i want to whahrwheni go to shoping"
type textarea "x"
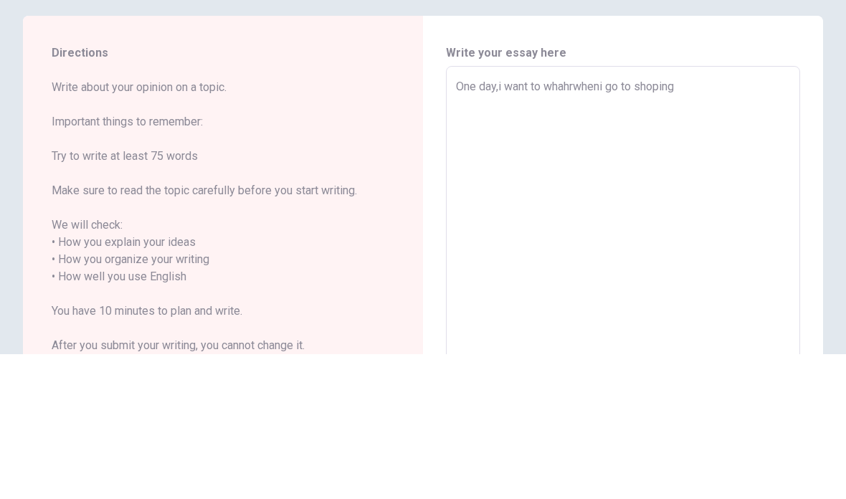
type textarea "One day,i want to whahwheni go to shoping"
type textarea "x"
type textarea "One day,i want to whawheni go to shoping"
type textarea "x"
type textarea "One day,i want to whwheni go to shoping"
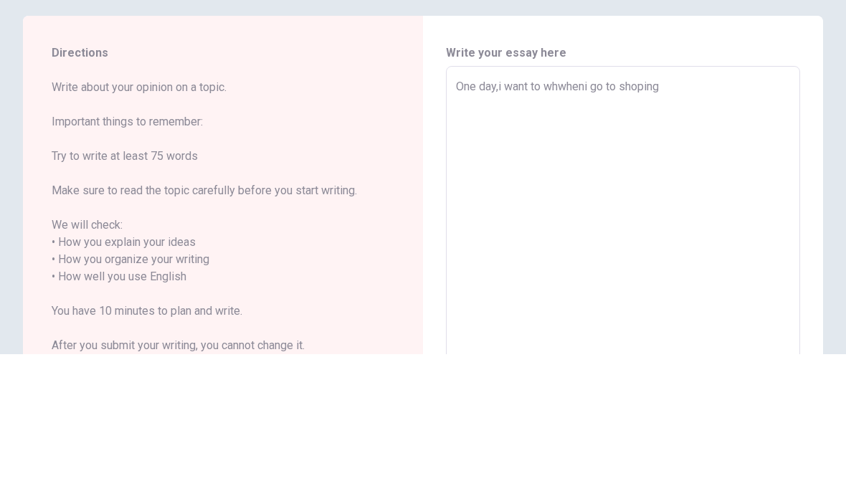
type textarea "x"
type textarea "One day,i want to wwheni go to shoping"
type textarea "x"
type textarea "One day,i want to whwheni go to shoping"
type textarea "x"
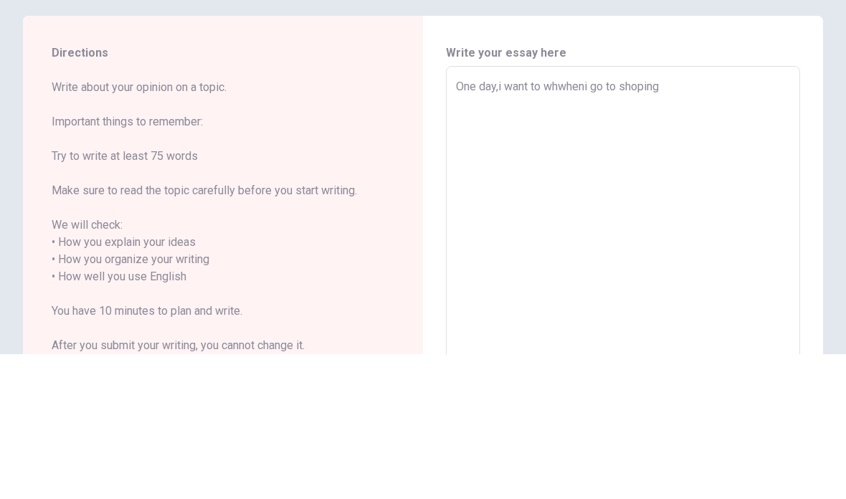
type textarea "One day,i want to whawheni go to shoping"
type textarea "x"
type textarea "One day,i want to whatwheni go to shoping"
type textarea "x"
type textarea "One day,i want to whawheni go to shoping"
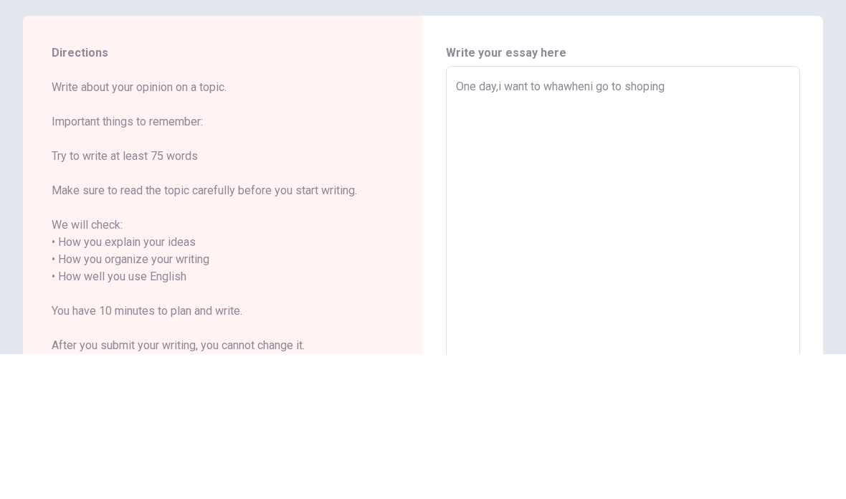
type textarea "x"
type textarea "One day,i want to whahwheni go to shoping"
type textarea "x"
type textarea "One day,i want to whah wheni go to shoping"
type textarea "x"
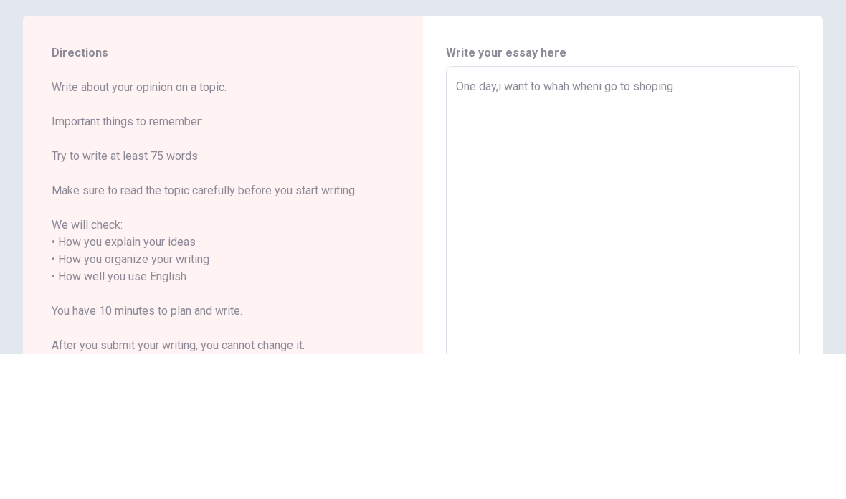
type textarea "One day,i want to whah rwheni go to shoping"
type textarea "x"
type textarea "One day,i want to whah rowheni go to shoping"
type textarea "x"
type textarea "One day,i want to whah roowheni go to shoping"
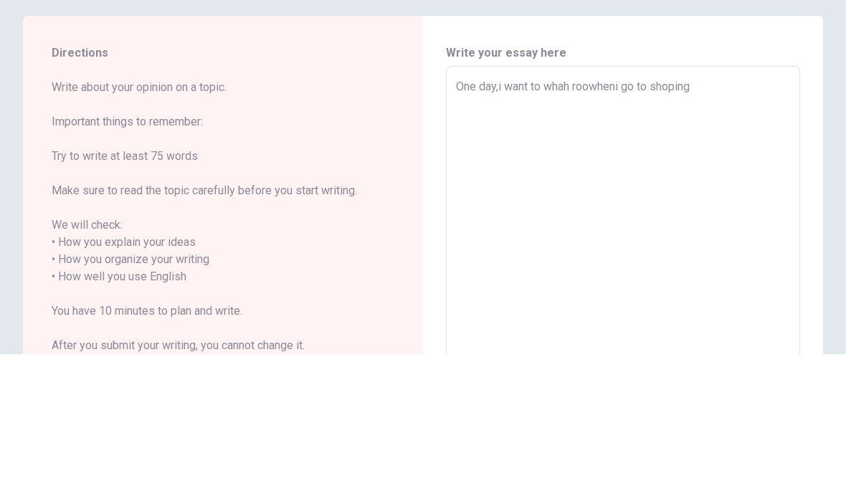
type textarea "x"
type textarea "One day,i want to whah roomwheni go to shoping"
type textarea "x"
type textarea "One day,i want to whah roowheni go to shoping"
type textarea "x"
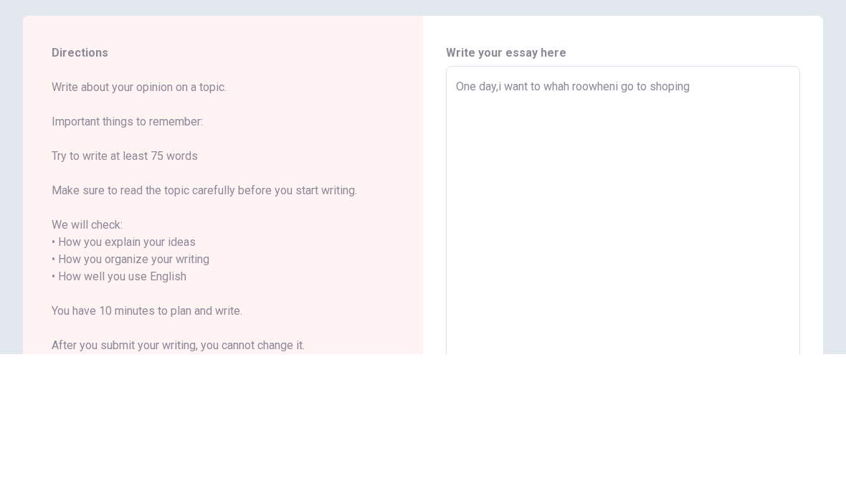
type textarea "One day,i want to whah rowheni go to shoping"
type textarea "x"
type textarea "One day,i want to whah rwheni go to shoping"
type textarea "x"
type textarea "One day,i want to whah wheni go to shoping"
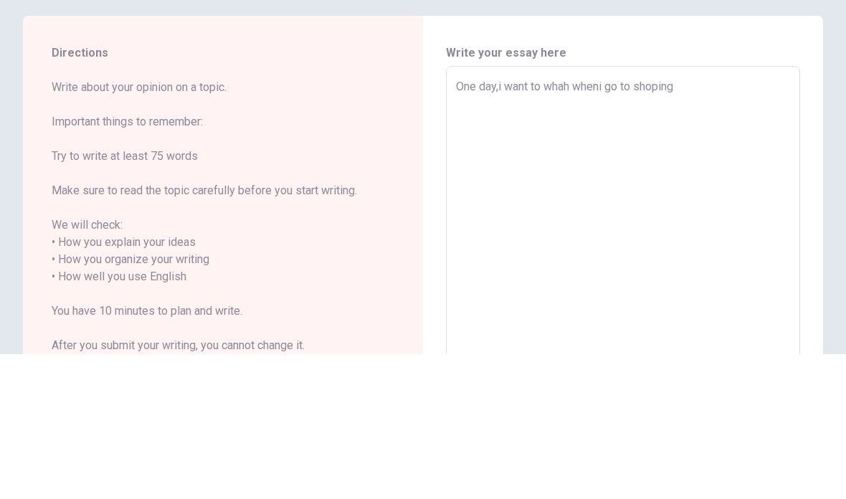
type textarea "x"
type textarea "One day,i want to whahwheni go to shoping"
type textarea "x"
type textarea "One day,i want to whahrwheni go to shoping"
type textarea "x"
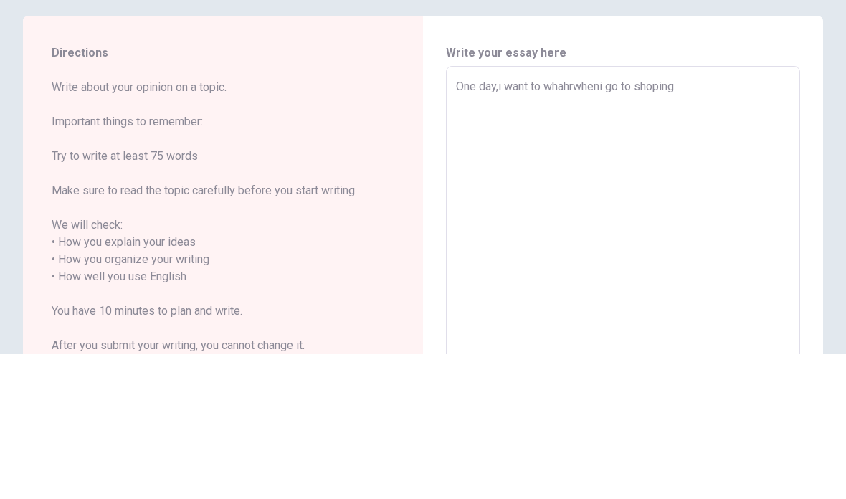
type textarea "One day,i want to whahrowheni go to shoping"
type textarea "x"
type textarea "One day,i want to whahroowheni go to shoping"
type textarea "x"
type textarea "One day,i want to whahroomwheni go to shoping"
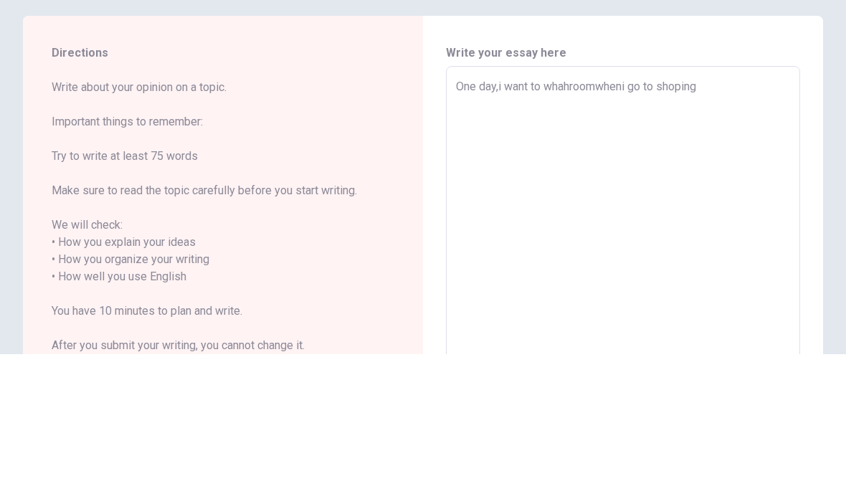
type textarea "x"
type textarea "One day,i want to whahroom wheni go to shoping"
click at [634, 223] on textarea "One day,i want to whahroom wheni go to shoping" at bounding box center [623, 422] width 334 height 398
type textarea "x"
type textarea "One day,i want to whahroom whenigo to shoping"
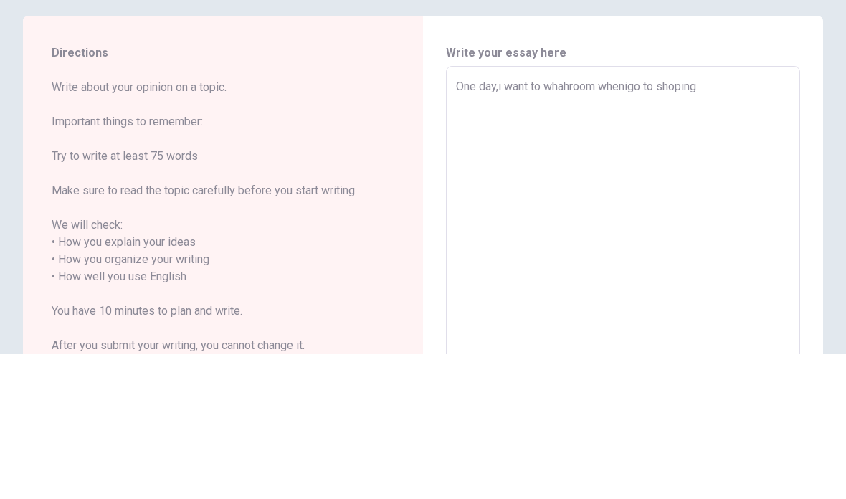
type textarea "x"
type textarea "One day,i want to whahroom whengo to shoping"
type textarea "x"
type textarea "One day,i want to whahroom when go to shoping"
type textarea "x"
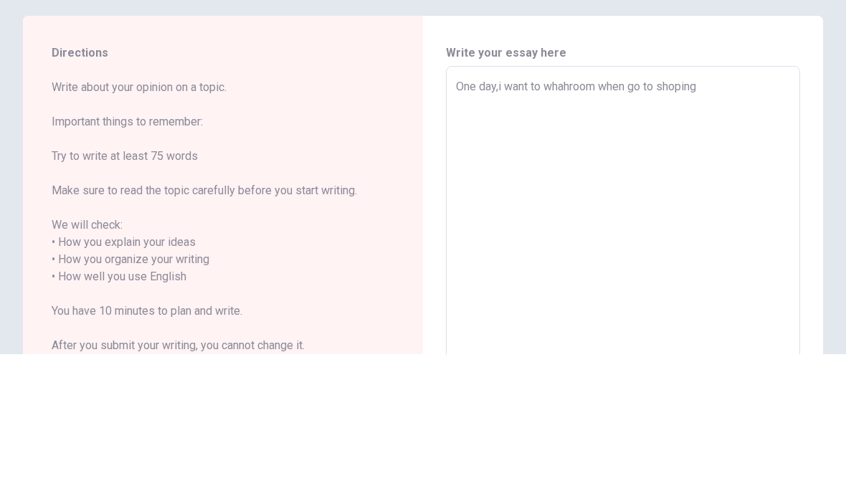
type textarea "One day,i want to whahroom when igo to shoping"
type textarea "x"
type textarea "One day,i want to whahroom when i go to shoping"
click at [732, 223] on textarea "One day,i want to whahroom when i go to shoping" at bounding box center [623, 422] width 334 height 398
type textarea "x"
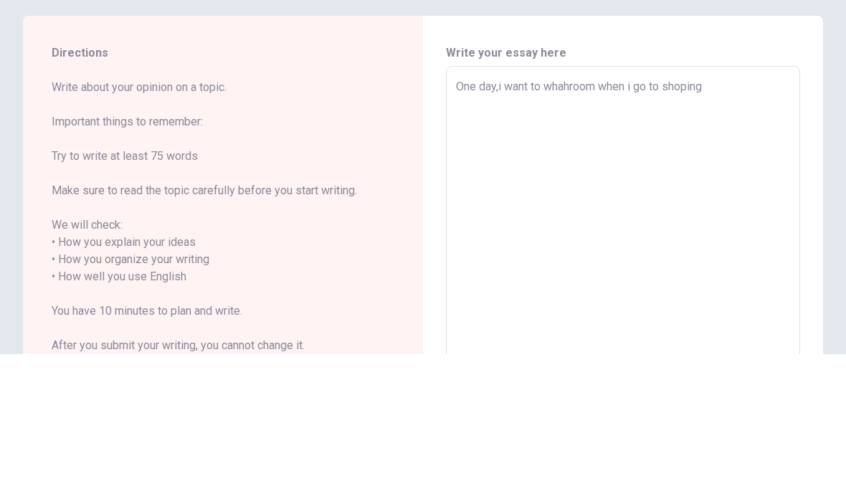
type textarea "One day,i want to whahroom when i go to shoping,"
type textarea "x"
type textarea "One day,i want to whahroom when i go to shoping,b"
type textarea "x"
type textarea "One day,i want to whahroom when i go to shoping,bu"
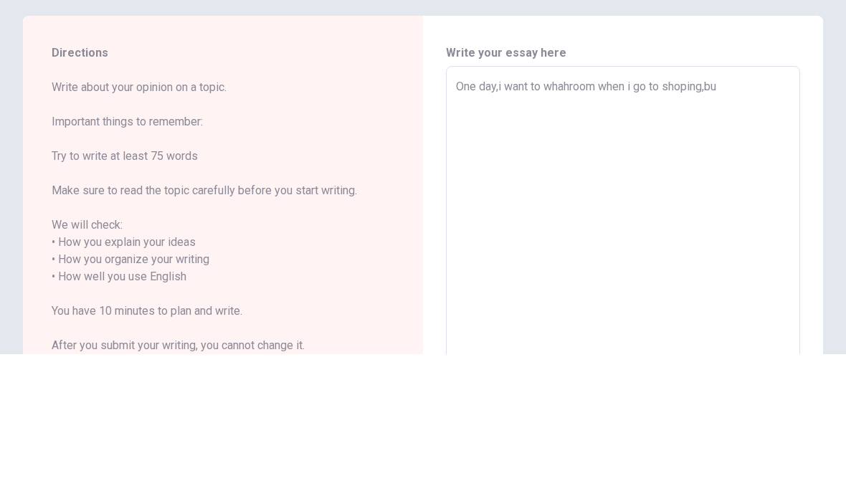
type textarea "x"
type textarea "One day,i want to whahroom when i go to shoping,but"
type textarea "x"
type textarea "One day,i want to whahroom when i go to shoping,but"
type textarea "x"
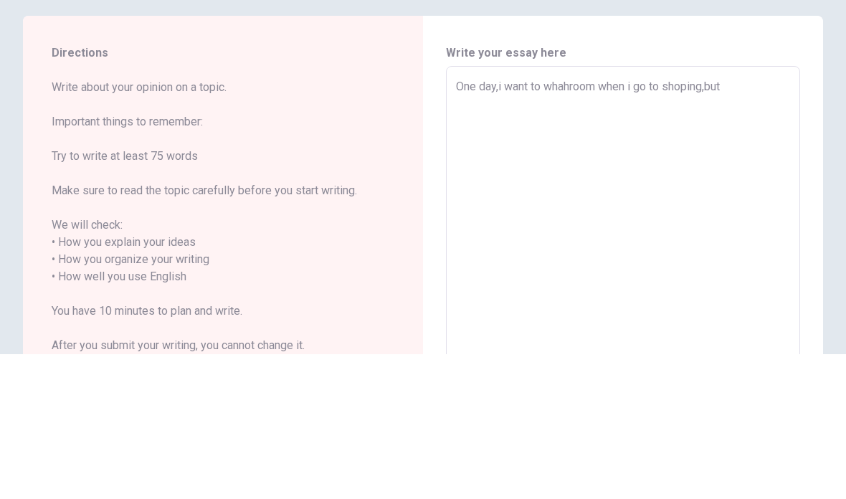
type textarea "One day,i want to whahroom when i go to shoping,but i"
type textarea "x"
type textarea "One day,i want to whahroom when i go to shoping,but i"
type textarea "x"
type textarea "One day,i want to whahroom when i go to shoping,but i c"
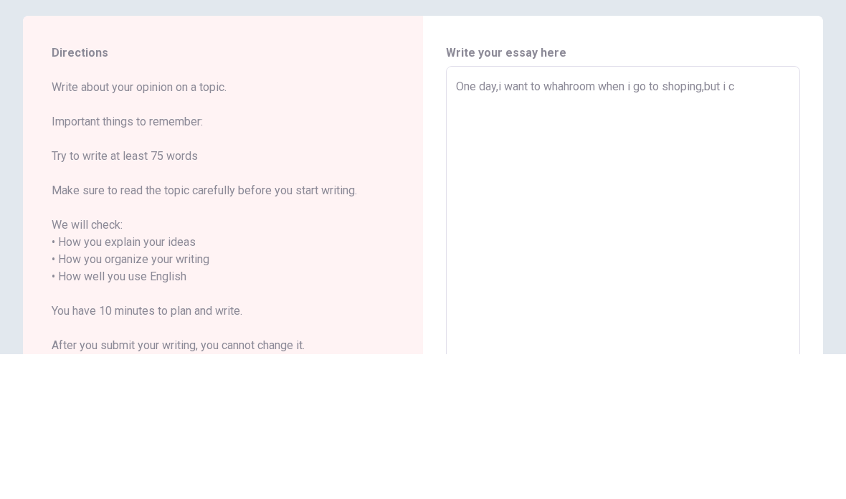
type textarea "x"
type textarea "One day,i want to whahroom when i go to shoping,but i ca"
type textarea "x"
type textarea "One day,i want to whahroom when i go to shoping,but i can"
type textarea "x"
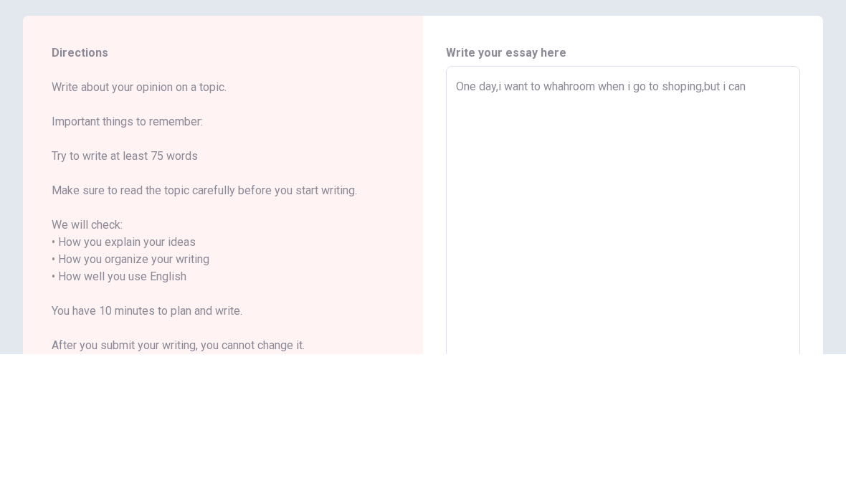
type textarea "One day,i want to whahroom when i go to shoping,but i can"
type textarea "x"
type textarea "One day,i want to whahroom when i go to shoping,but i can n"
type textarea "x"
type textarea "One day,i want to whahroom when i go to shoping,but i can no"
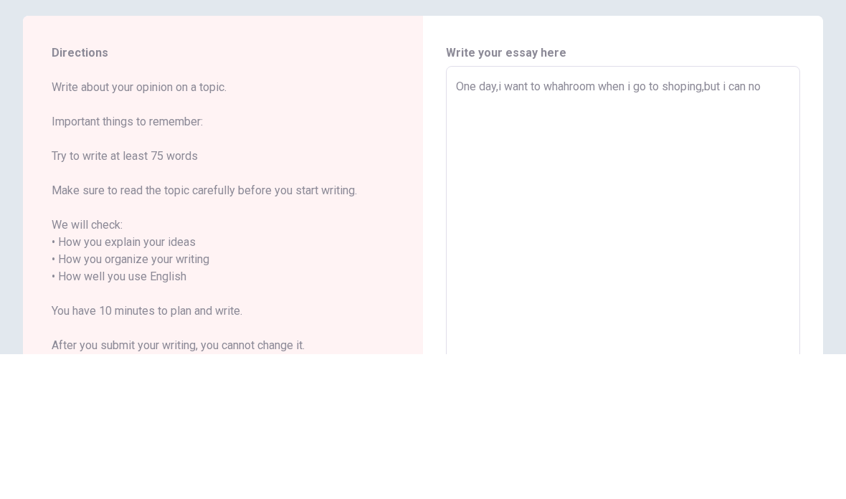
type textarea "x"
type textarea "One day,i want to whahroom when i go to shoping,but i can not"
type textarea "x"
click at [567, 223] on textarea "One day,i want to whahroom when i go to shoping,but i can not find it,than i wa…" at bounding box center [623, 422] width 334 height 398
click at [634, 223] on textarea "One day,i want to whahroom when i go to shoping,but i can not find it,than i wa…" at bounding box center [623, 422] width 334 height 398
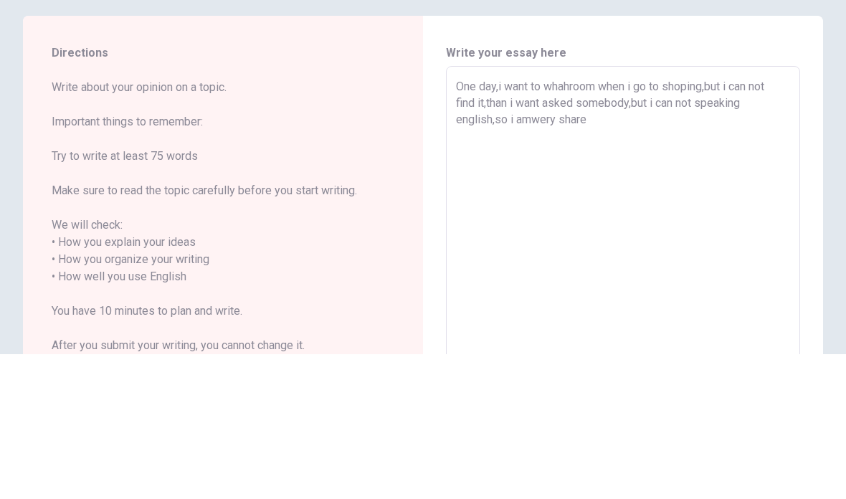
click at [533, 223] on textarea "One day,i want to whahroom when i go to shoping,but i can not find it,than i wa…" at bounding box center [623, 422] width 334 height 398
click at [535, 223] on textarea "One day,i want to whahroom when i go to shoping,but i can not find it,than i wa…" at bounding box center [623, 422] width 334 height 398
click at [537, 223] on textarea "One day,i want to whahroom when i go to shoping,but i can not find it,than i wa…" at bounding box center [623, 422] width 334 height 398
click at [627, 223] on textarea "One day,i want to whahroom when i go to shoping,but i can not find it,than i wa…" at bounding box center [623, 422] width 334 height 398
